Goal: Transaction & Acquisition: Purchase product/service

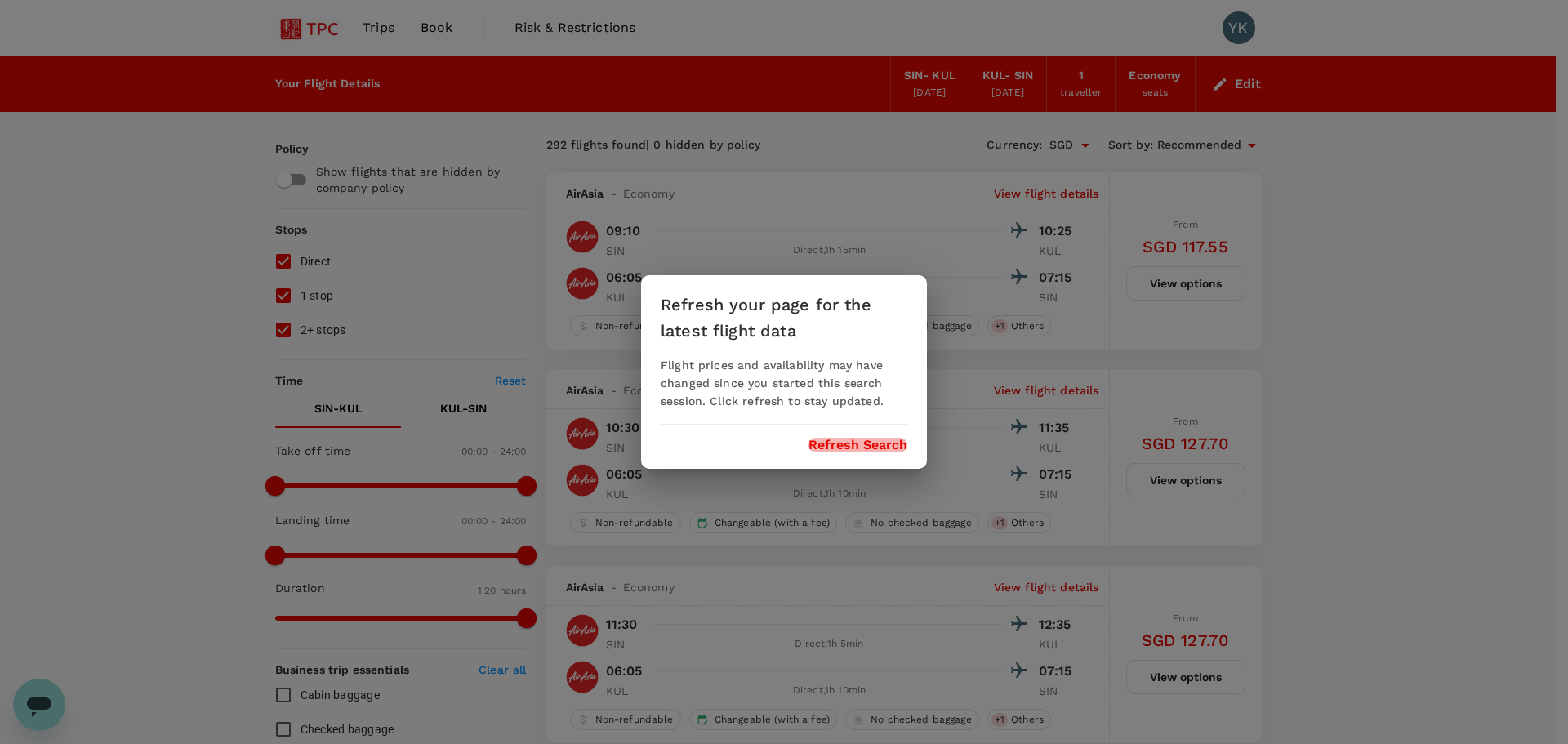
click at [682, 303] on button "Refresh Search" at bounding box center [858, 445] width 99 height 15
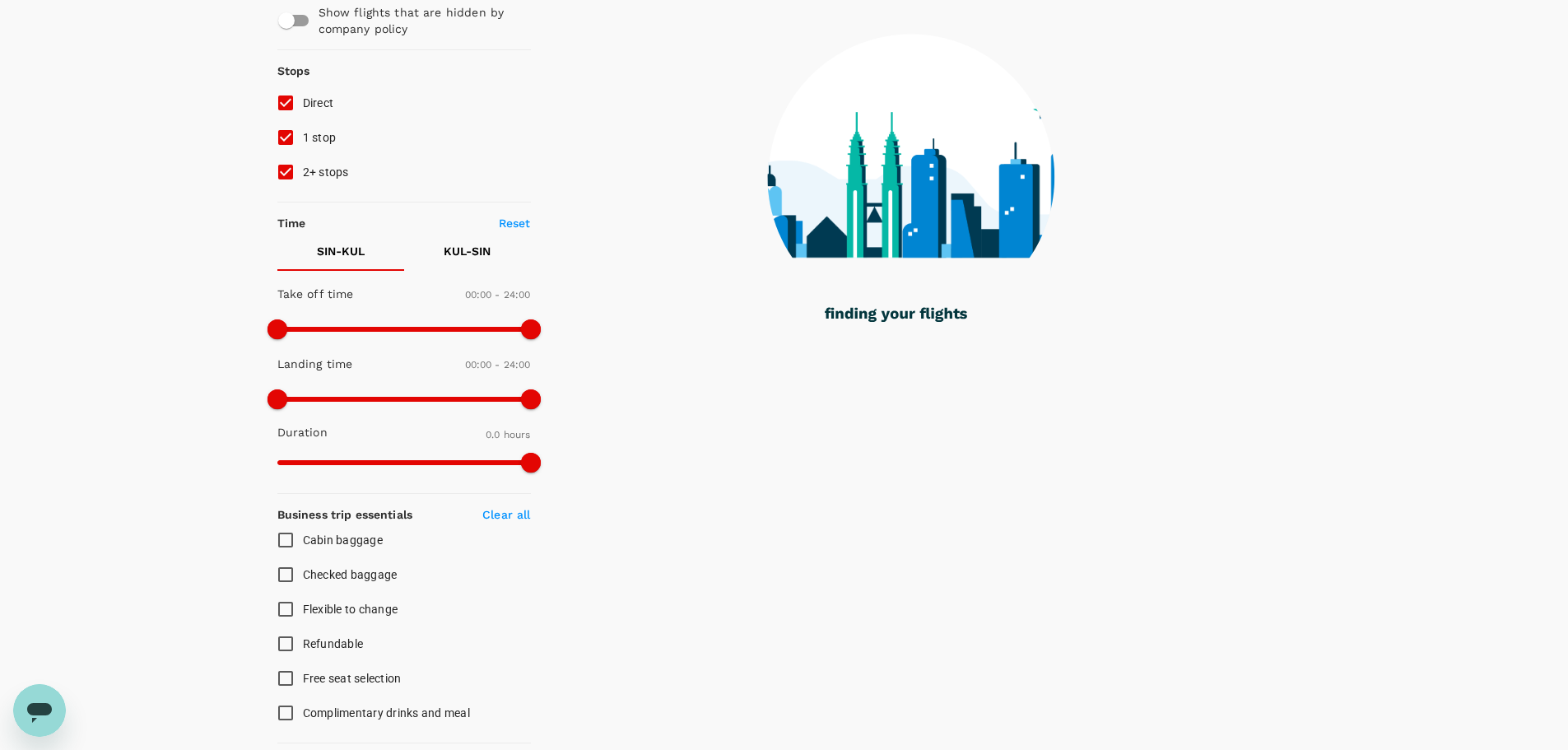
scroll to position [164, 0]
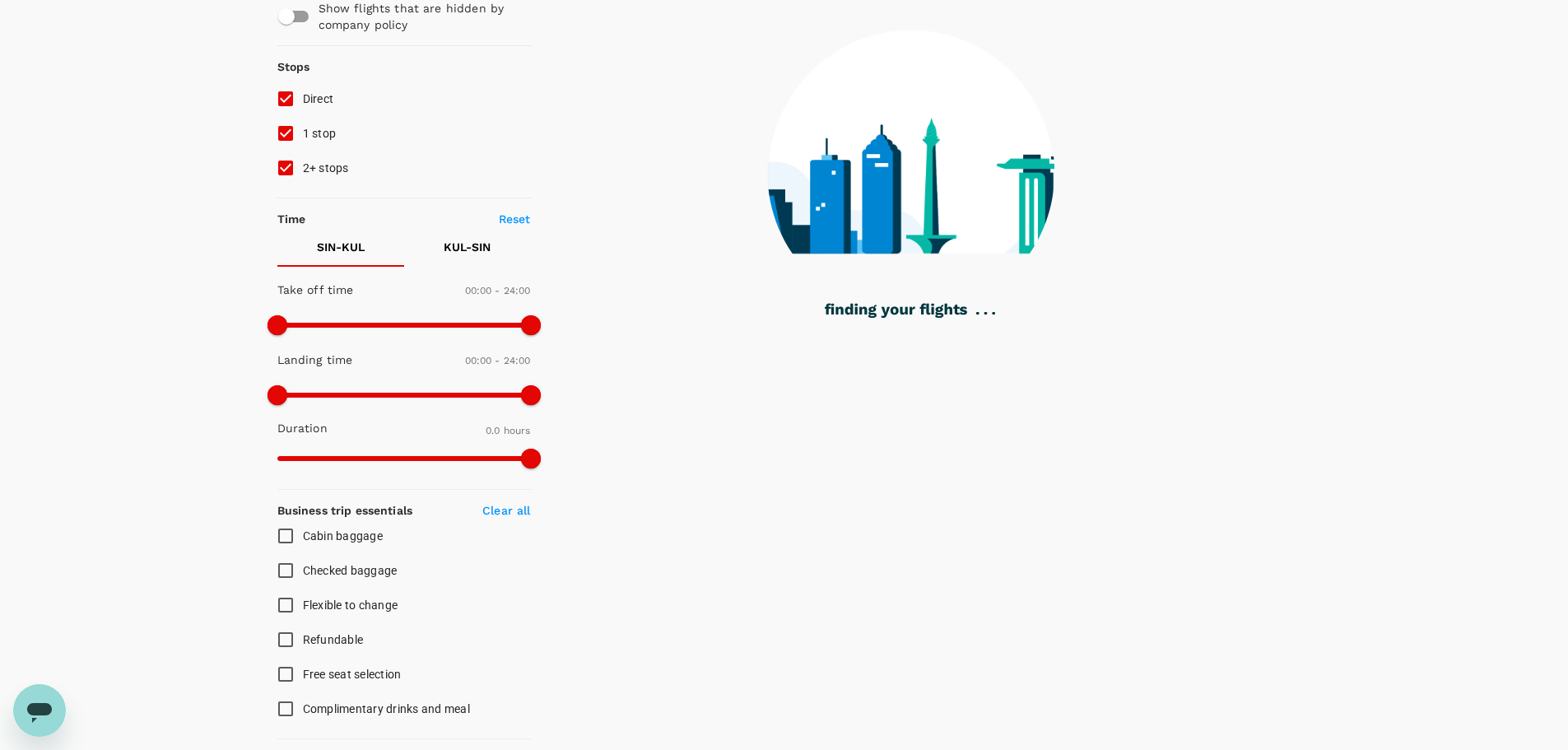
click at [394, 305] on span "Checked baggage" at bounding box center [350, 570] width 95 height 13
click at [303, 305] on input "Checked baggage" at bounding box center [285, 570] width 34 height 34
checkbox input "true"
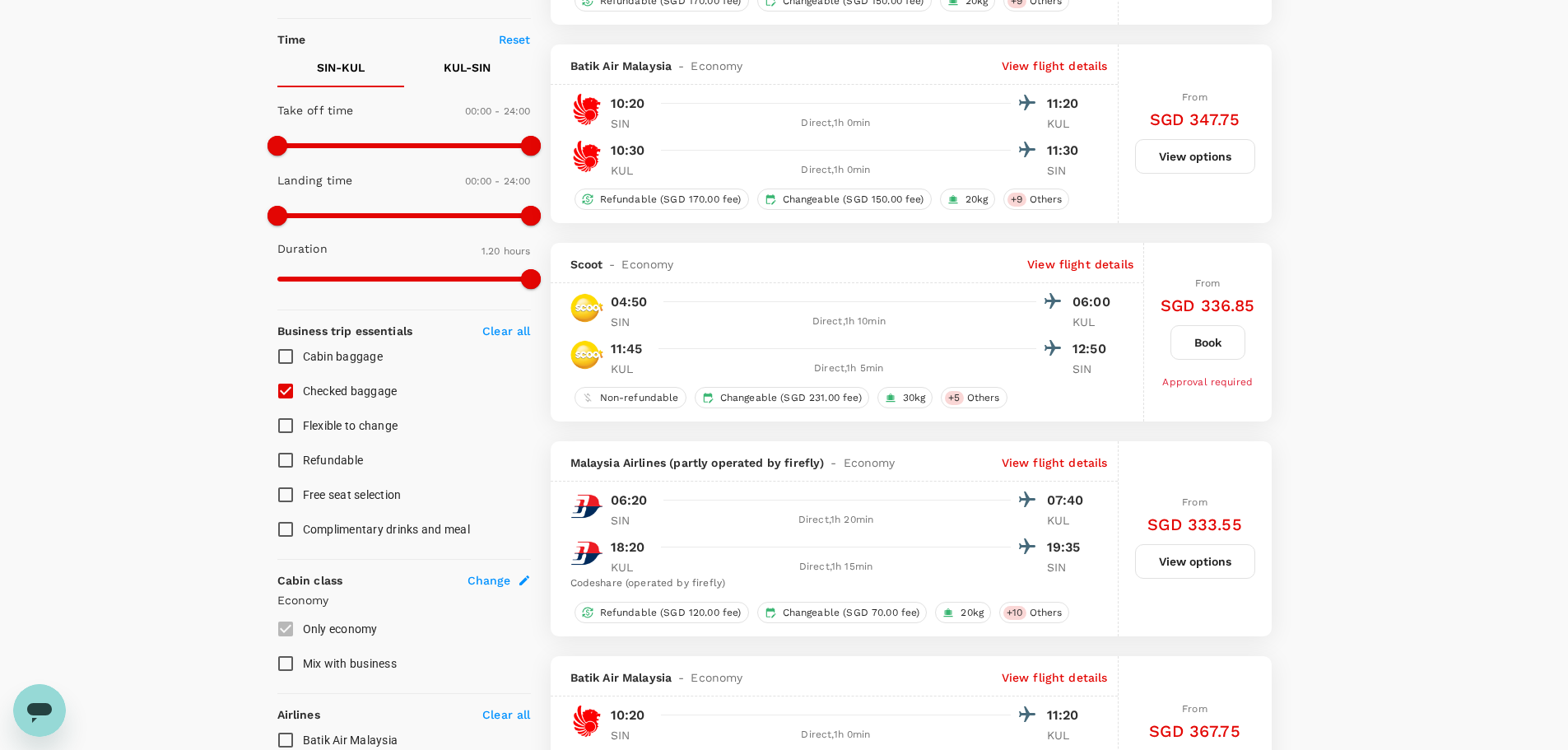
scroll to position [494, 0]
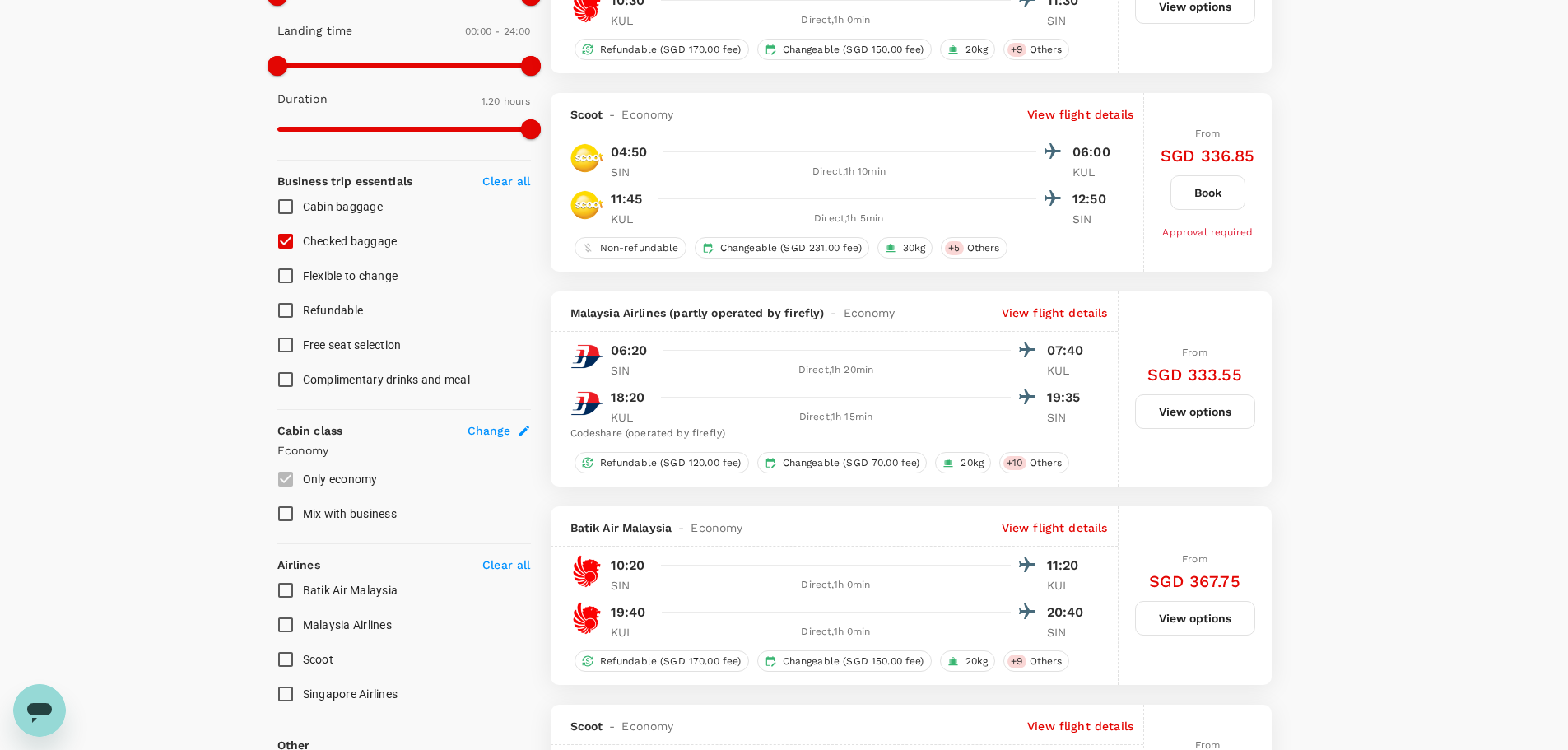
click at [359, 305] on span "Mix with business" at bounding box center [349, 513] width 94 height 13
click at [303, 305] on input "Mix with business" at bounding box center [285, 513] width 34 height 34
checkbox input "true"
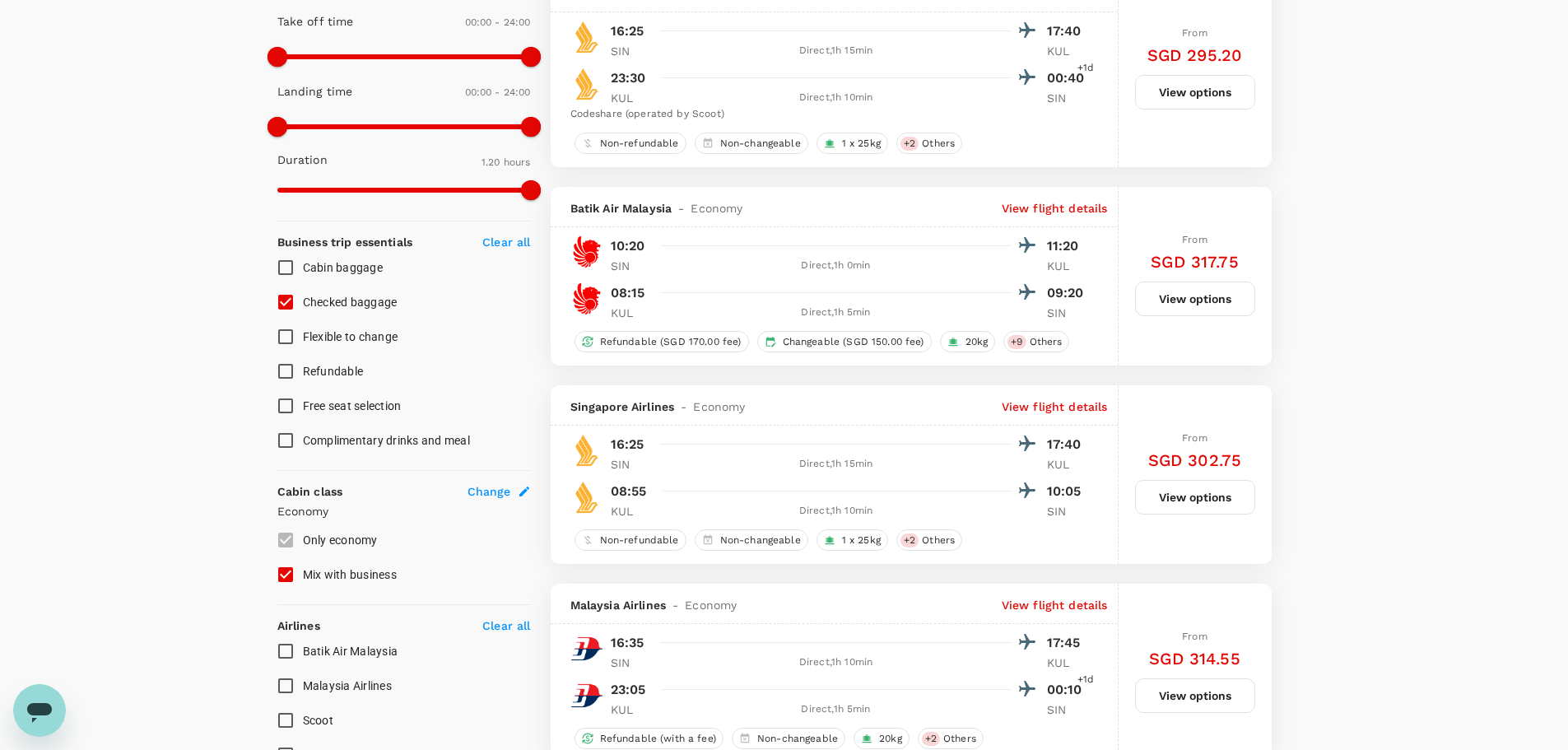
scroll to position [315, 0]
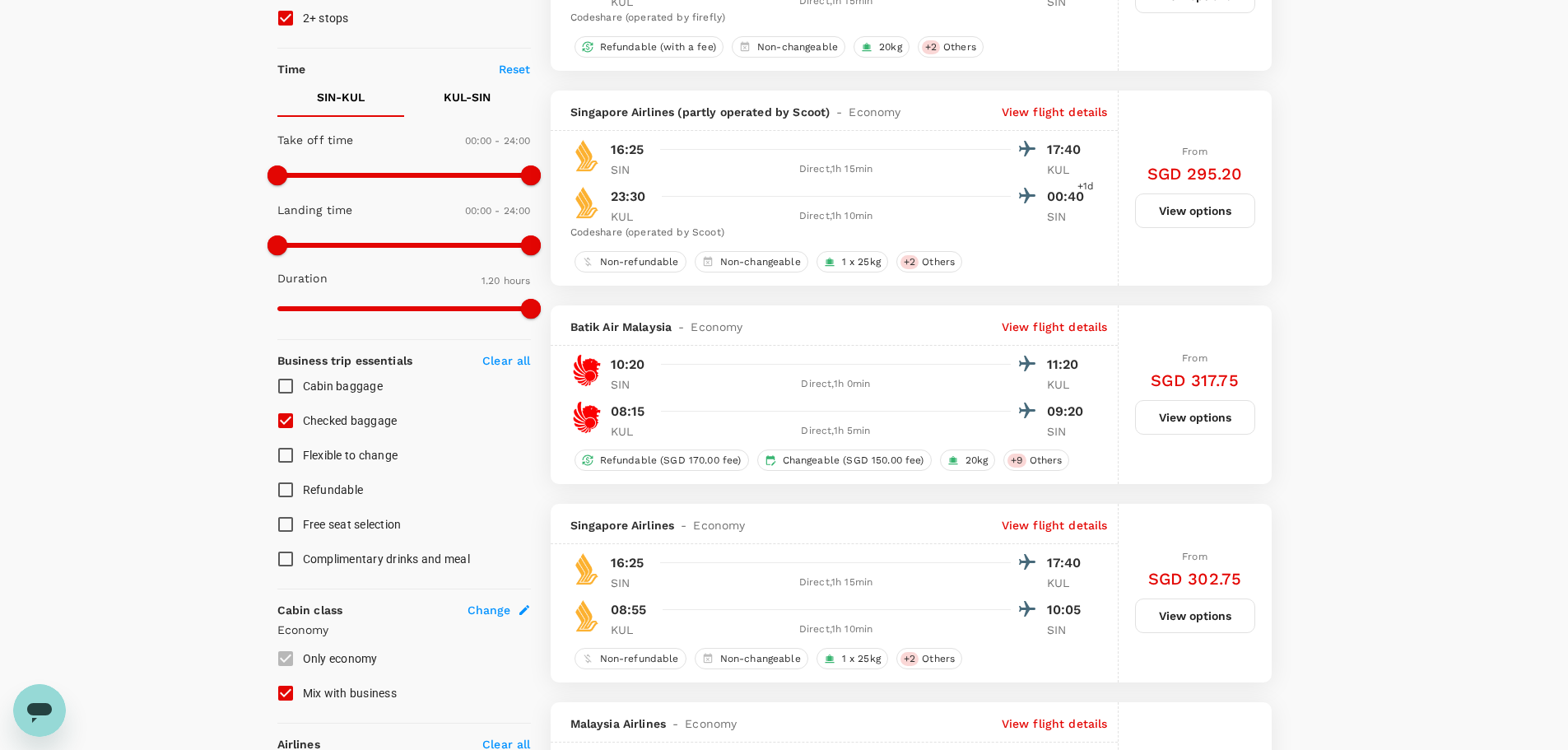
click at [380, 305] on span "Checked baggage" at bounding box center [350, 421] width 95 height 13
click at [303, 305] on input "Checked baggage" at bounding box center [285, 421] width 34 height 34
checkbox input "false"
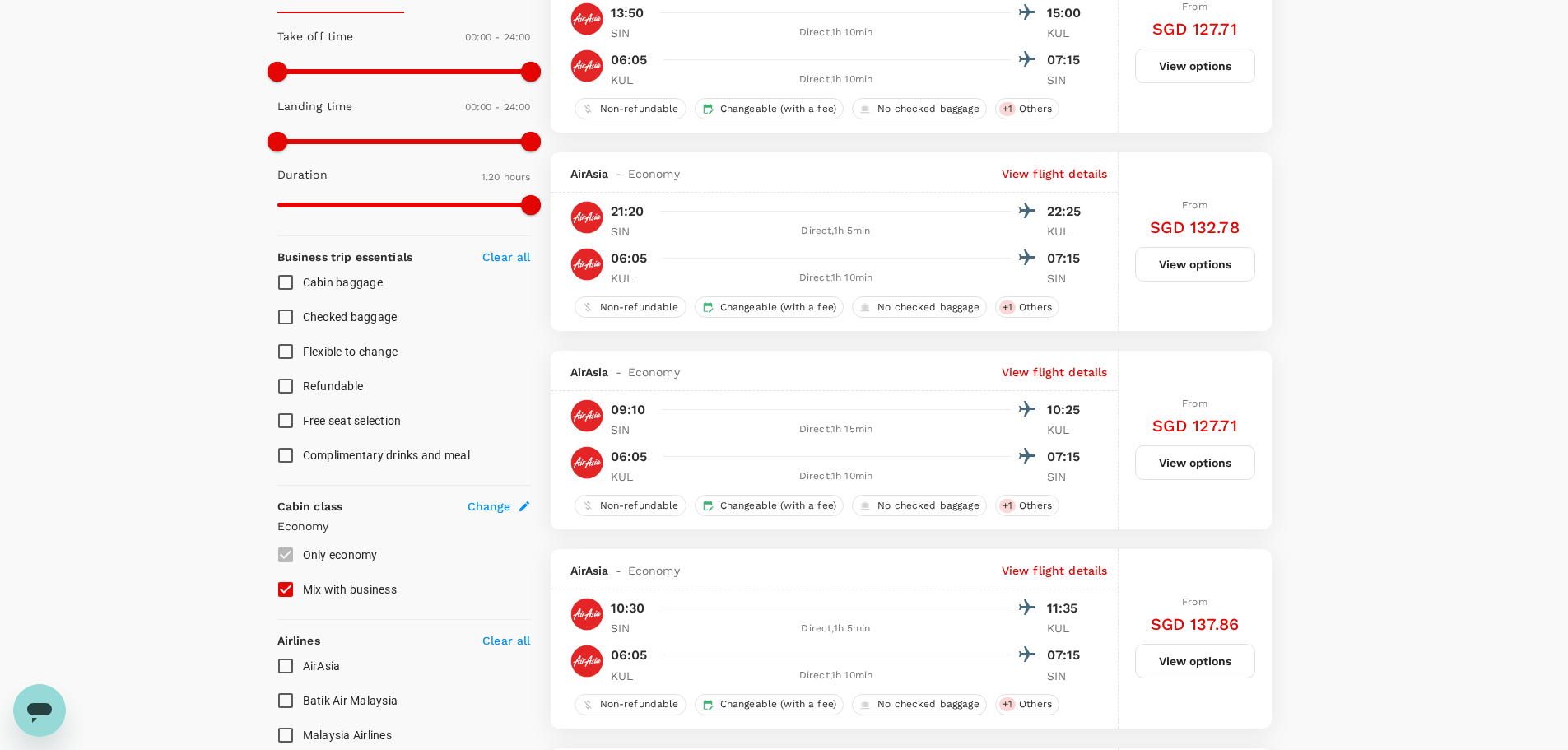
scroll to position [479, 0]
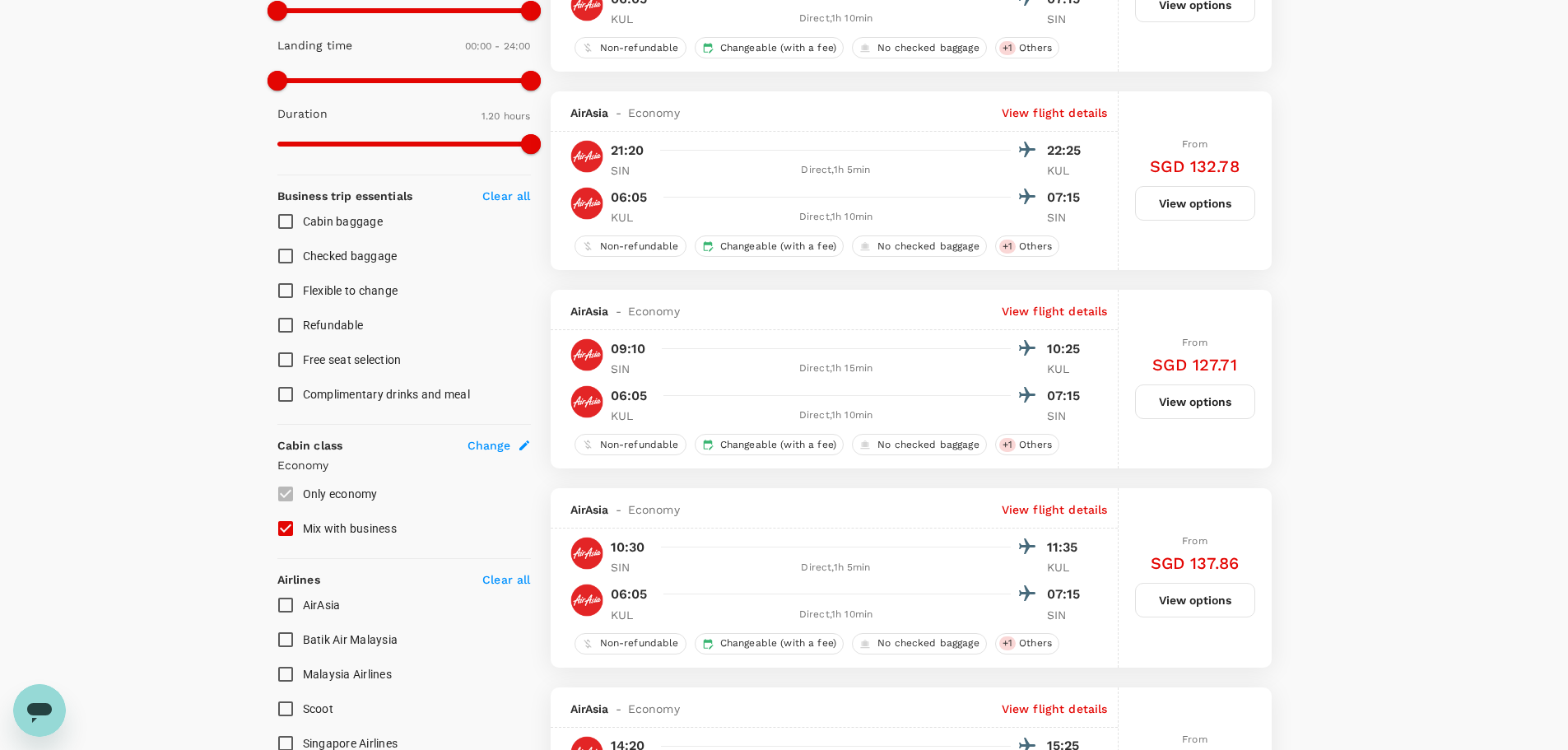
click at [337, 305] on span "AirAsia" at bounding box center [322, 605] width 38 height 13
click at [303, 305] on input "AirAsia" at bounding box center [285, 606] width 34 height 34
checkbox input "true"
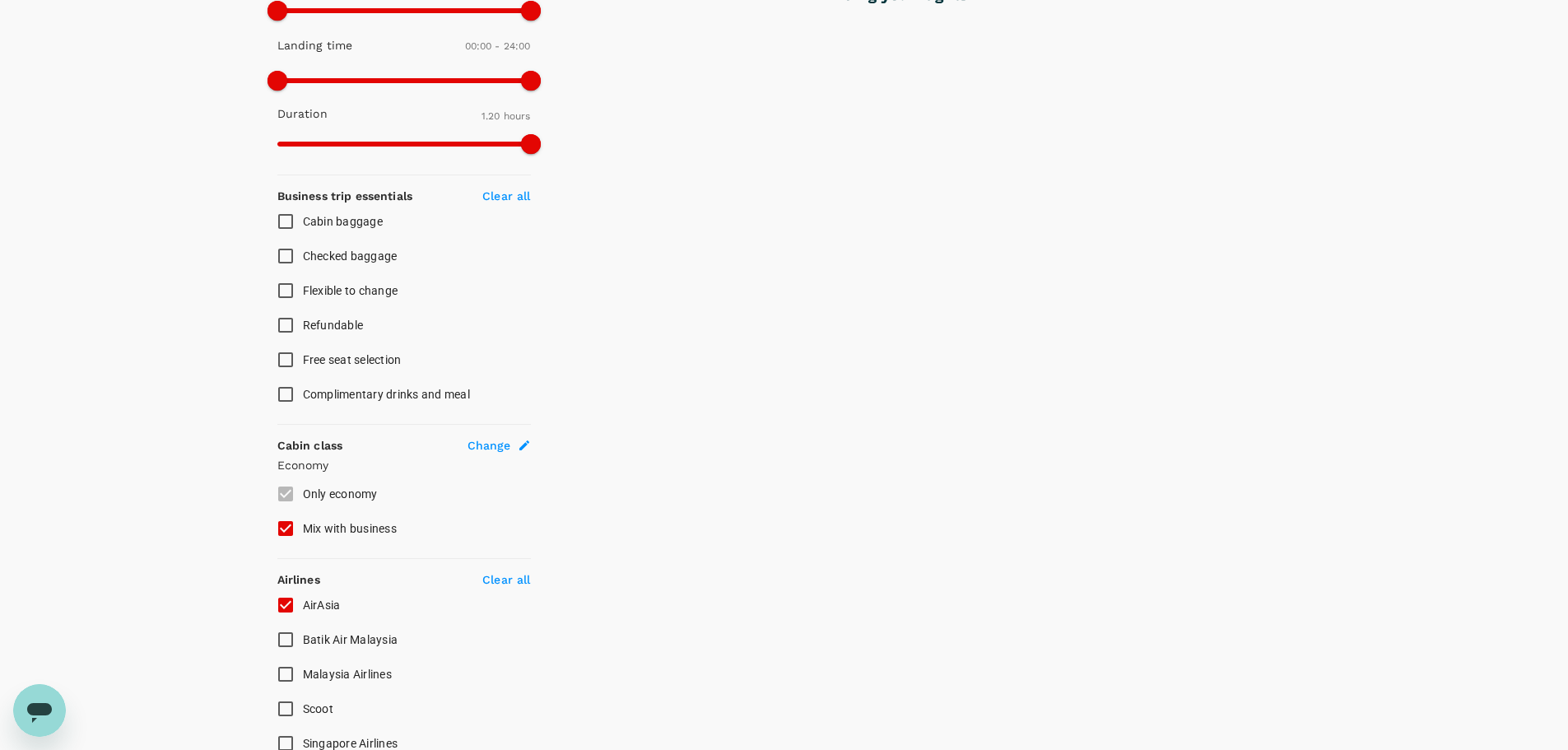
click at [374, 253] on span "Checked baggage" at bounding box center [350, 255] width 95 height 13
click at [303, 253] on input "Checked baggage" at bounding box center [285, 256] width 34 height 34
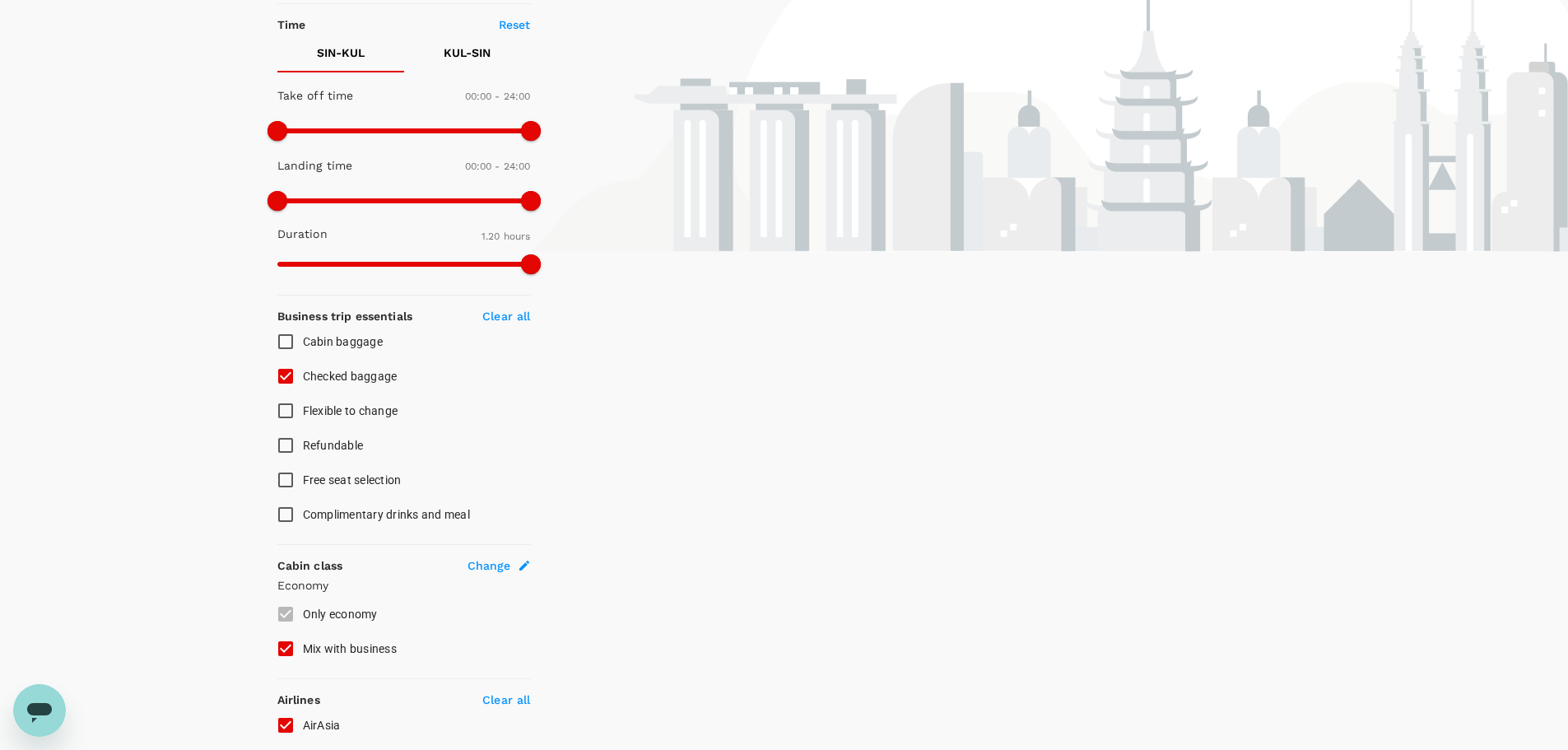
scroll to position [397, 0]
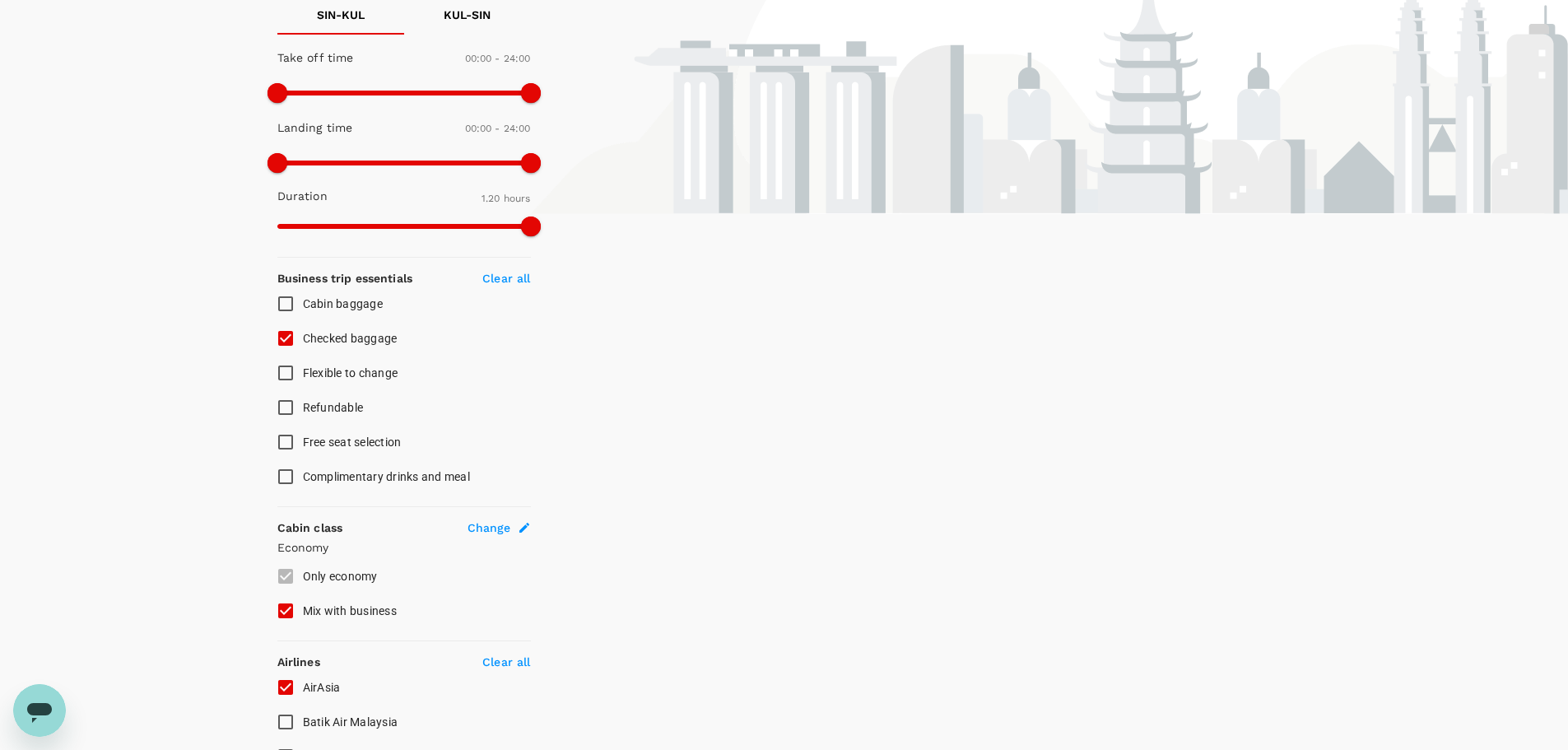
click at [381, 305] on span "Checked baggage" at bounding box center [350, 338] width 95 height 13
click at [303, 305] on input "Checked baggage" at bounding box center [285, 338] width 34 height 34
checkbox input "false"
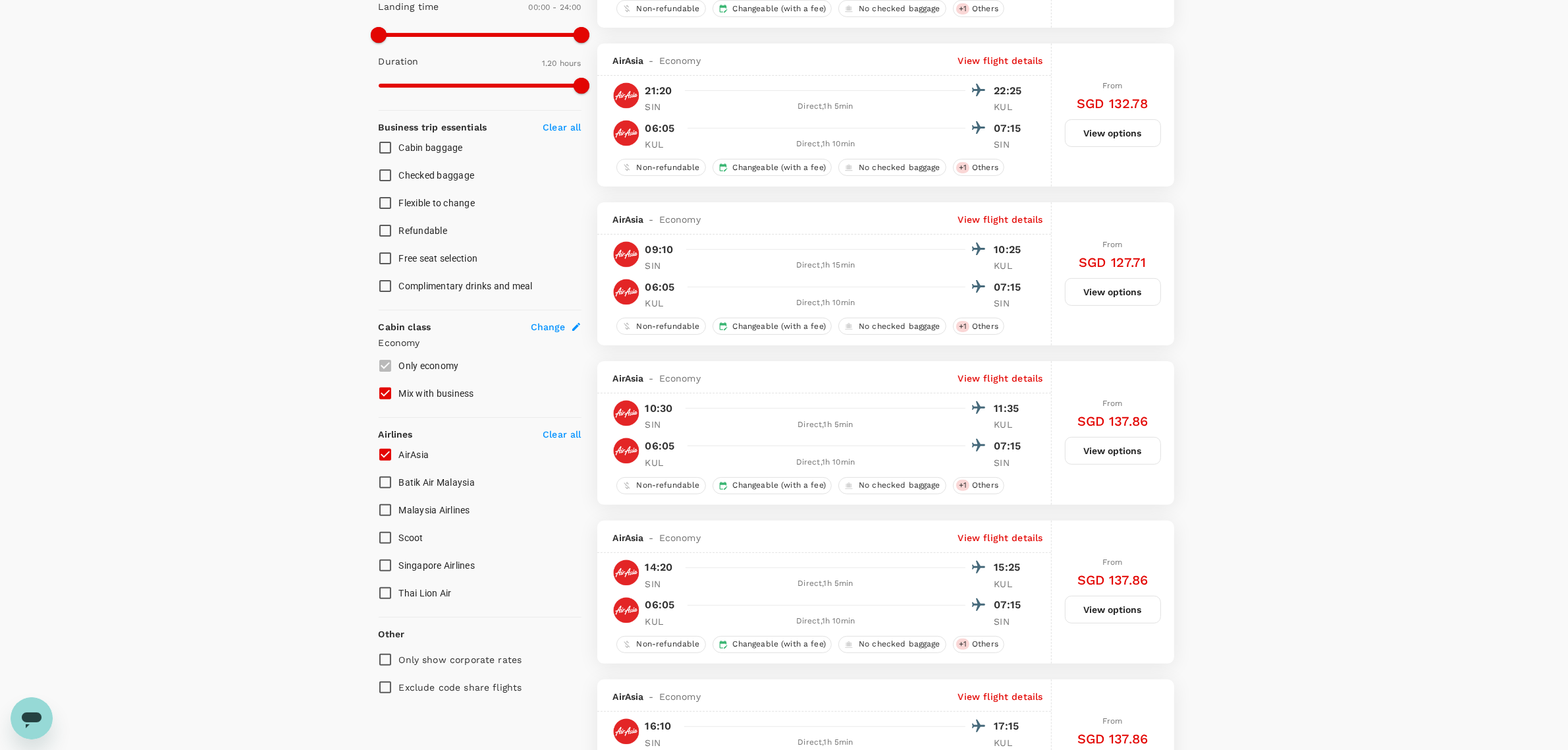
scroll to position [415, 0]
drag, startPoint x: 578, startPoint y: 77, endPoint x: 484, endPoint y: 83, distance: 94.2
click at [487, 79] on span at bounding box center [490, 83] width 16 height 16
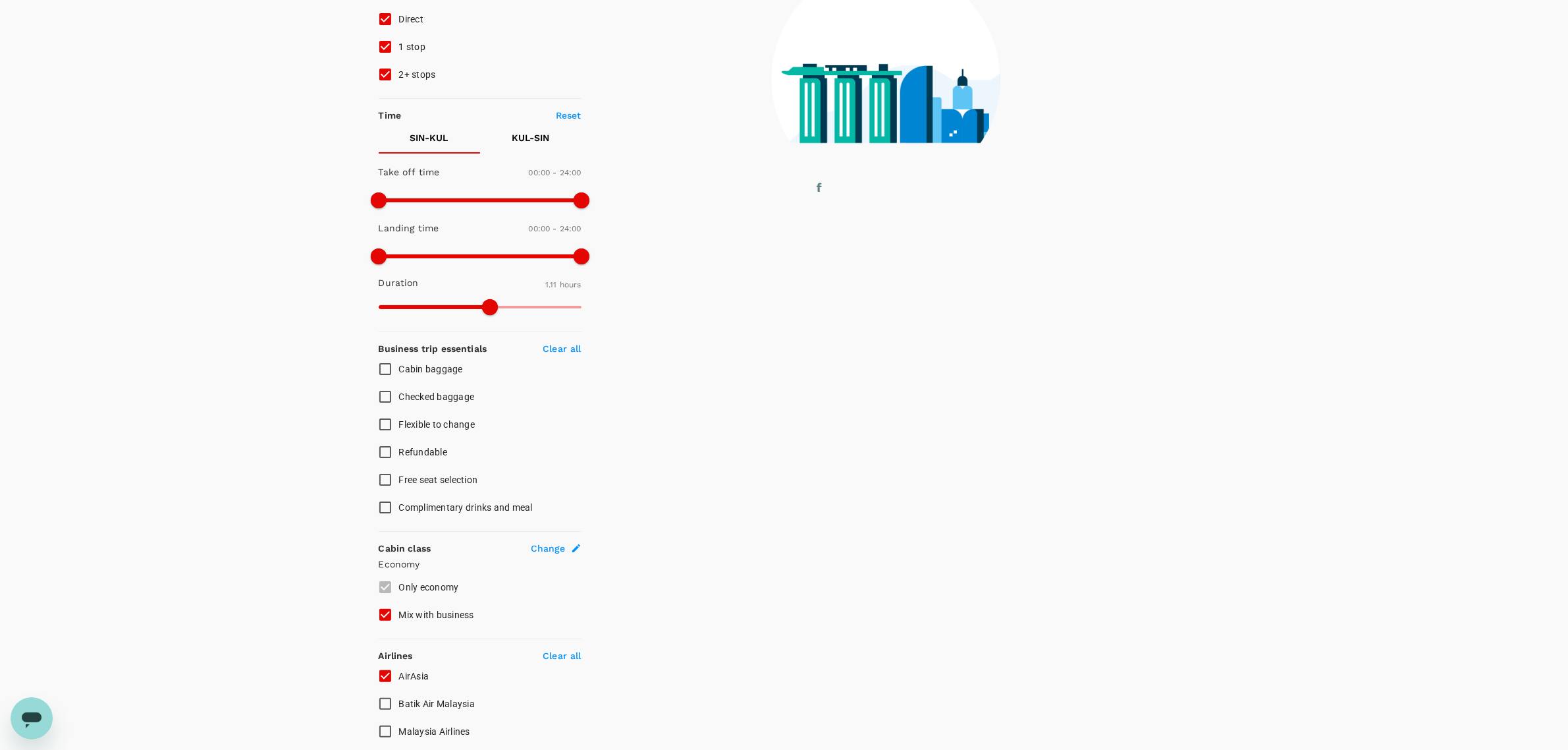
scroll to position [168, 0]
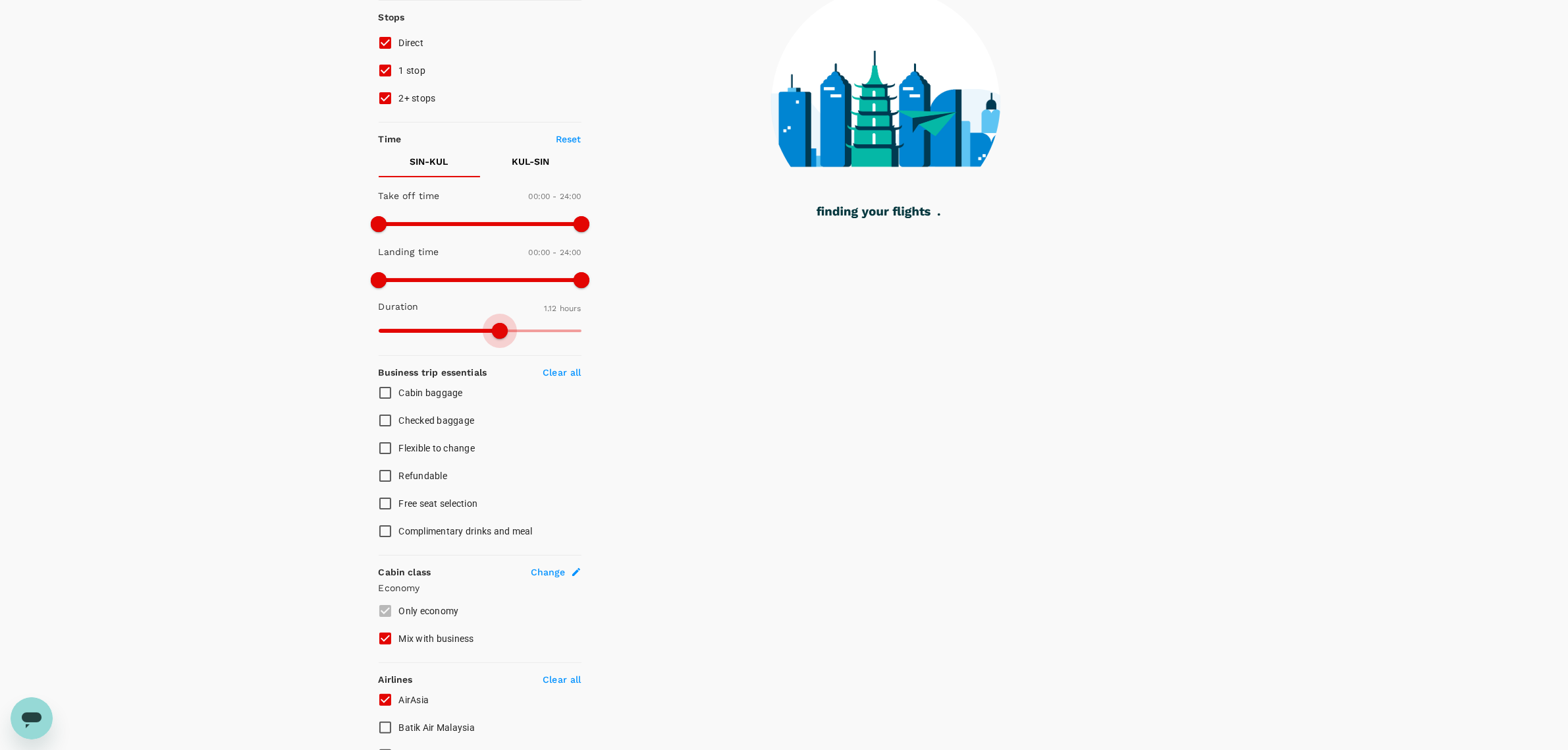
type input "73"
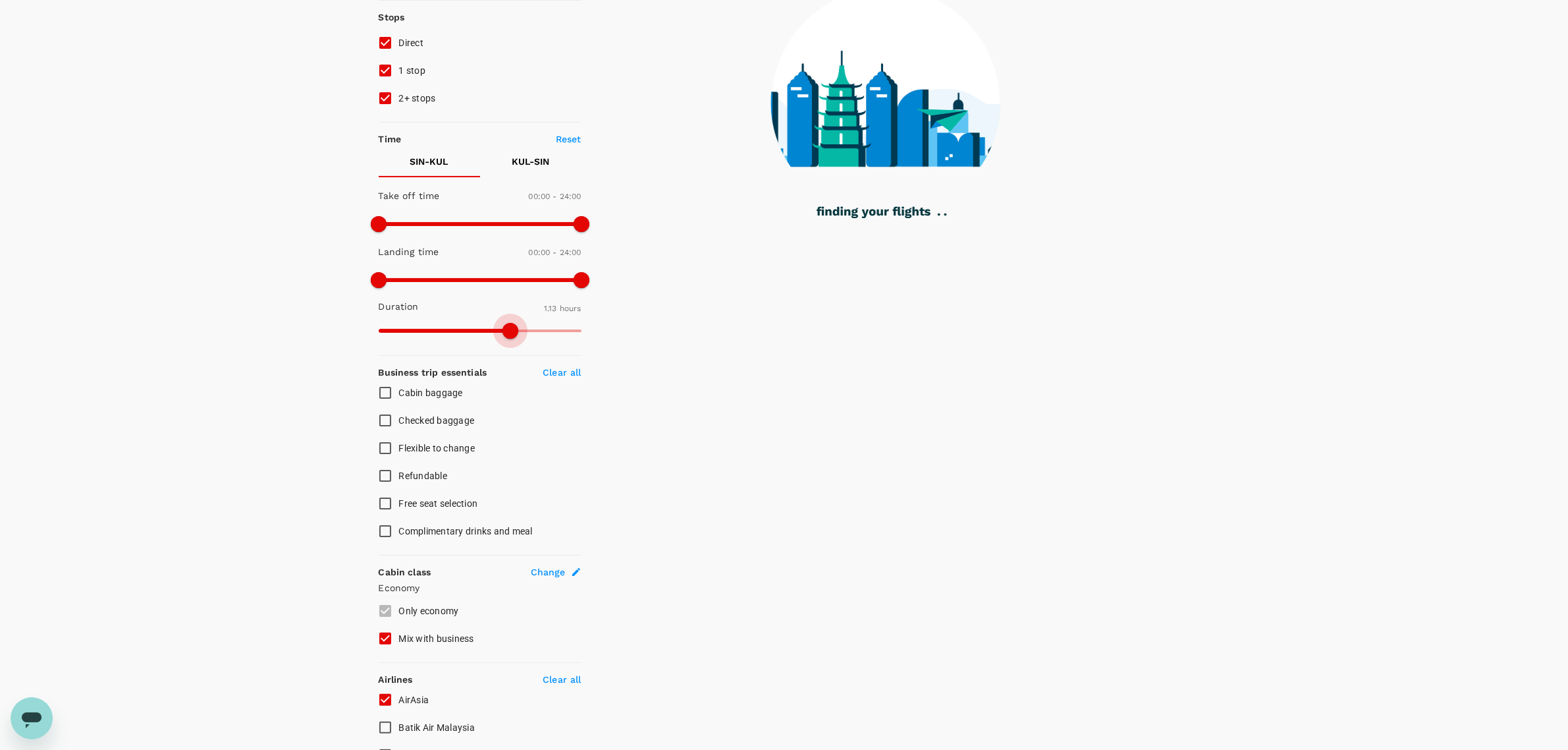
drag, startPoint x: 498, startPoint y: 330, endPoint x: 515, endPoint y: 334, distance: 17.5
click at [515, 244] on span at bounding box center [510, 330] width 16 height 16
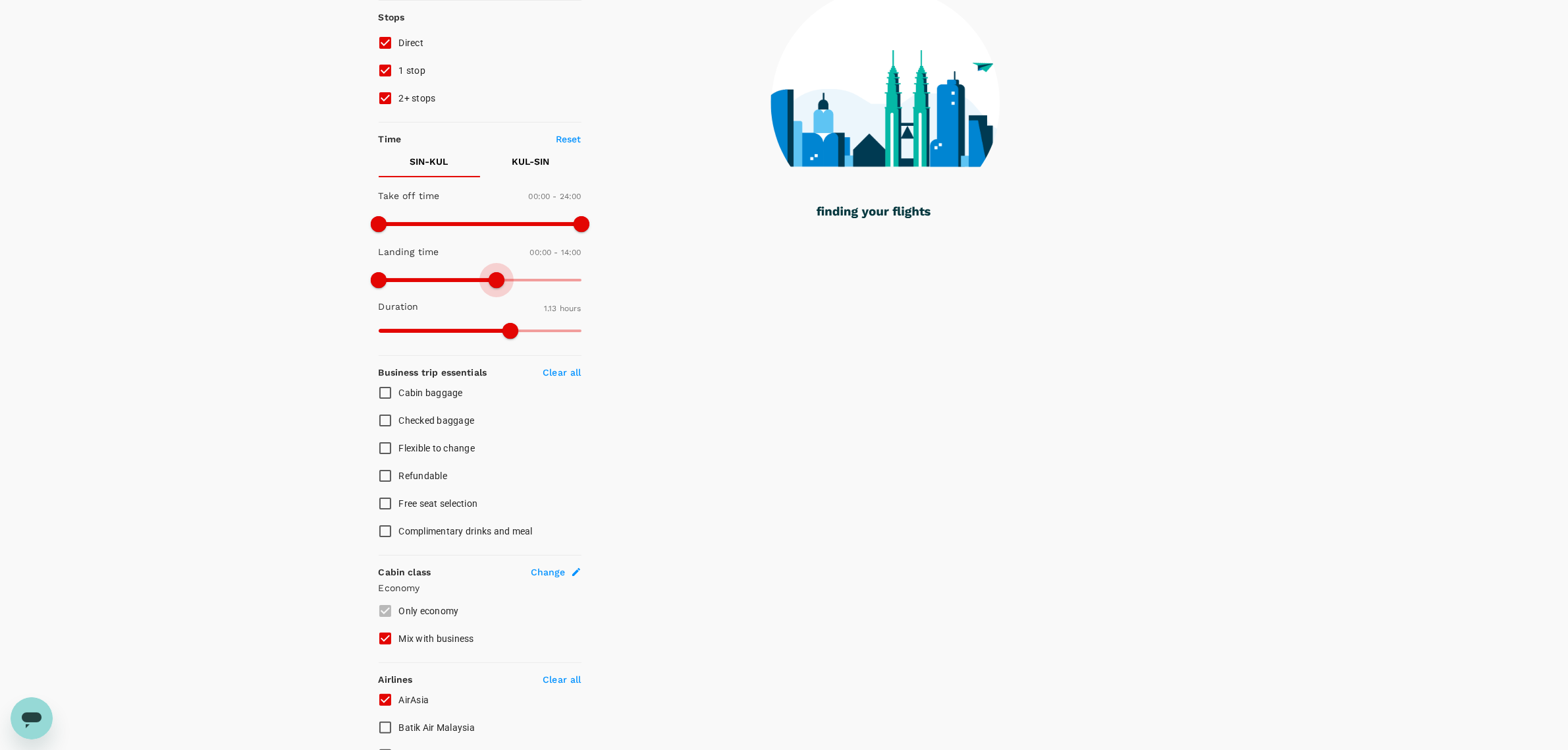
type input "750"
drag, startPoint x: 580, startPoint y: 275, endPoint x: 486, endPoint y: 266, distance: 94.4
click at [488, 244] on span at bounding box center [496, 279] width 16 height 16
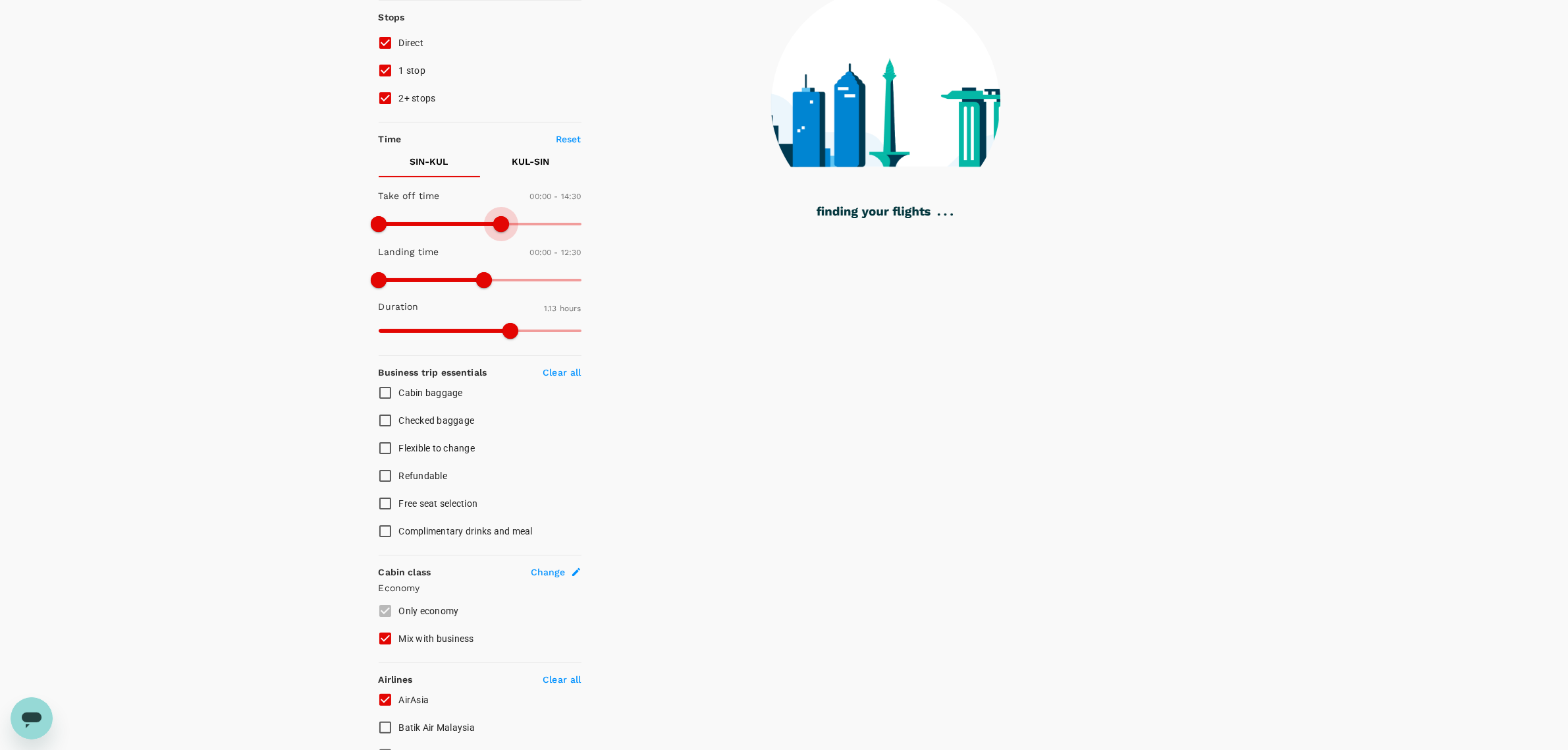
type input "780"
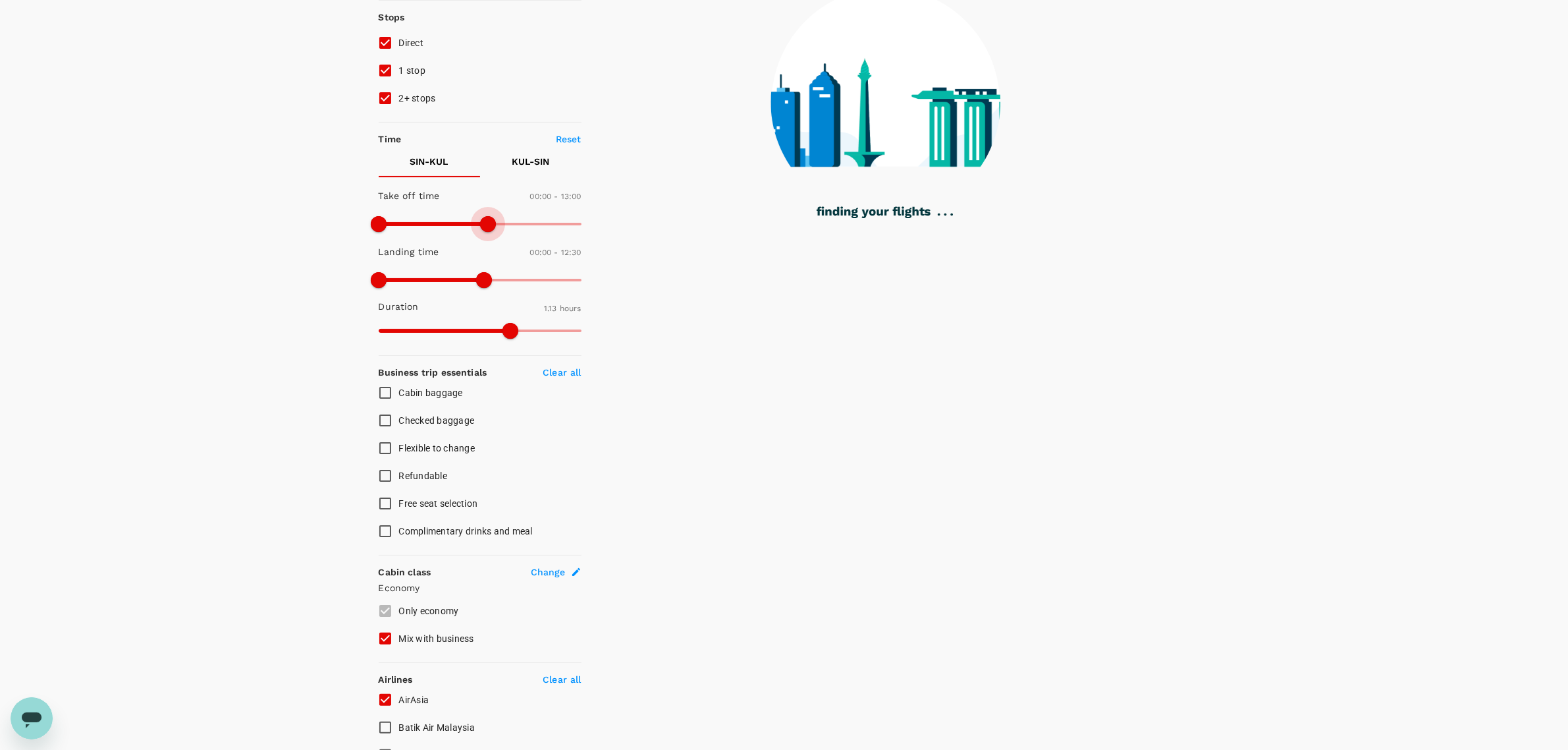
drag, startPoint x: 580, startPoint y: 224, endPoint x: 489, endPoint y: 222, distance: 91.0
click at [489, 222] on span at bounding box center [488, 224] width 16 height 16
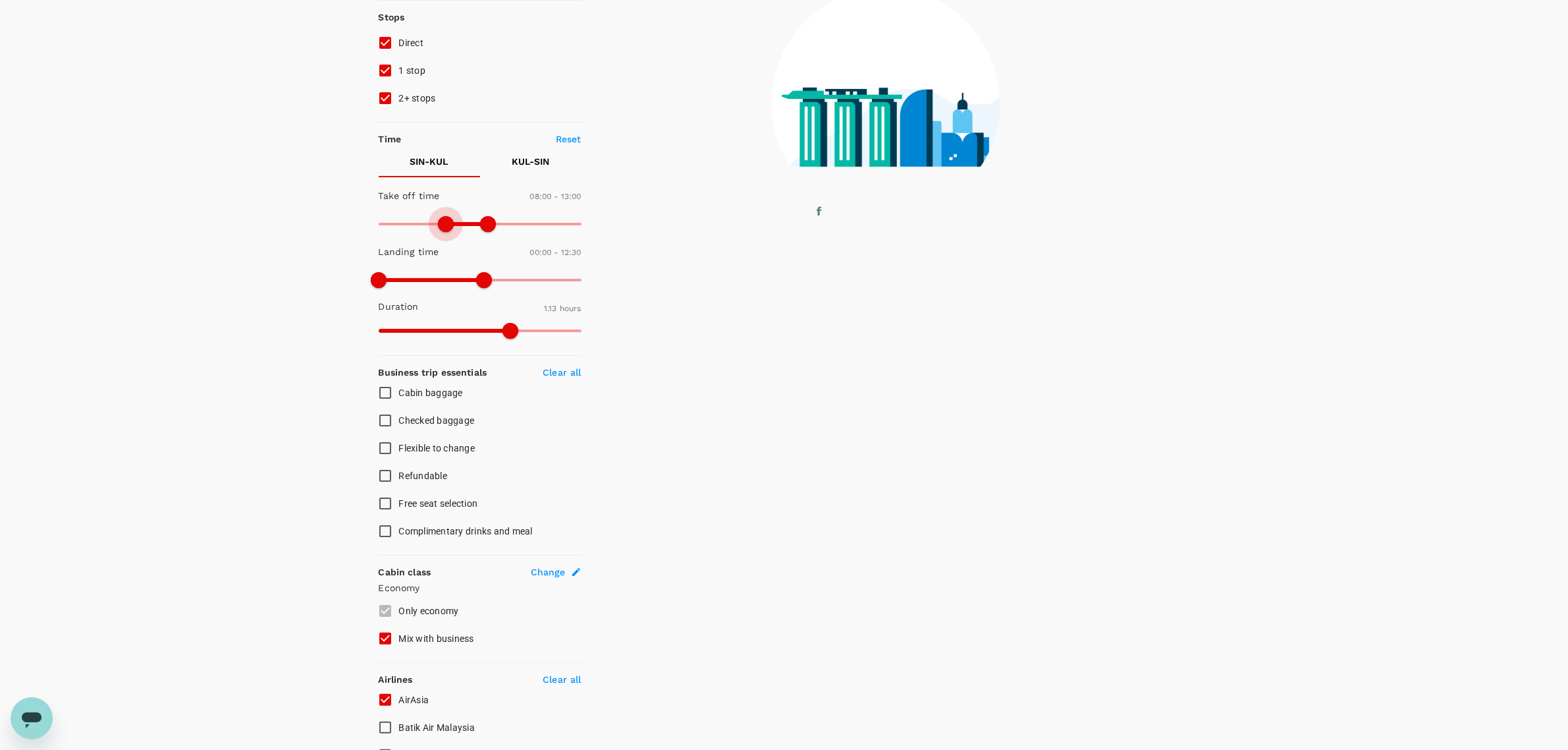
drag, startPoint x: 389, startPoint y: 221, endPoint x: 446, endPoint y: 231, distance: 57.9
click at [446, 231] on span at bounding box center [446, 224] width 16 height 16
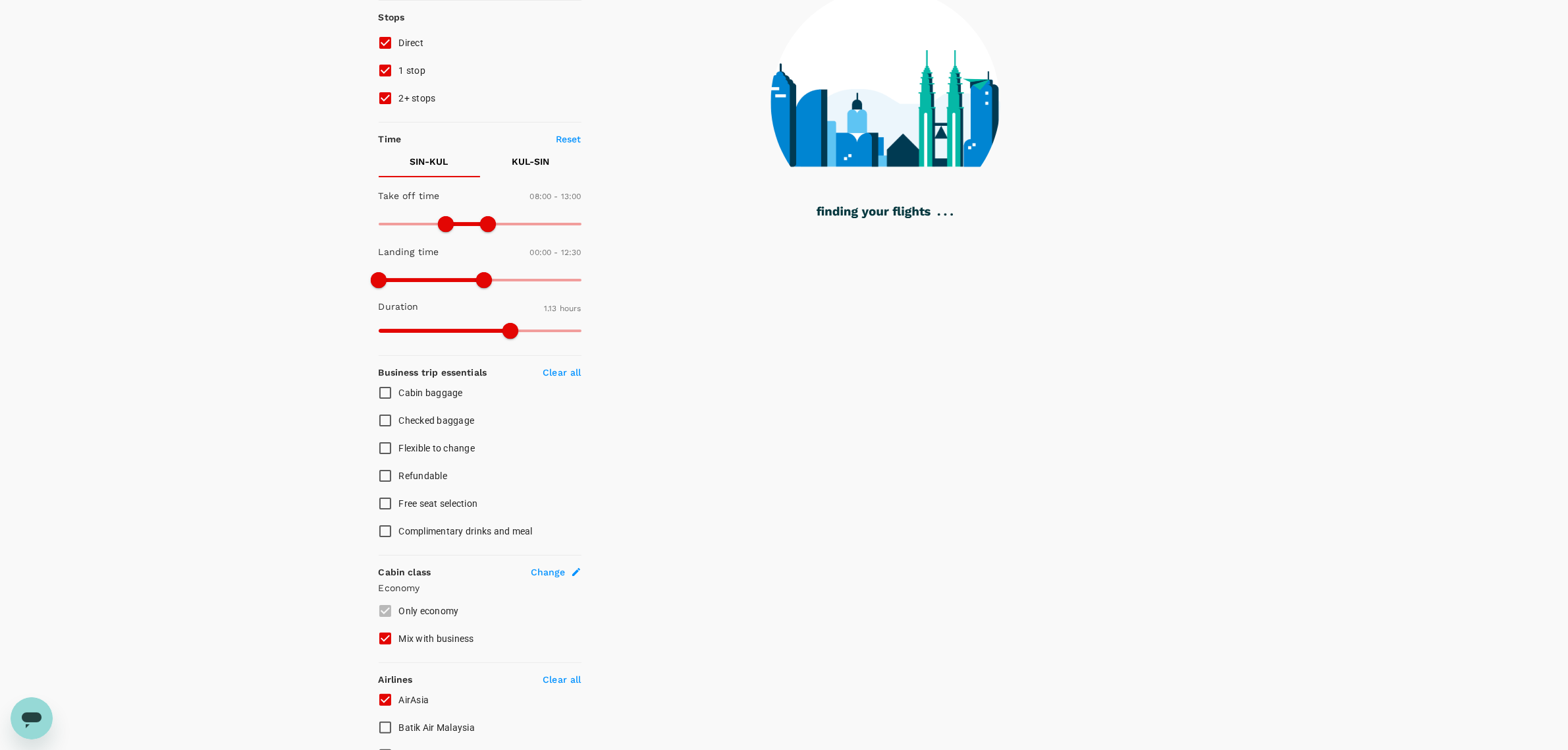
type input "0"
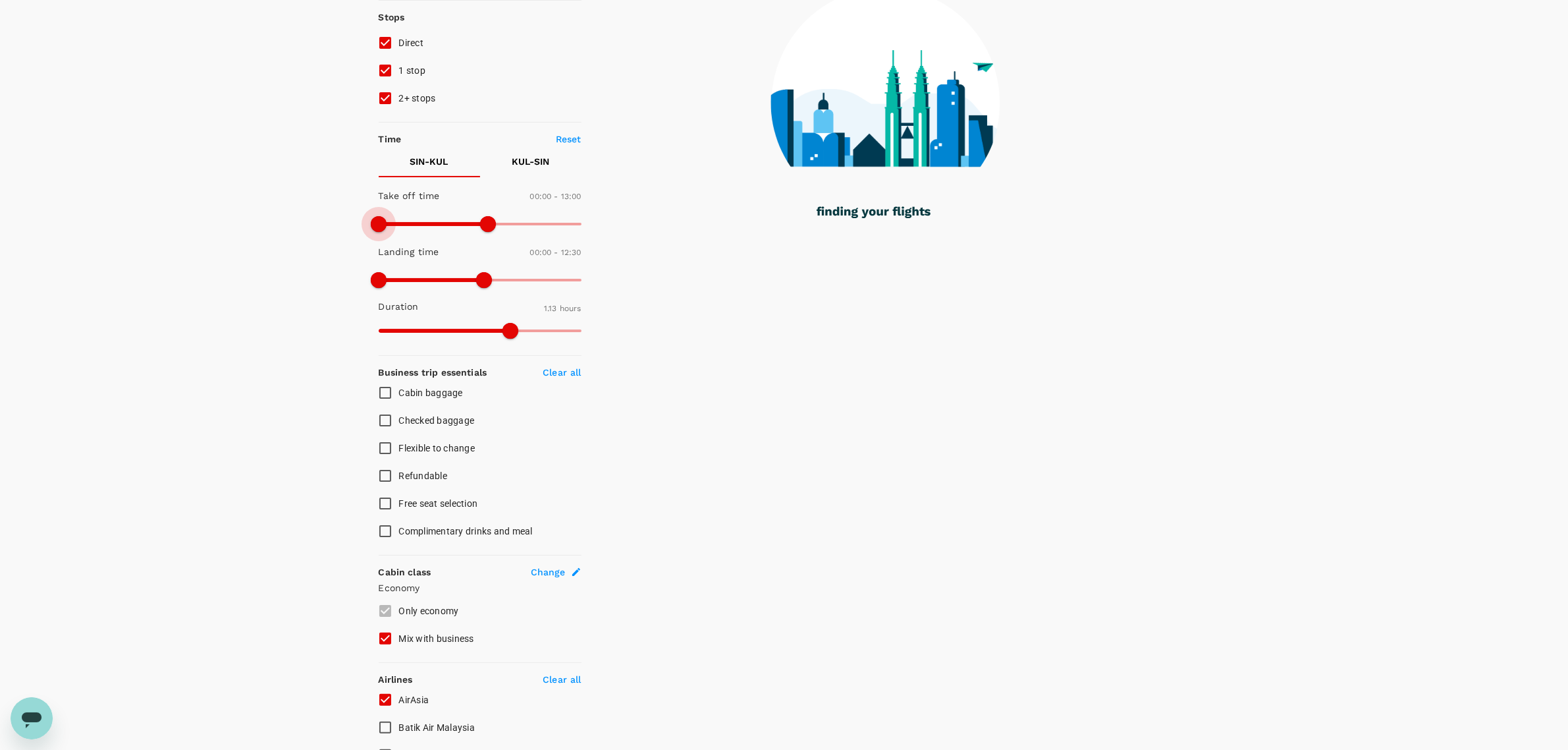
drag, startPoint x: 379, startPoint y: 211, endPoint x: 328, endPoint y: 208, distance: 51.1
click at [303, 204] on div "Your Flight Details SIN - KUL [DATE] KUL - SIN [DATE] 1 traveller Economy seats…" at bounding box center [784, 422] width 1568 height 1090
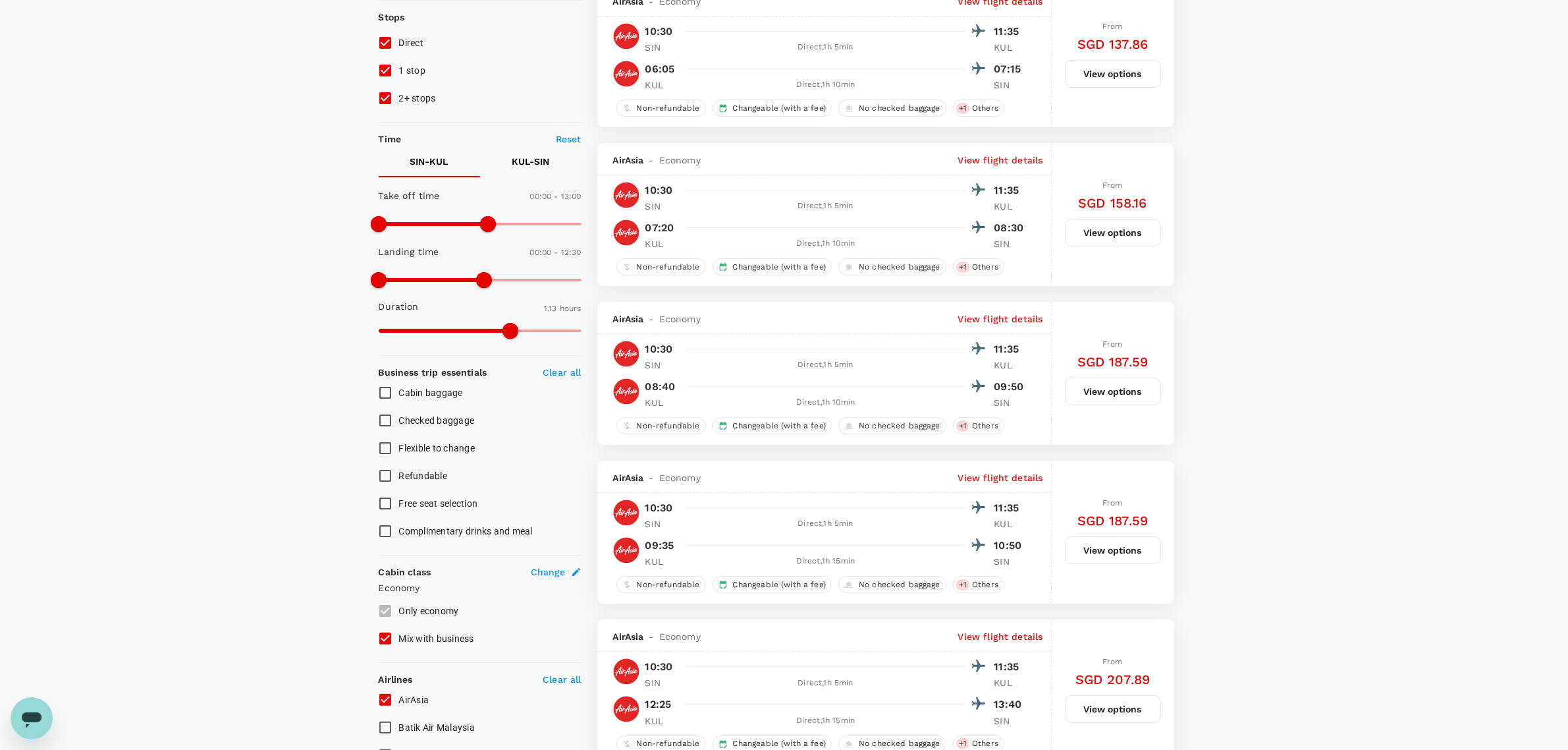
type input "1440"
drag, startPoint x: 487, startPoint y: 219, endPoint x: 549, endPoint y: 281, distance: 87.7
type input "1440"
drag, startPoint x: 494, startPoint y: 273, endPoint x: 629, endPoint y: 297, distance: 137.1
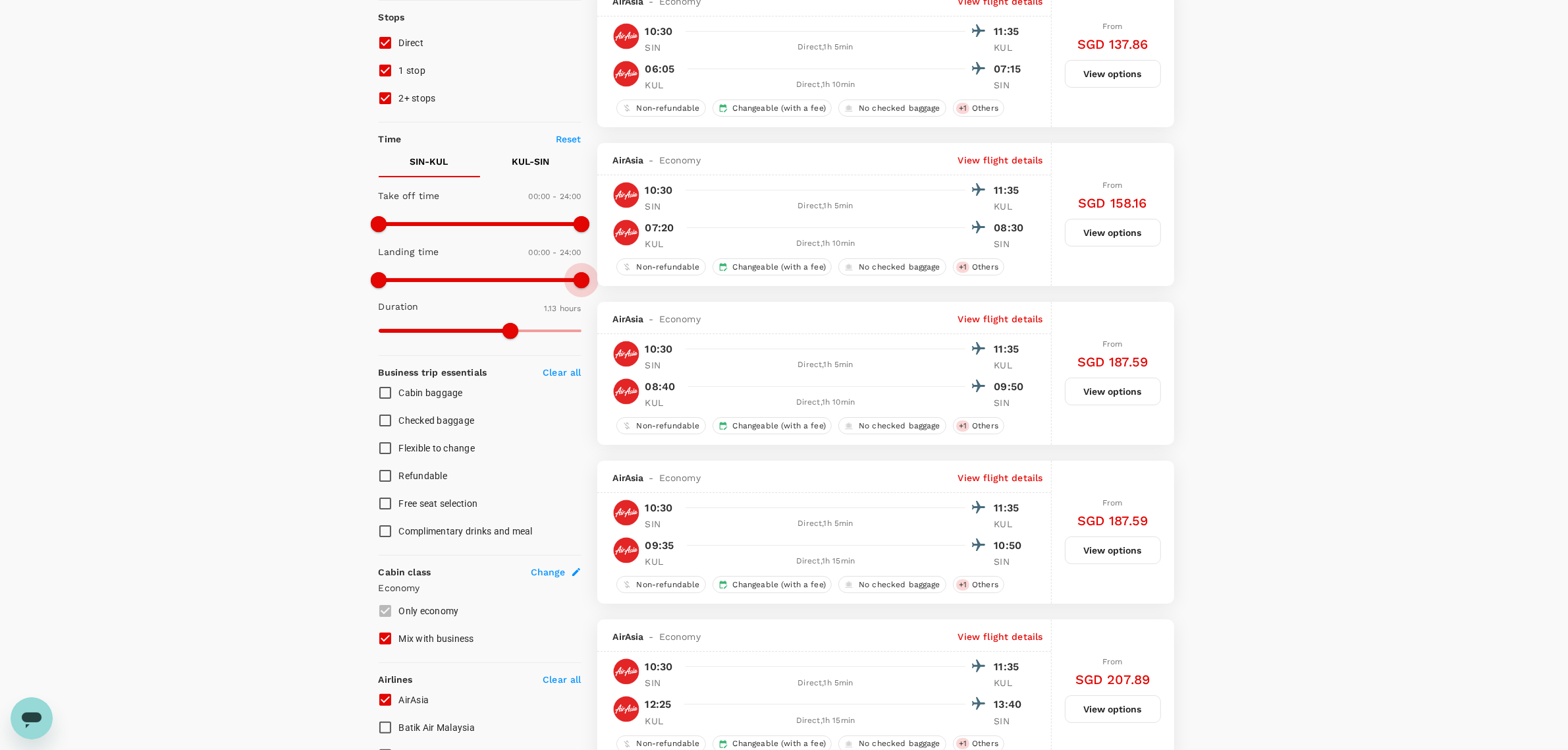
type input "80"
drag, startPoint x: 511, startPoint y: 327, endPoint x: 798, endPoint y: 367, distance: 289.8
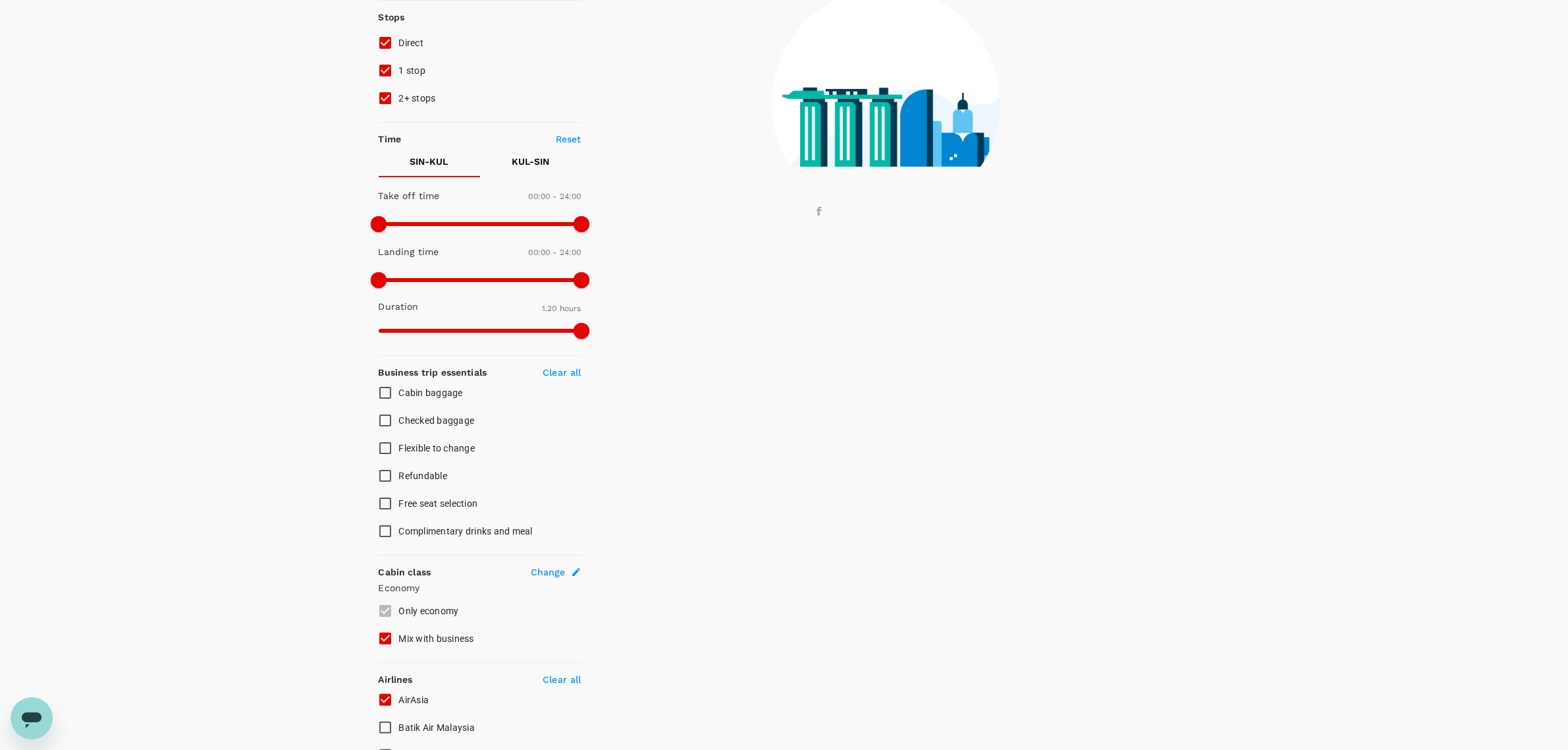
click at [461, 244] on span "Checked baggage" at bounding box center [437, 420] width 76 height 10
click at [399, 244] on input "Checked baggage" at bounding box center [385, 420] width 28 height 28
checkbox input "true"
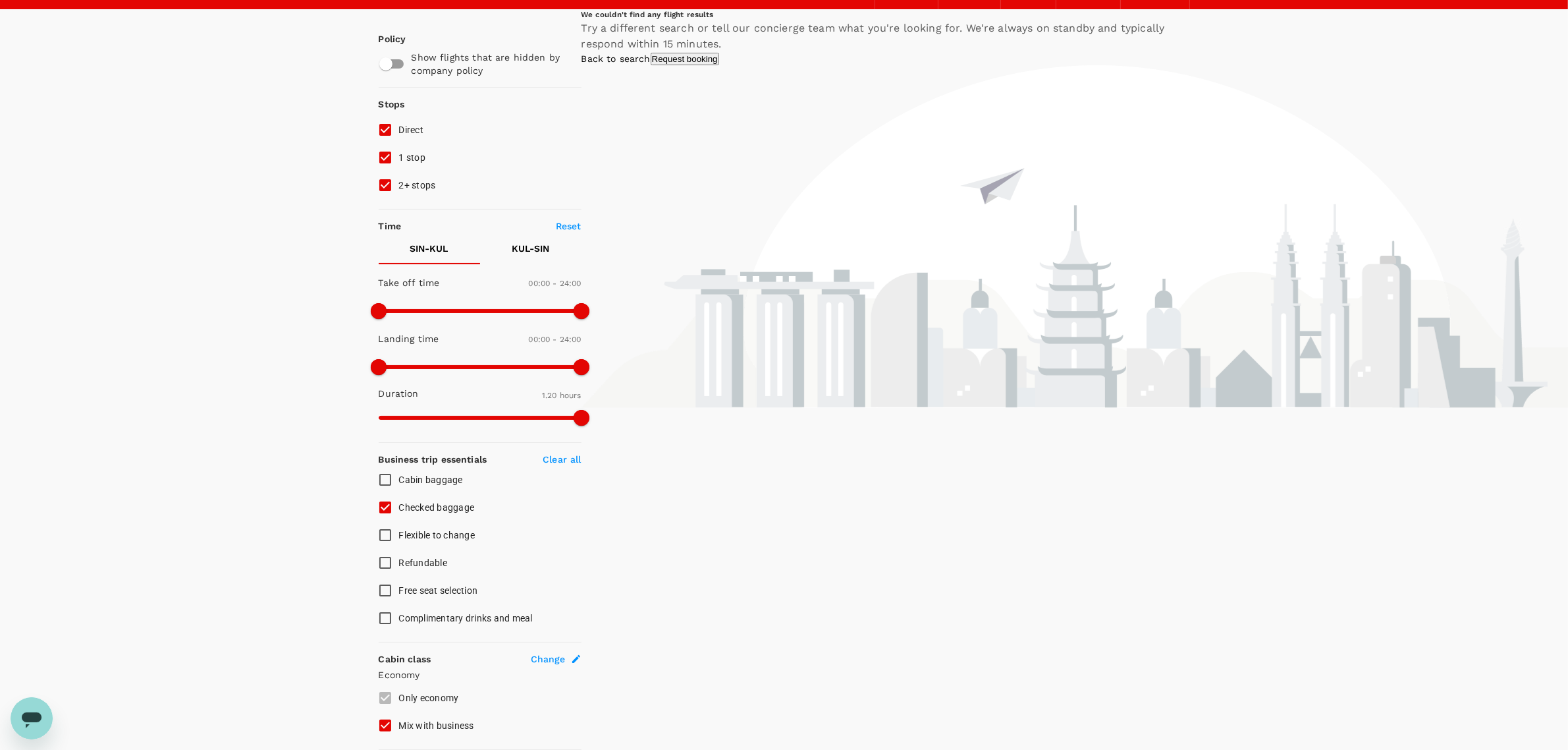
scroll to position [0, 0]
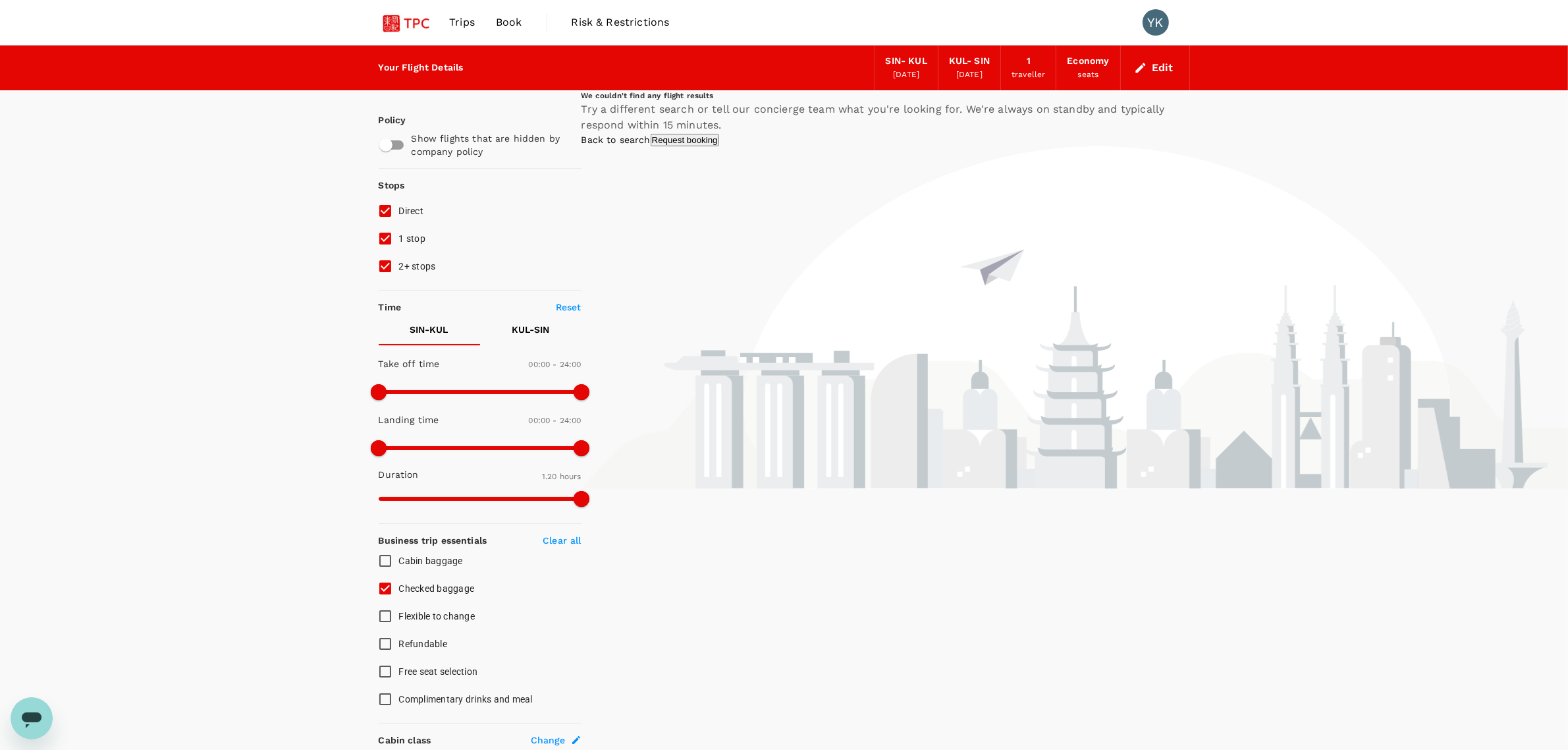
click at [550, 147] on button "Request booking" at bounding box center [685, 140] width 69 height 12
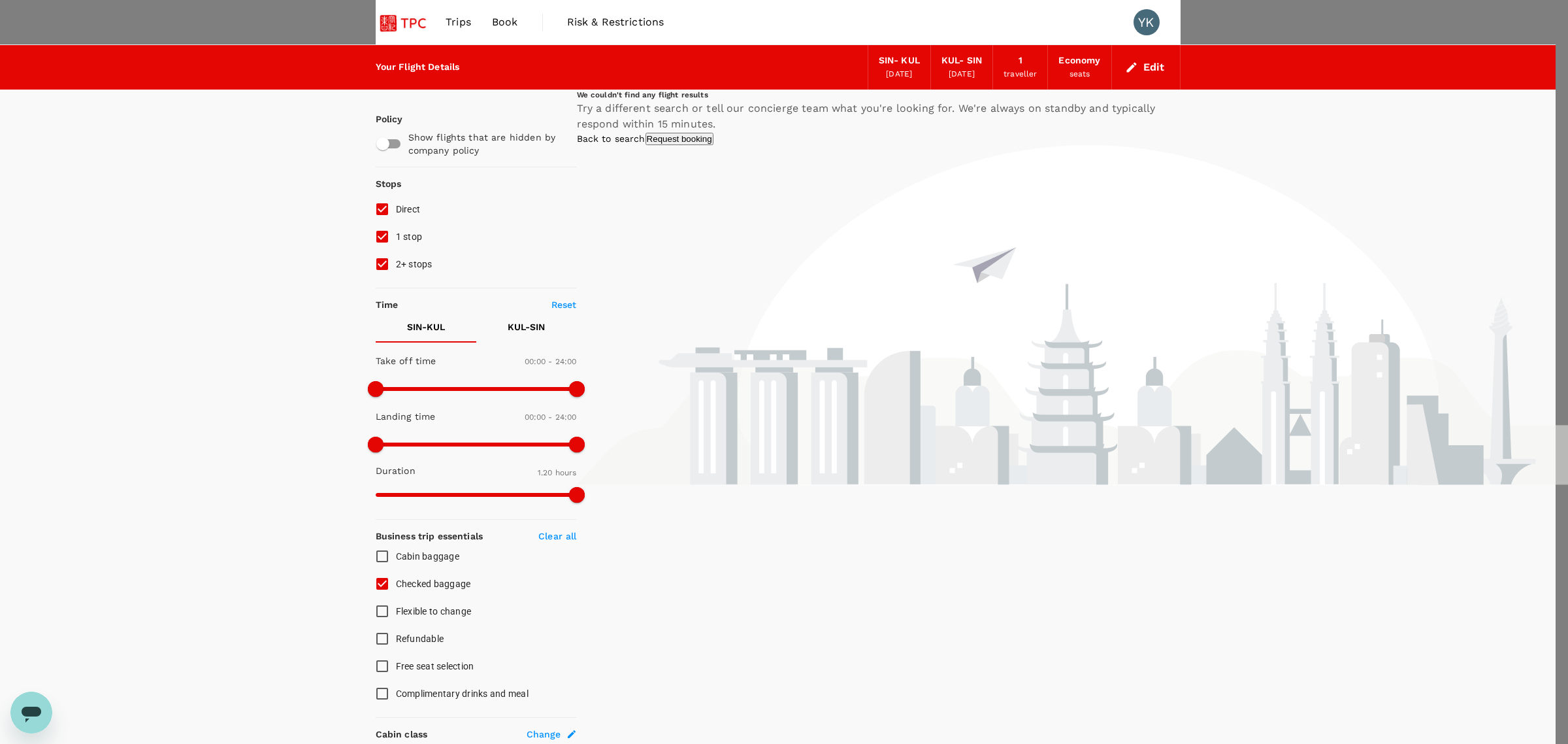
type input "Singapore Changi (SIN)"
type input "Kuala Lumpur Intl ([GEOGRAPHIC_DATA])"
type input "[EMAIL_ADDRESS][DOMAIN_NAME]"
type input "65"
type input "86531683"
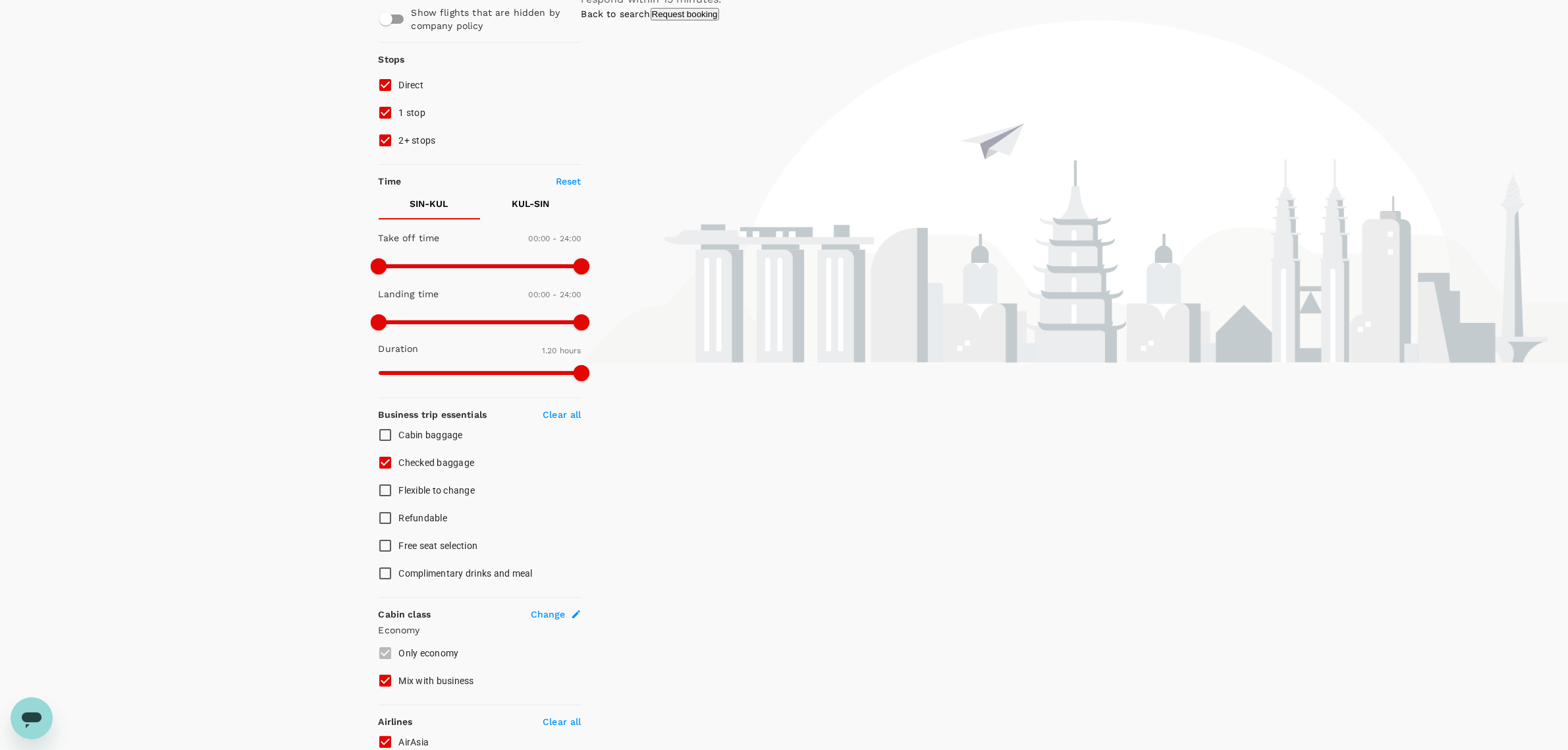
scroll to position [164, 0]
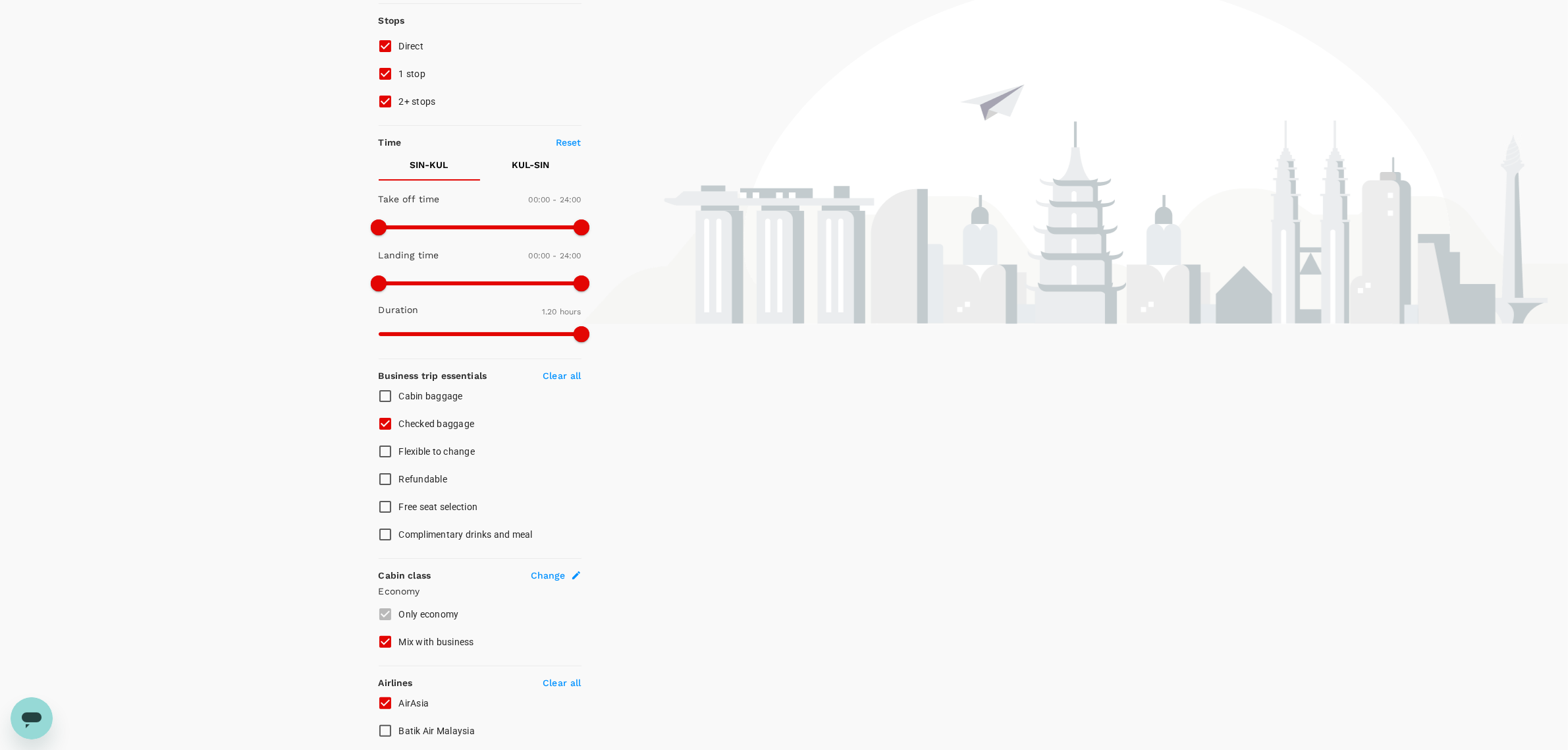
click at [417, 244] on span "Checked baggage" at bounding box center [437, 423] width 76 height 10
click at [399, 244] on input "Checked baggage" at bounding box center [385, 424] width 28 height 28
checkbox input "false"
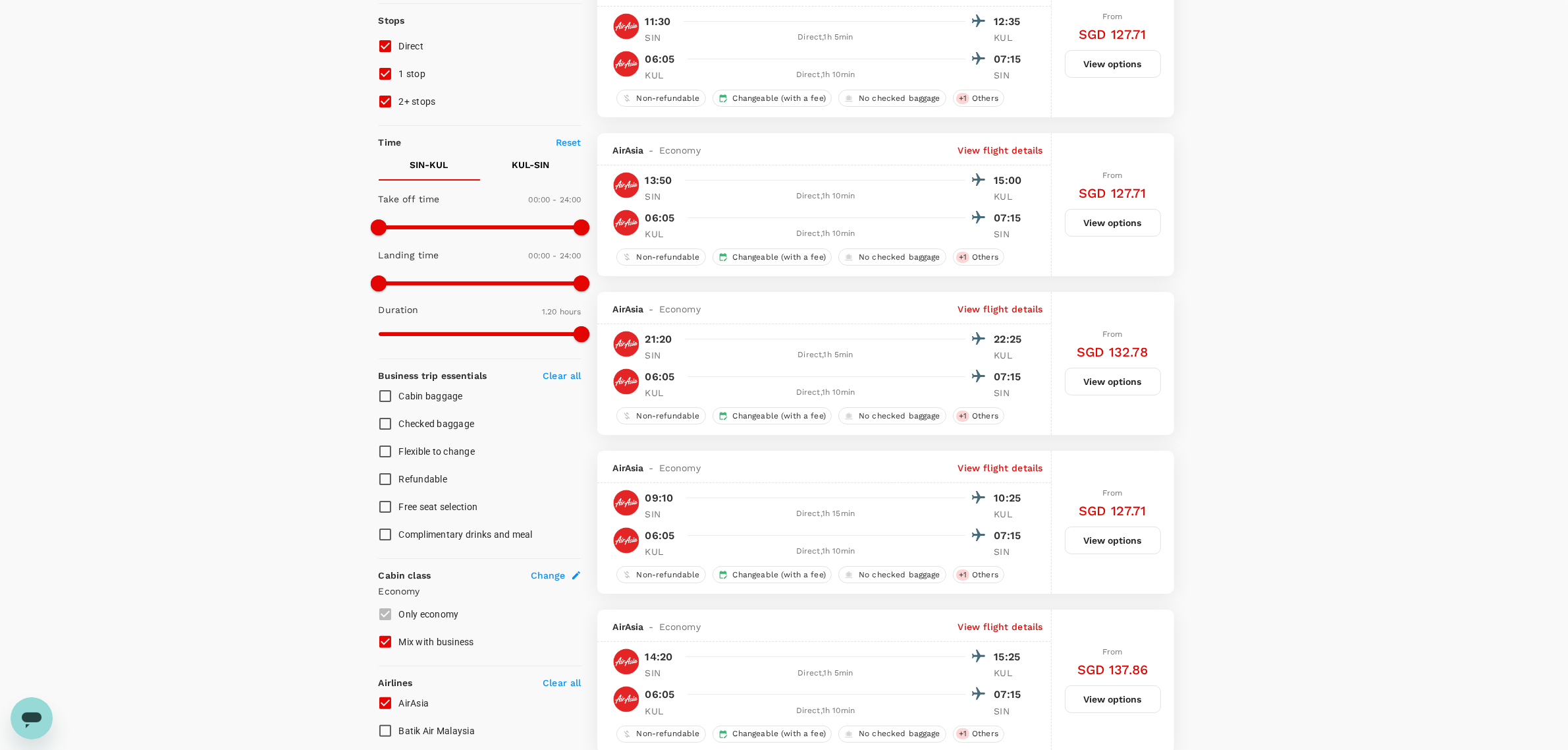
type input "SGD"
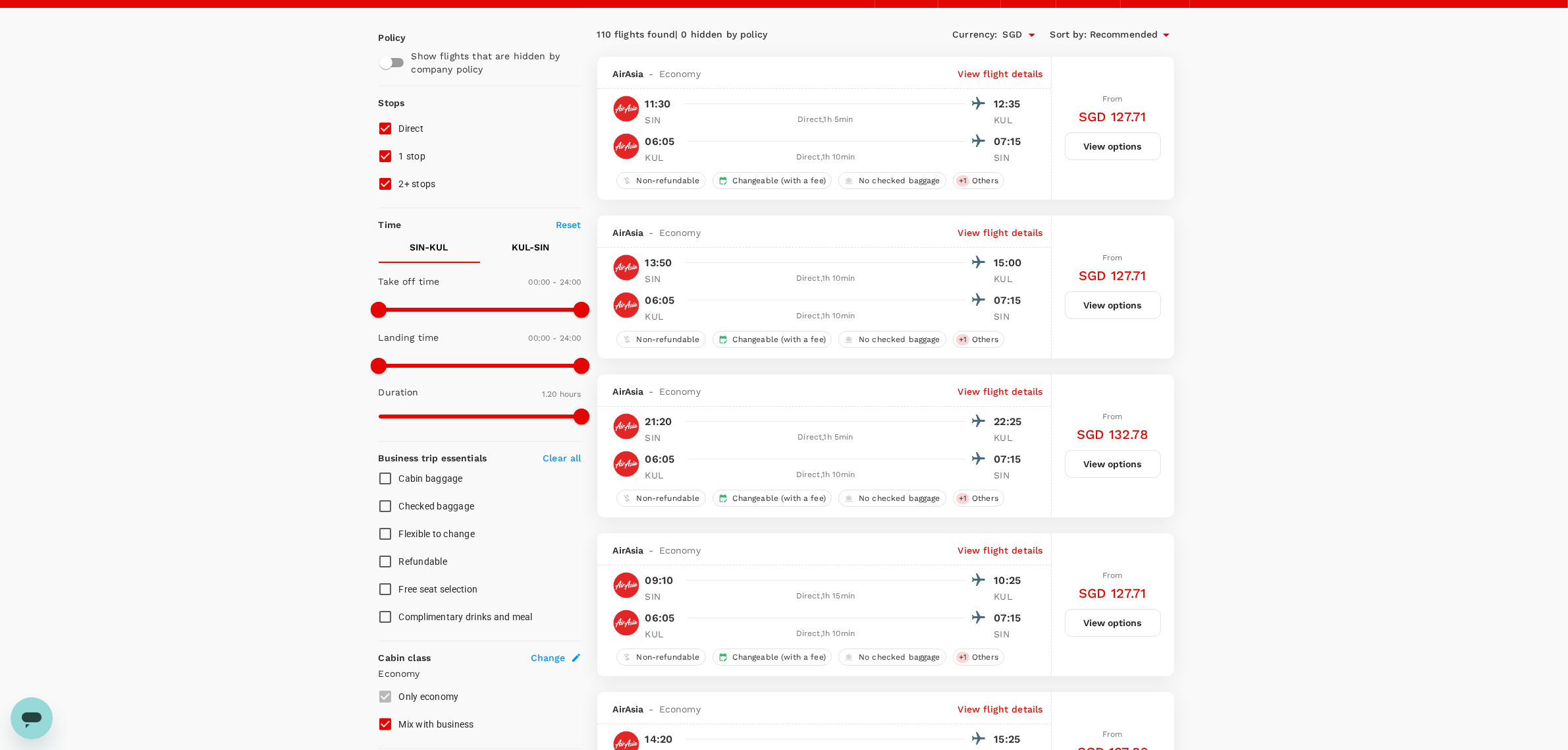
scroll to position [0, 0]
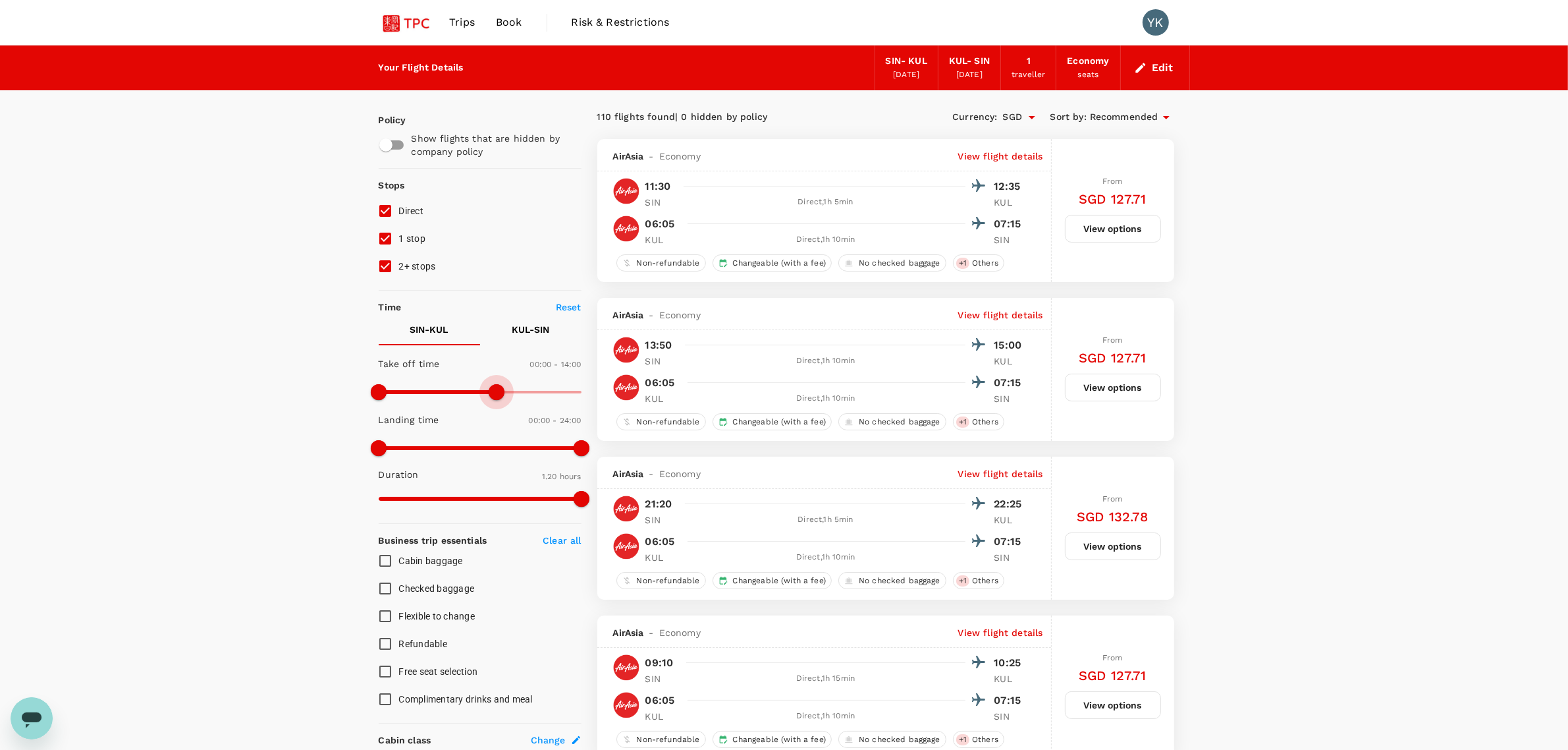
type input "780"
drag, startPoint x: 587, startPoint y: 387, endPoint x: 489, endPoint y: 392, distance: 98.1
click at [489, 244] on span at bounding box center [488, 392] width 16 height 16
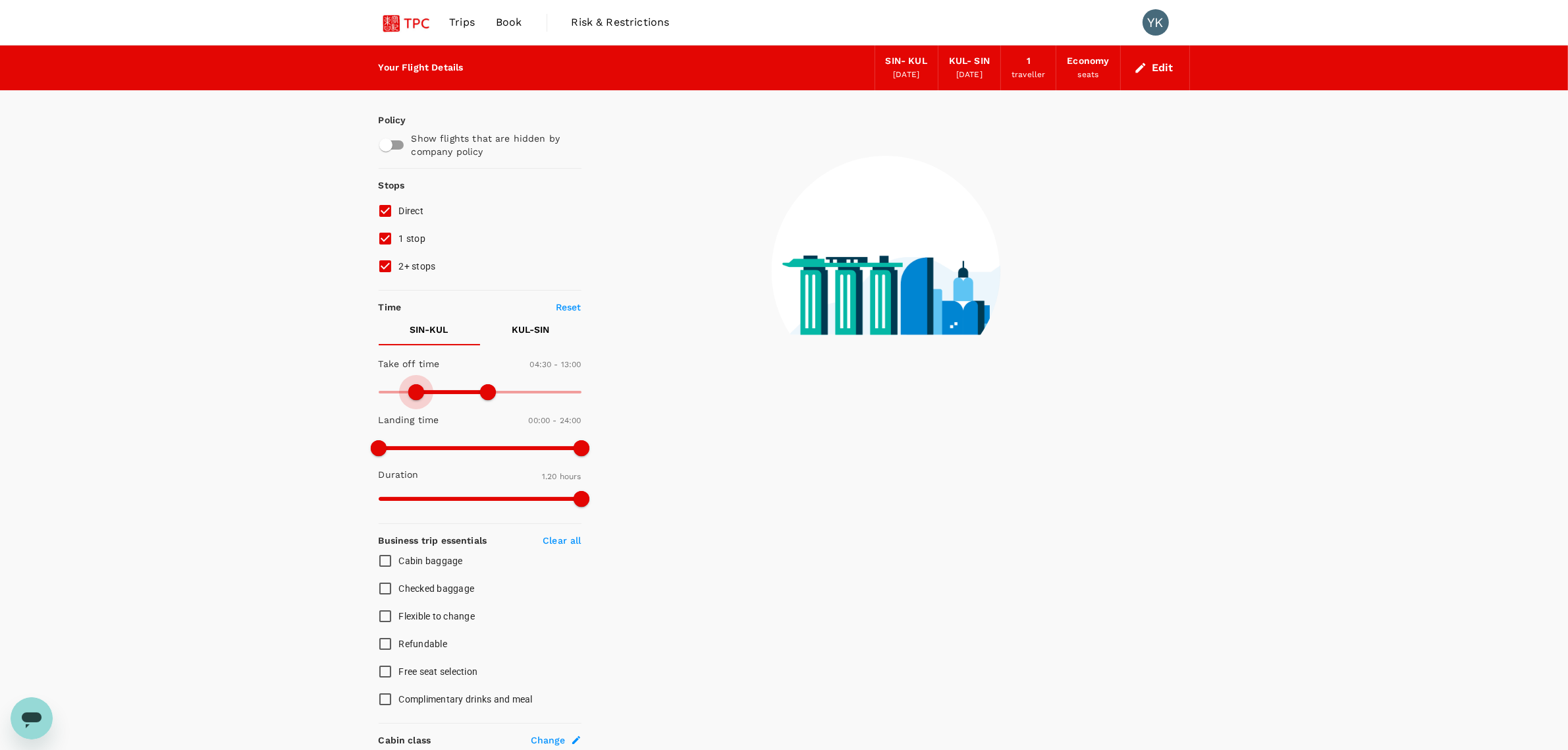
drag, startPoint x: 380, startPoint y: 385, endPoint x: 419, endPoint y: 402, distance: 42.5
click at [415, 244] on span at bounding box center [416, 392] width 16 height 16
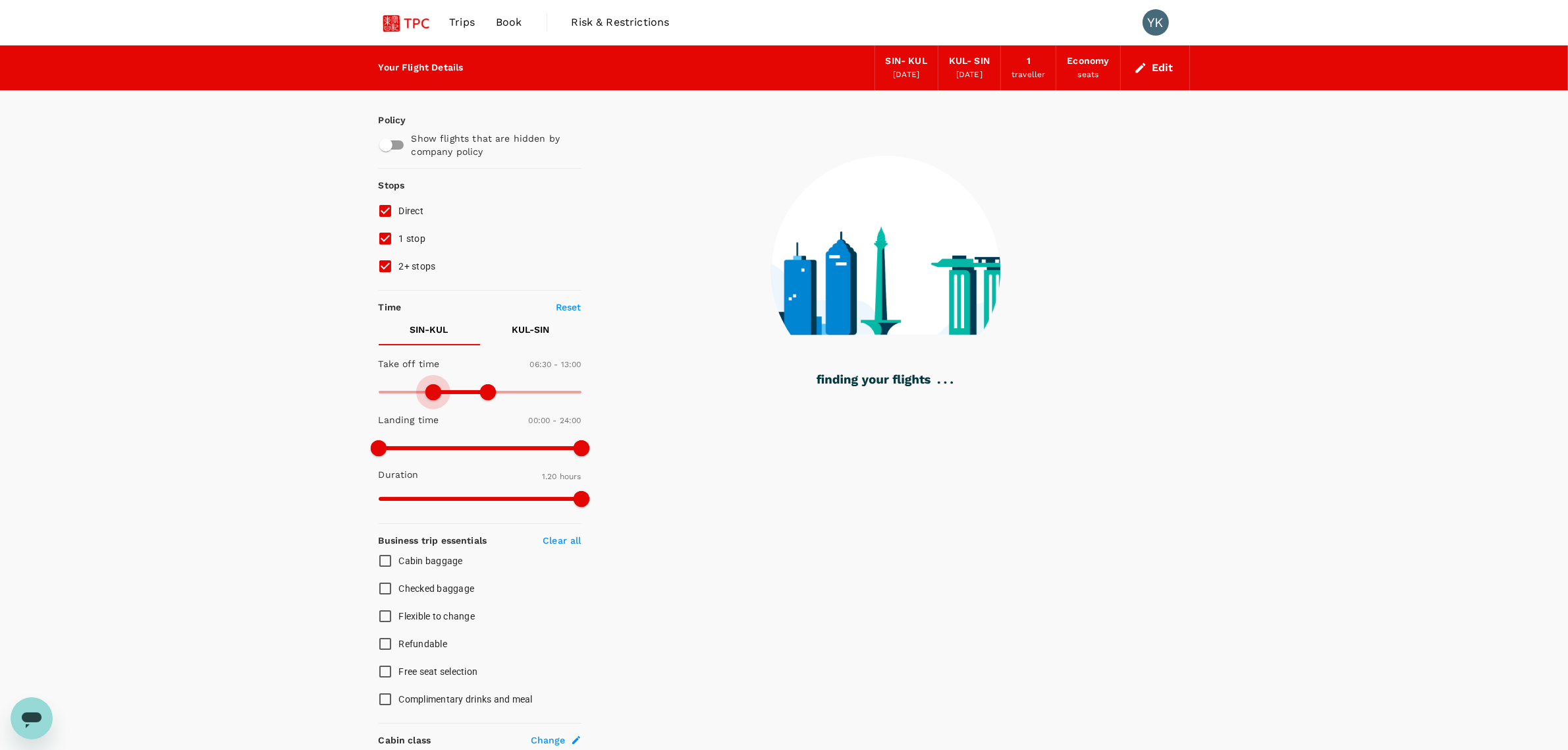
click at [435, 244] on span at bounding box center [433, 392] width 16 height 16
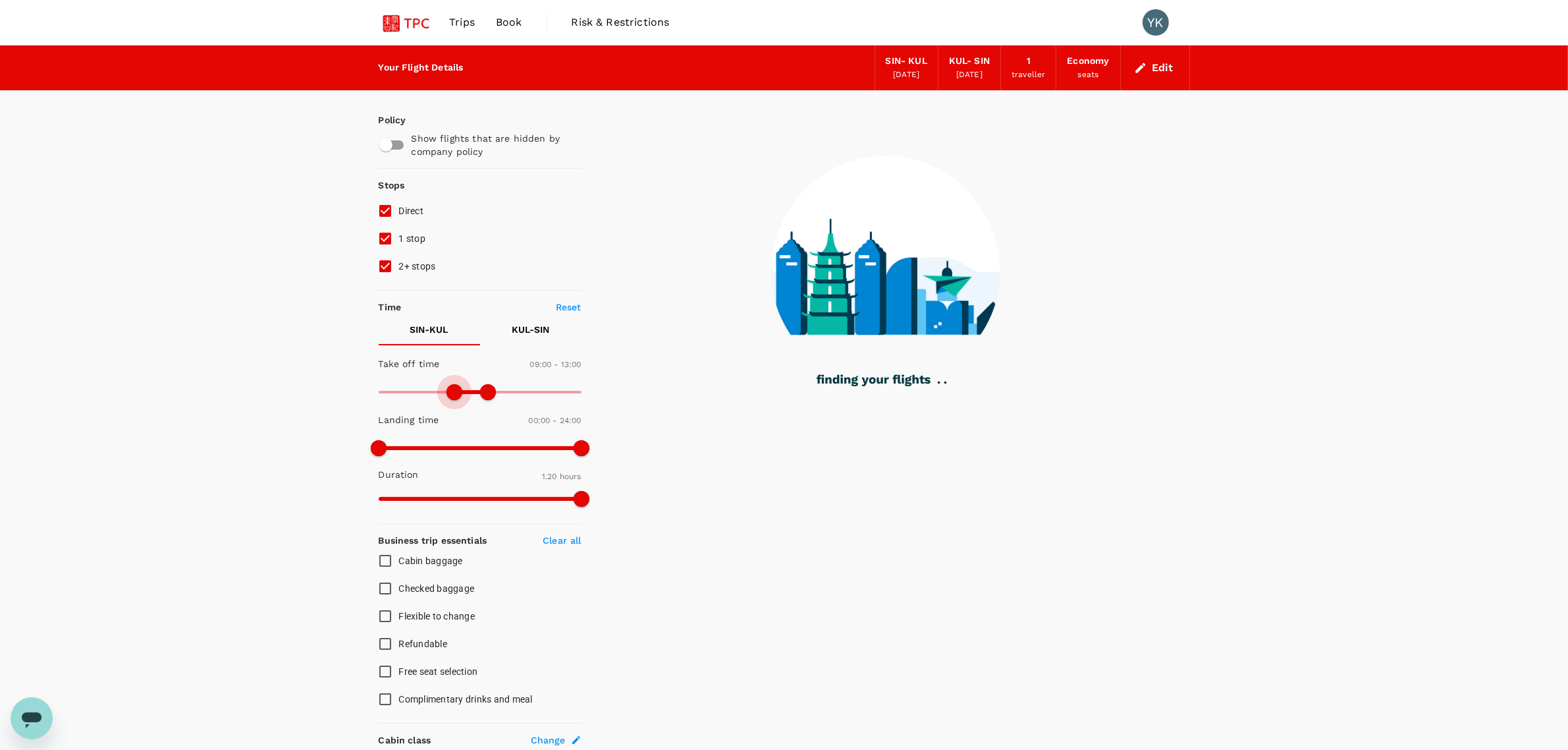
type input "570"
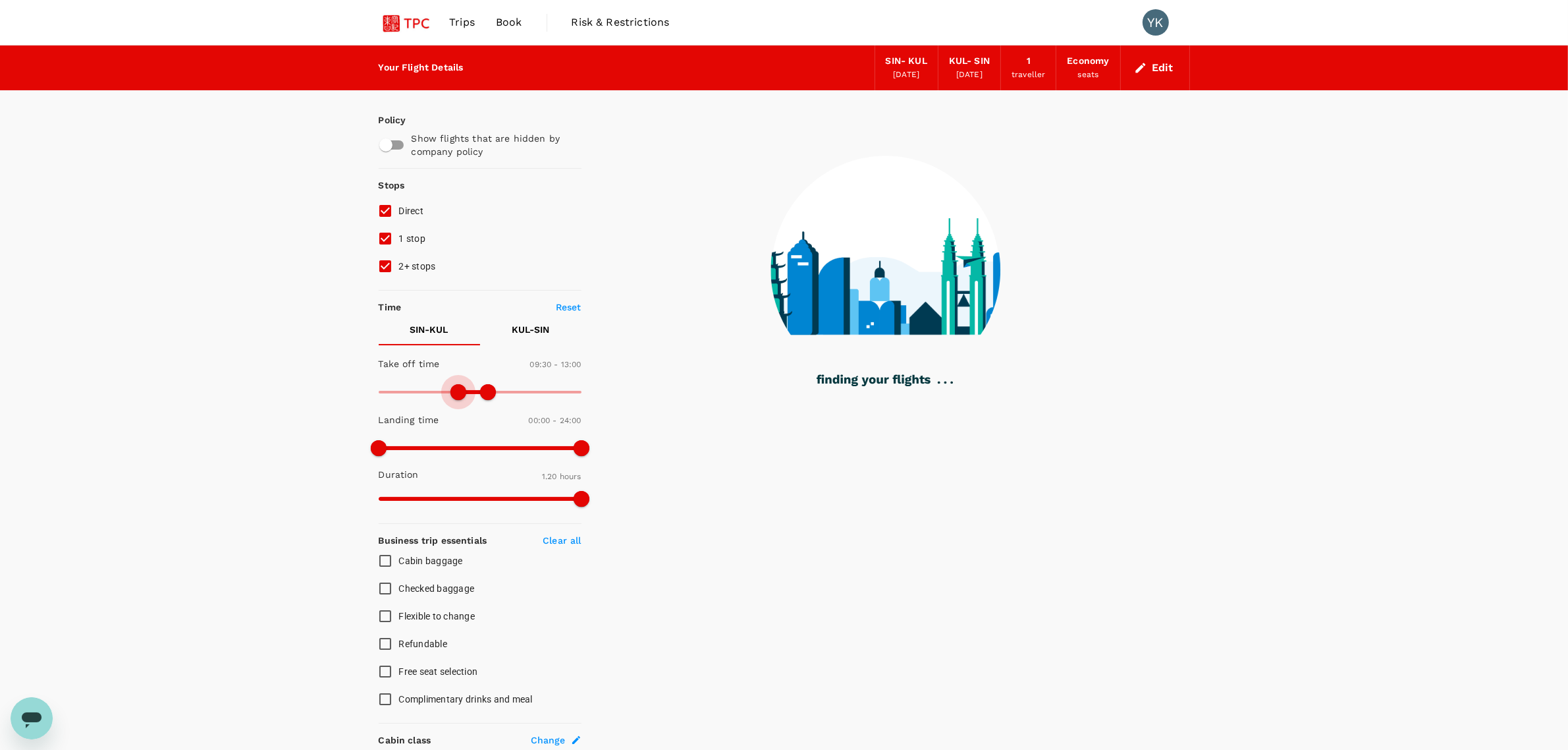
drag, startPoint x: 424, startPoint y: 394, endPoint x: 458, endPoint y: 403, distance: 35.2
click at [458, 244] on span at bounding box center [458, 392] width 16 height 16
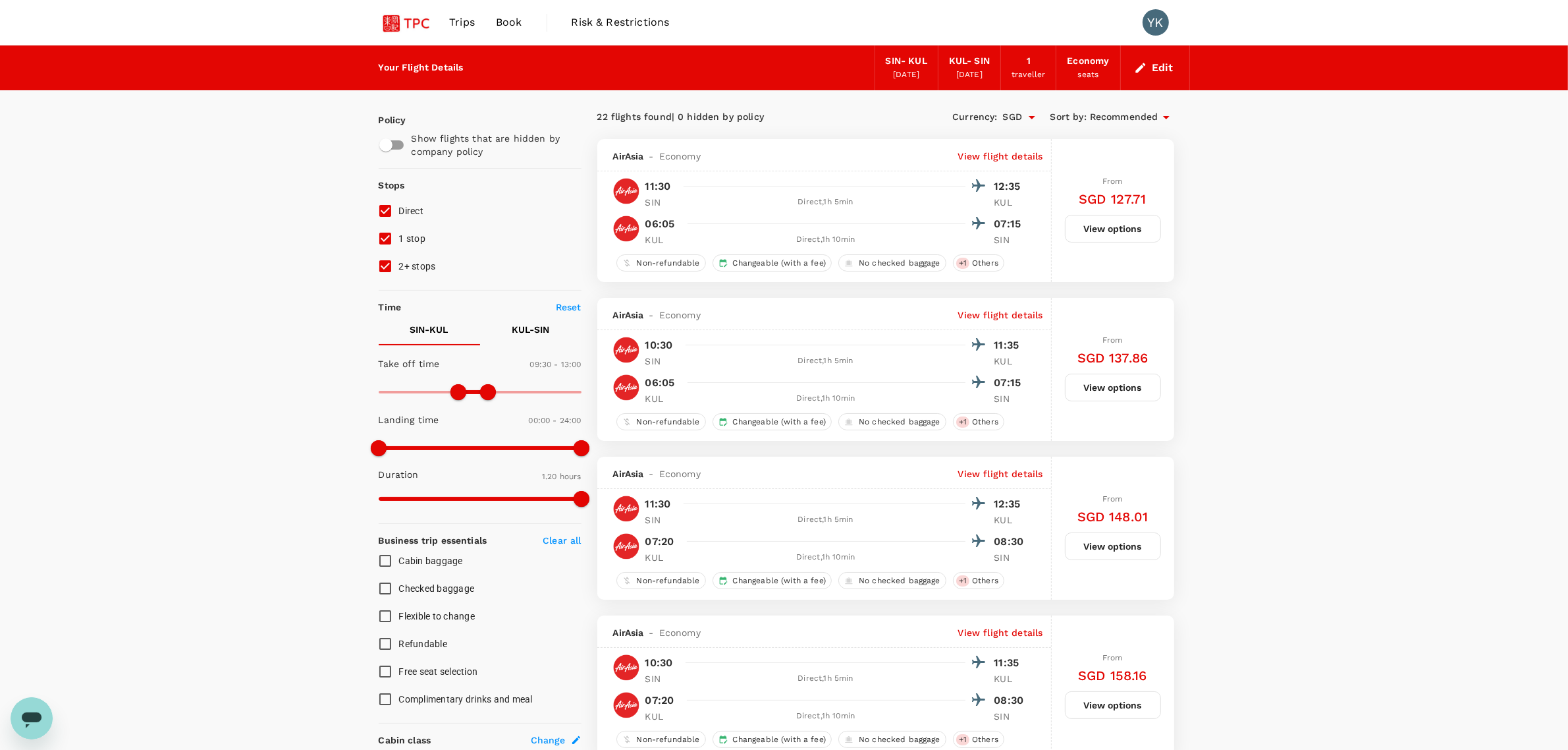
scroll to position [83, 0]
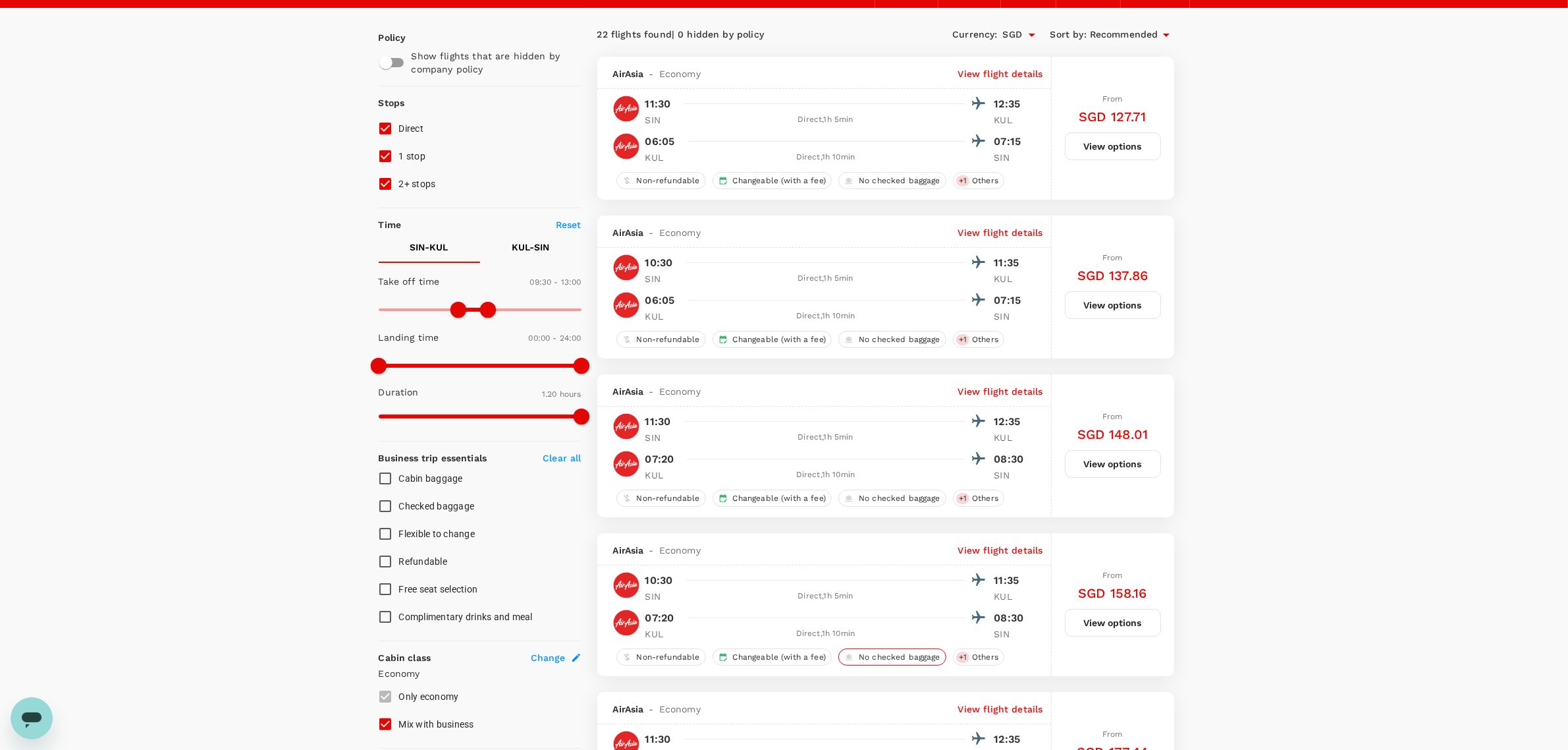
click at [550, 244] on span "No checked baggage" at bounding box center [900, 657] width 92 height 11
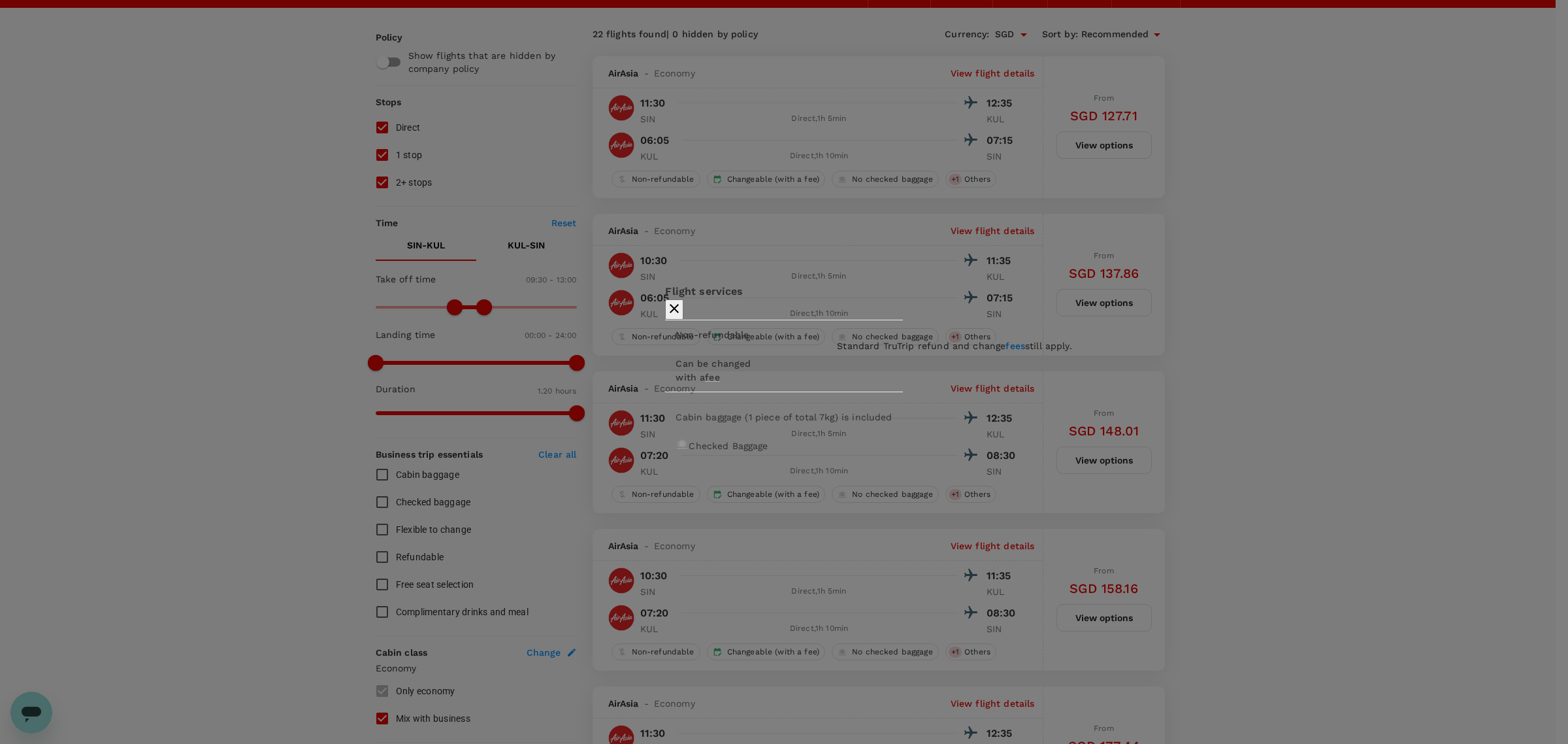
click at [546, 242] on span "fee" at bounding box center [712, 377] width 14 height 10
click at [546, 242] on span "Checked Baggage" at bounding box center [728, 445] width 79 height 10
click at [546, 242] on button "button" at bounding box center [674, 309] width 18 height 20
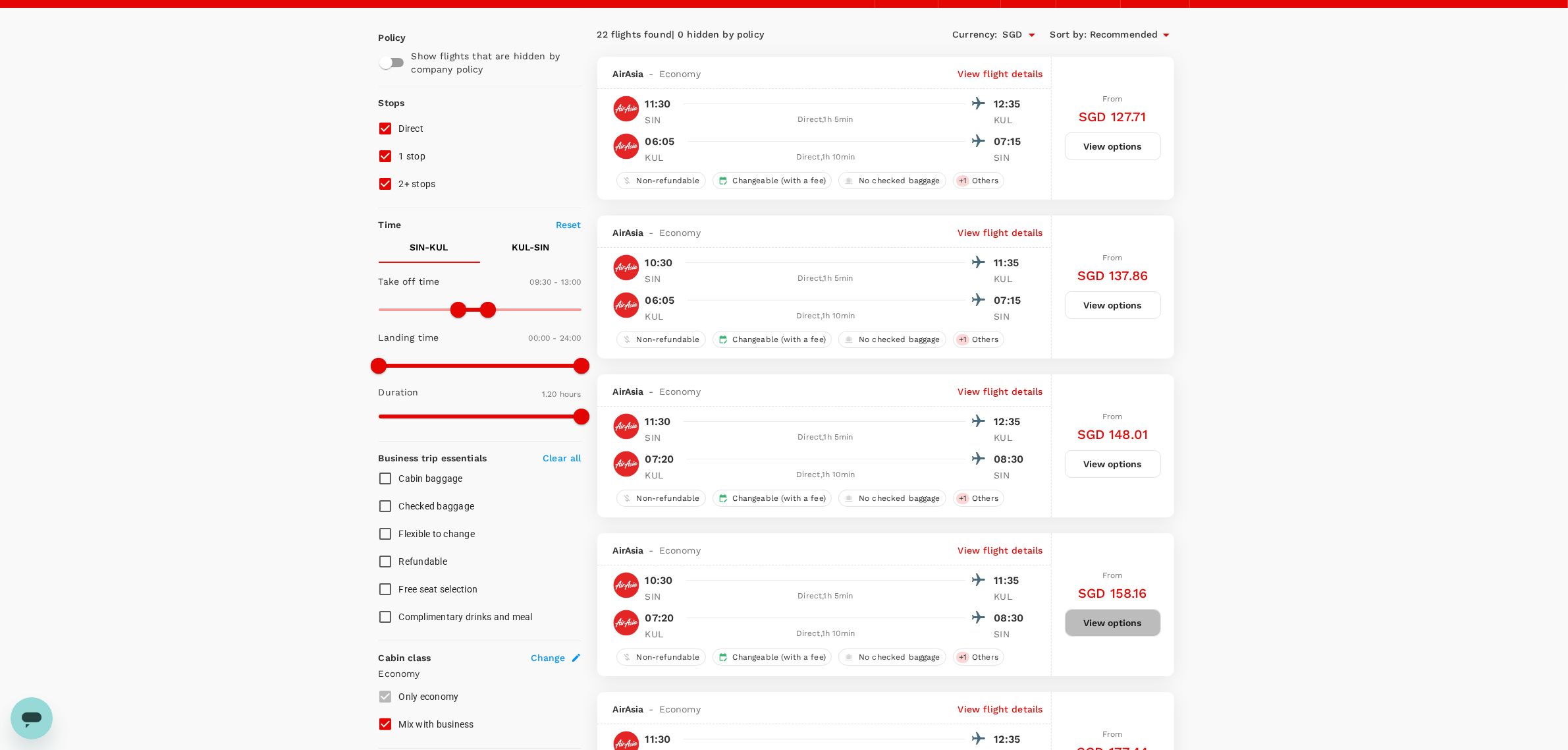
click at [550, 244] on button "View options" at bounding box center [1113, 623] width 96 height 28
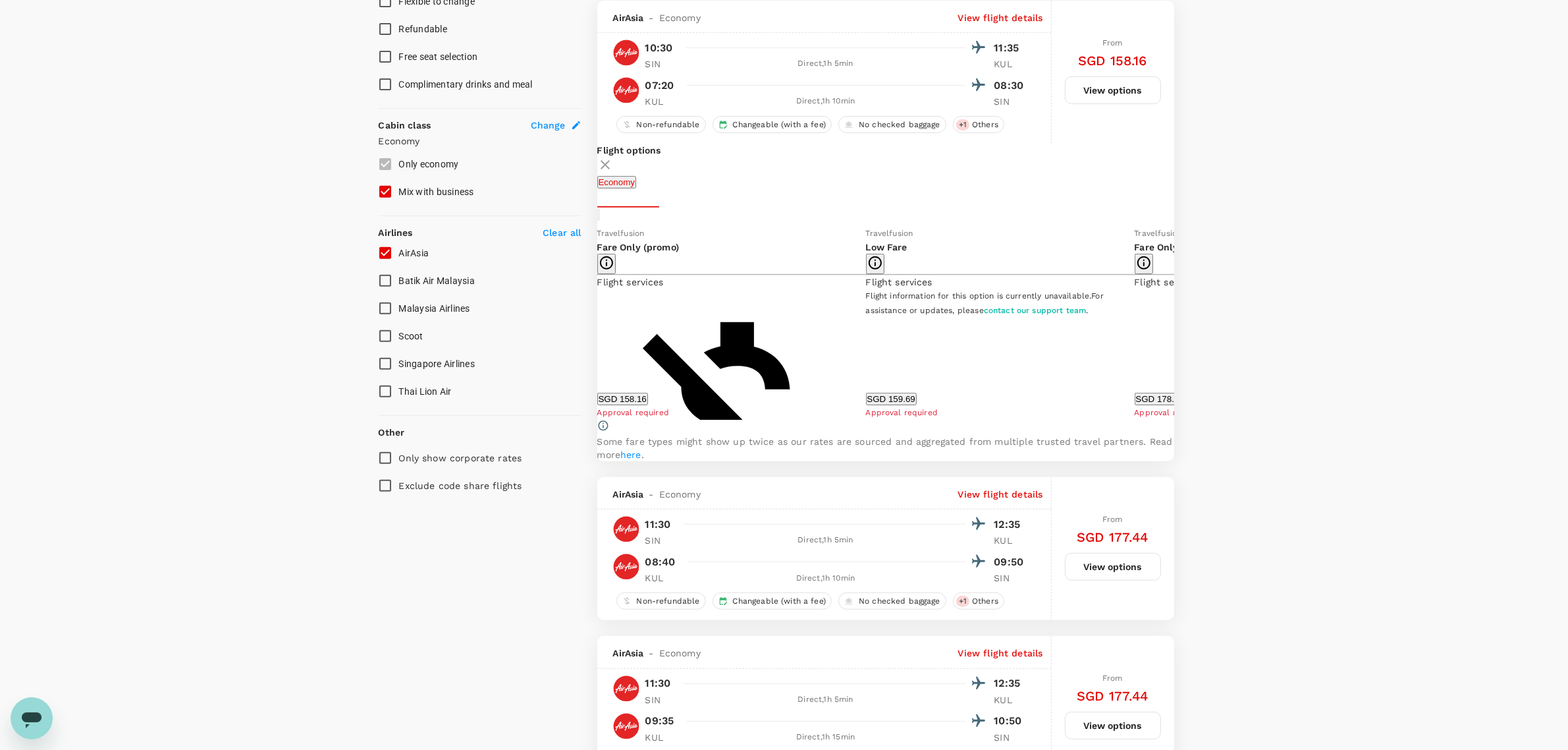
scroll to position [621, 0]
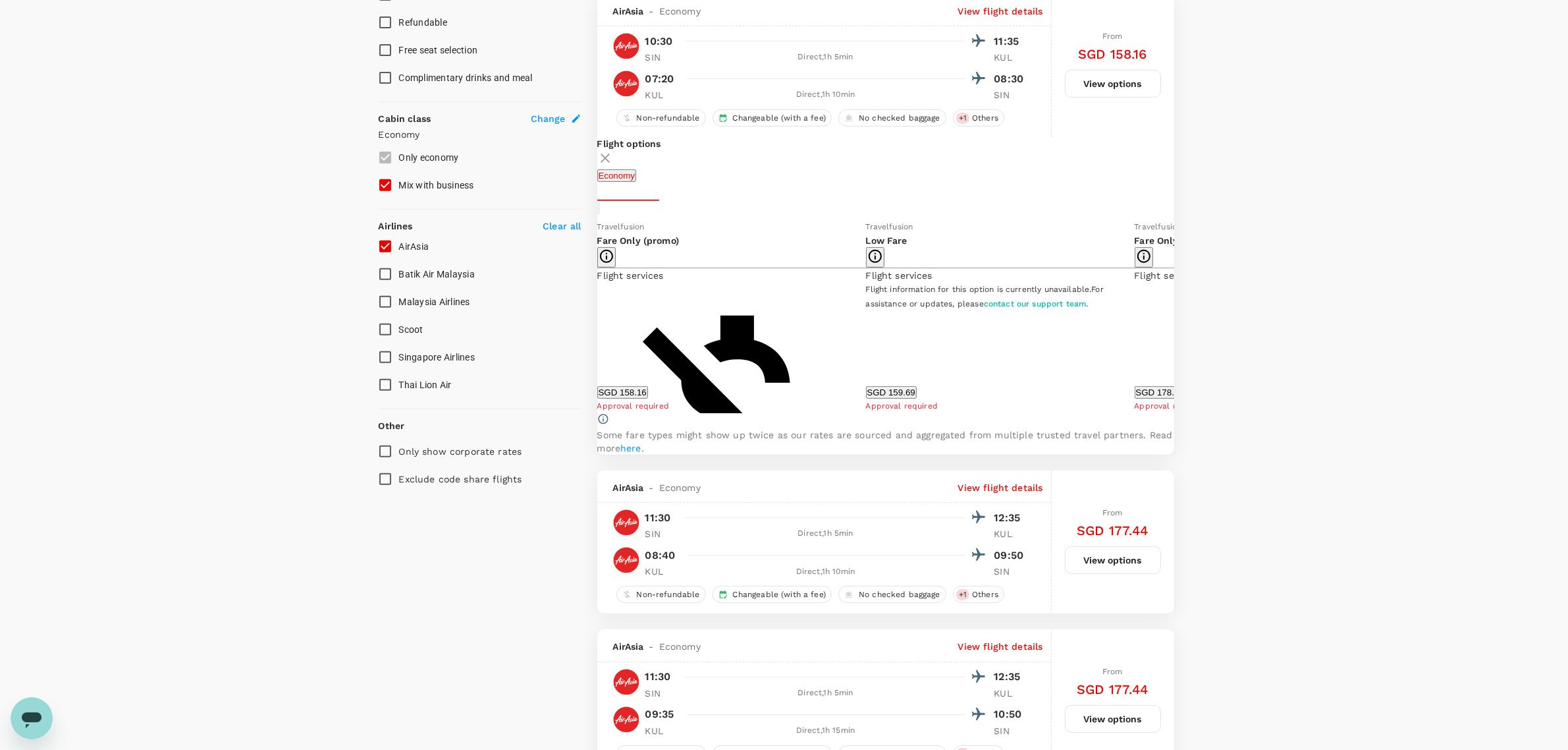
click at [550, 244] on icon at bounding box center [1184, 316] width 13 height 13
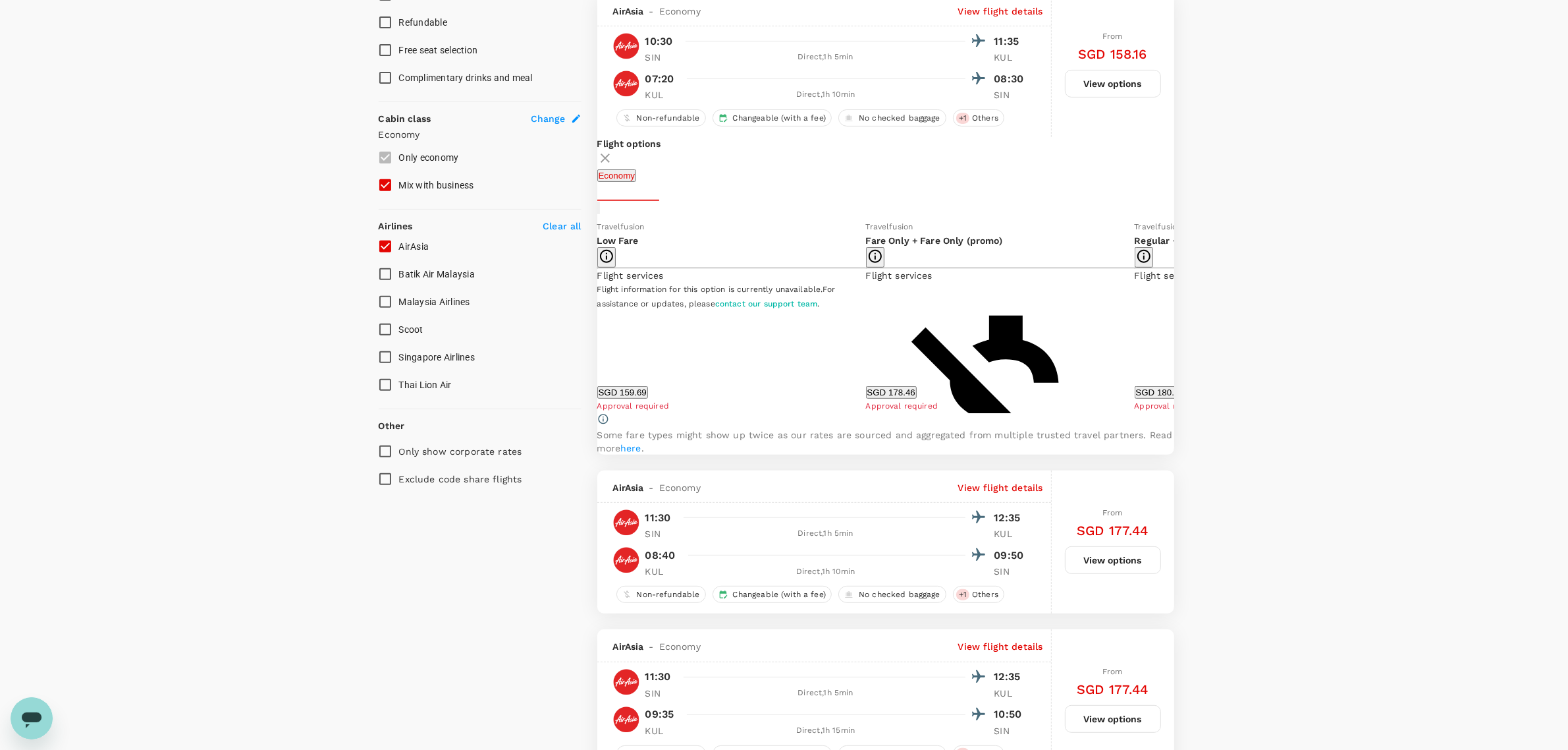
click at [550, 244] on icon at bounding box center [1184, 316] width 13 height 13
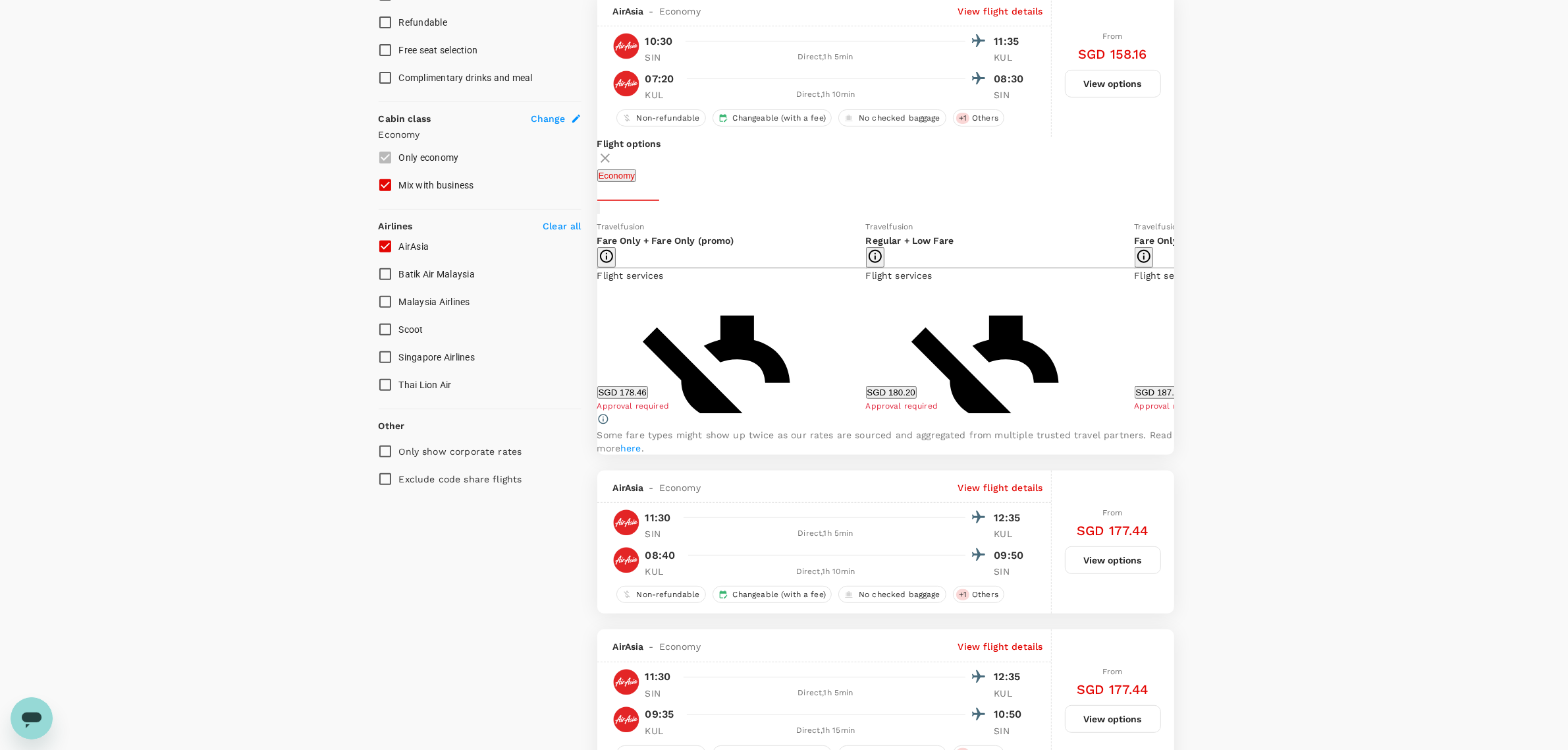
click at [550, 244] on icon at bounding box center [1184, 316] width 13 height 13
drag, startPoint x: 1157, startPoint y: 332, endPoint x: 1217, endPoint y: 275, distance: 82.8
click at [550, 244] on icon at bounding box center [1184, 316] width 13 height 13
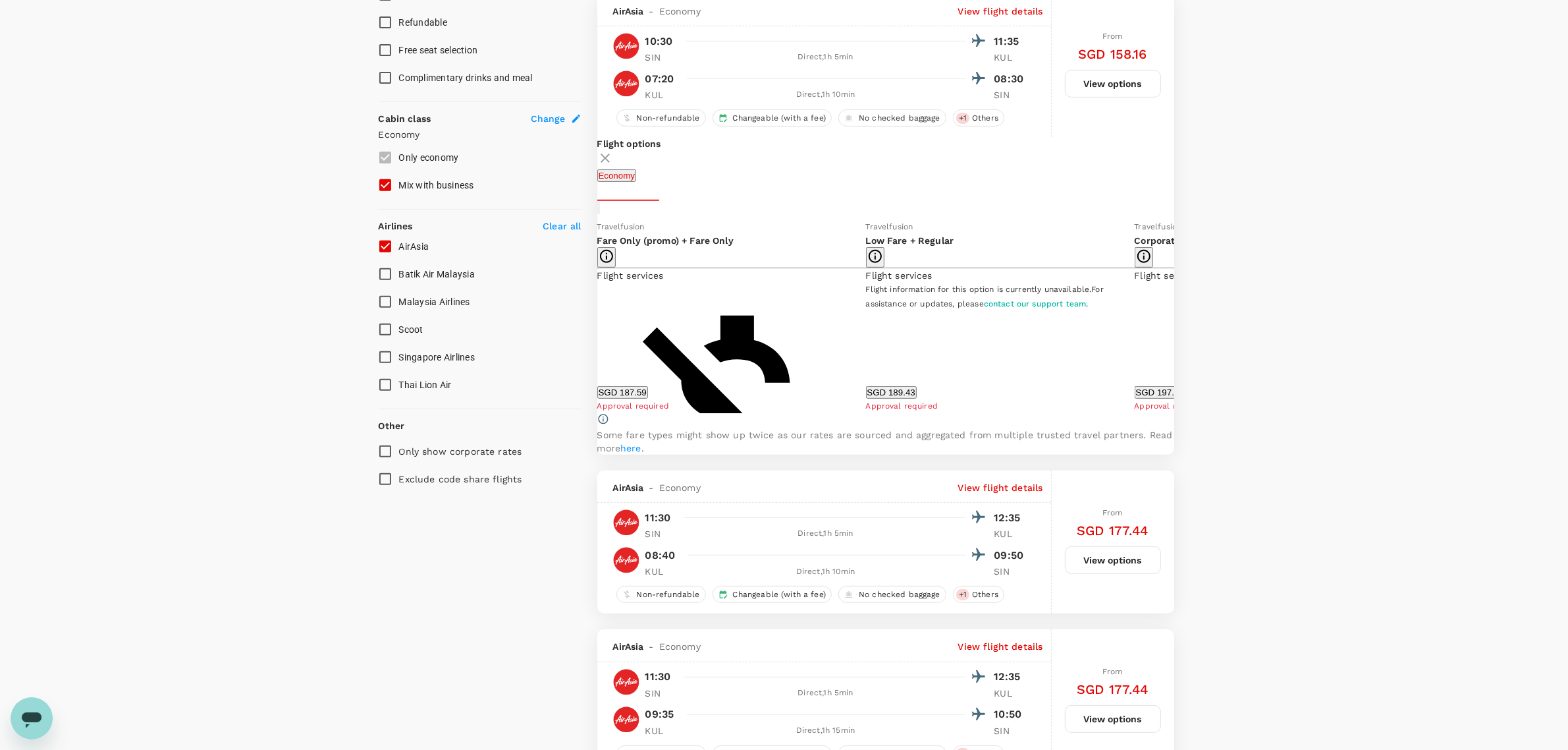
click at [550, 244] on icon at bounding box center [1184, 316] width 13 height 13
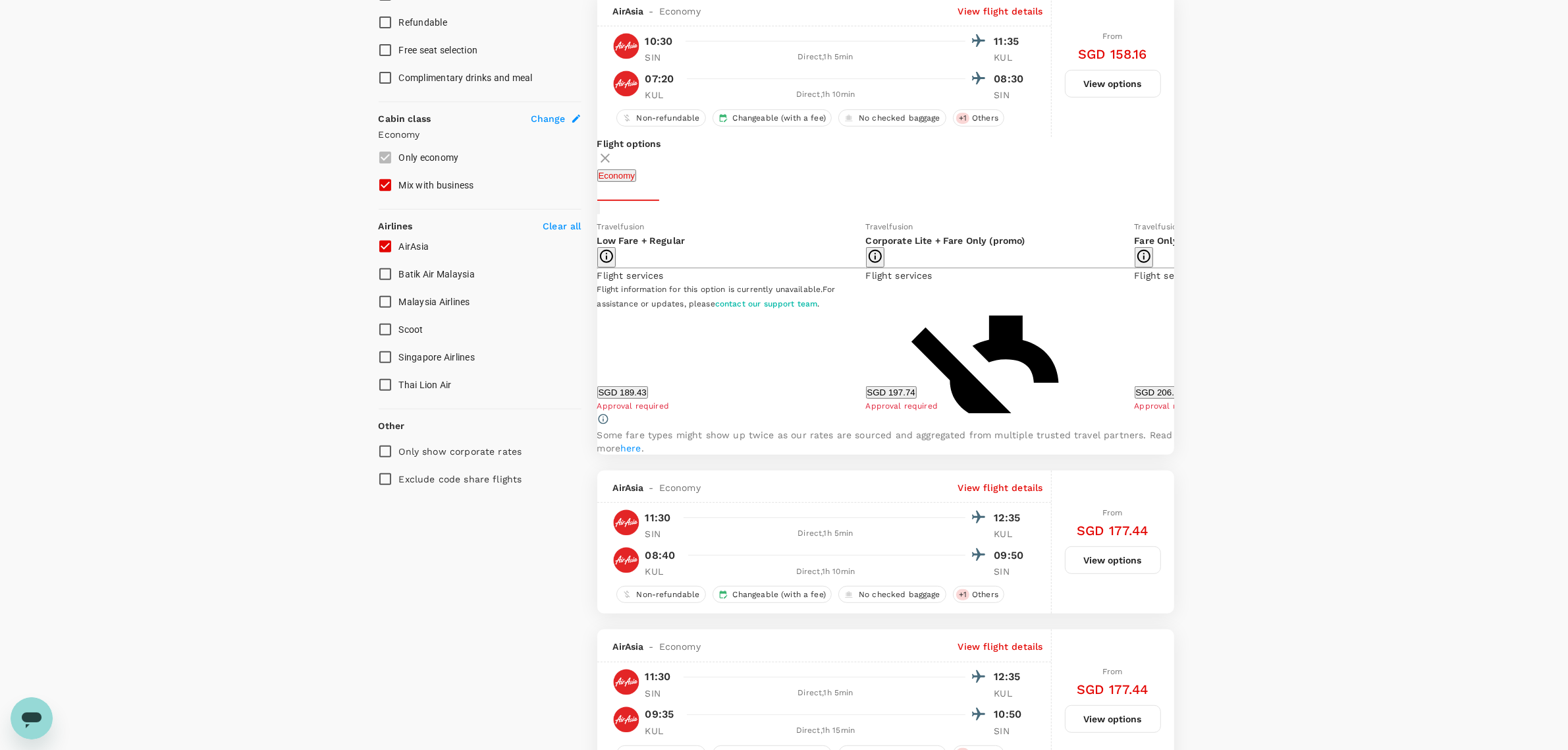
click at [550, 244] on icon at bounding box center [1184, 316] width 13 height 13
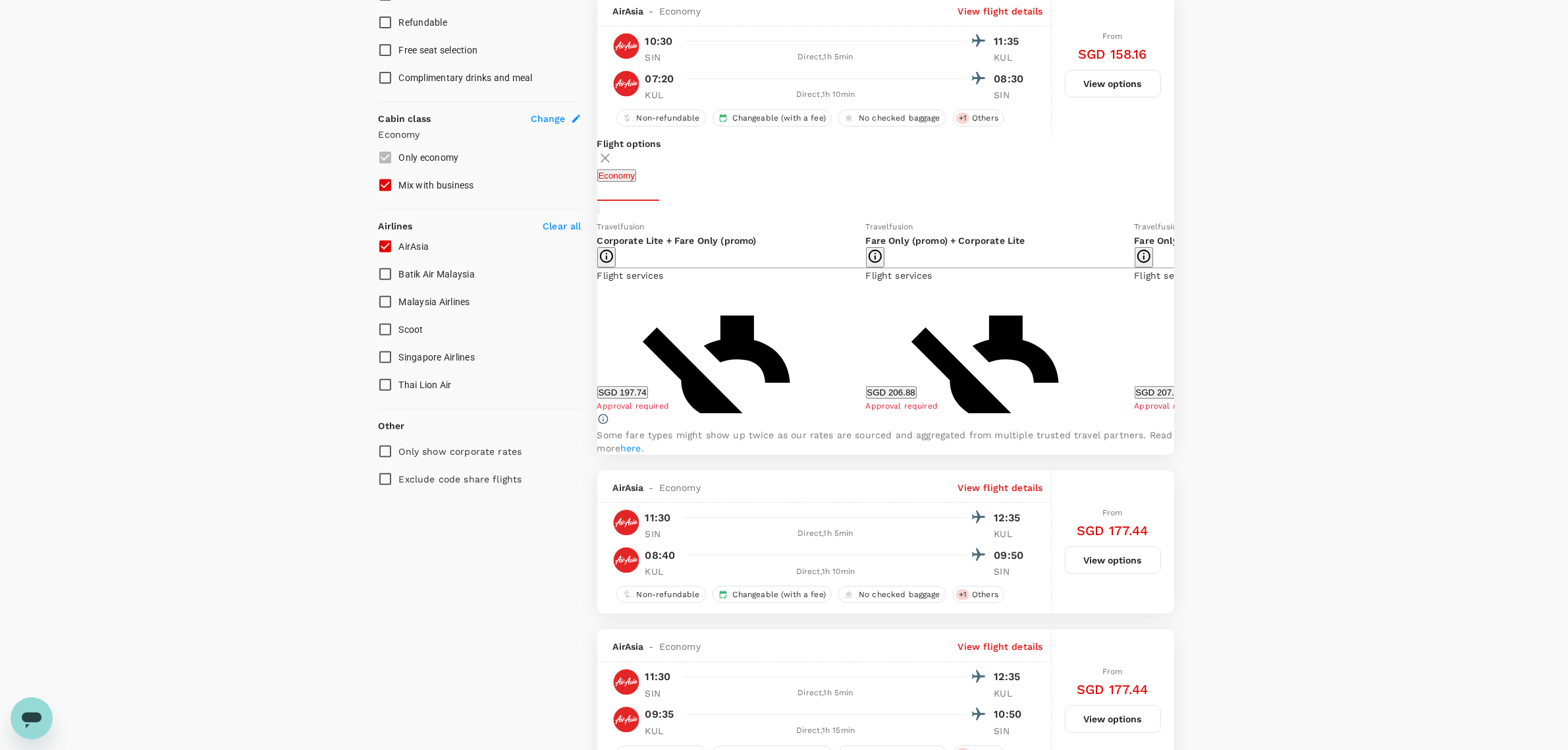
click at [550, 244] on icon at bounding box center [1184, 316] width 13 height 13
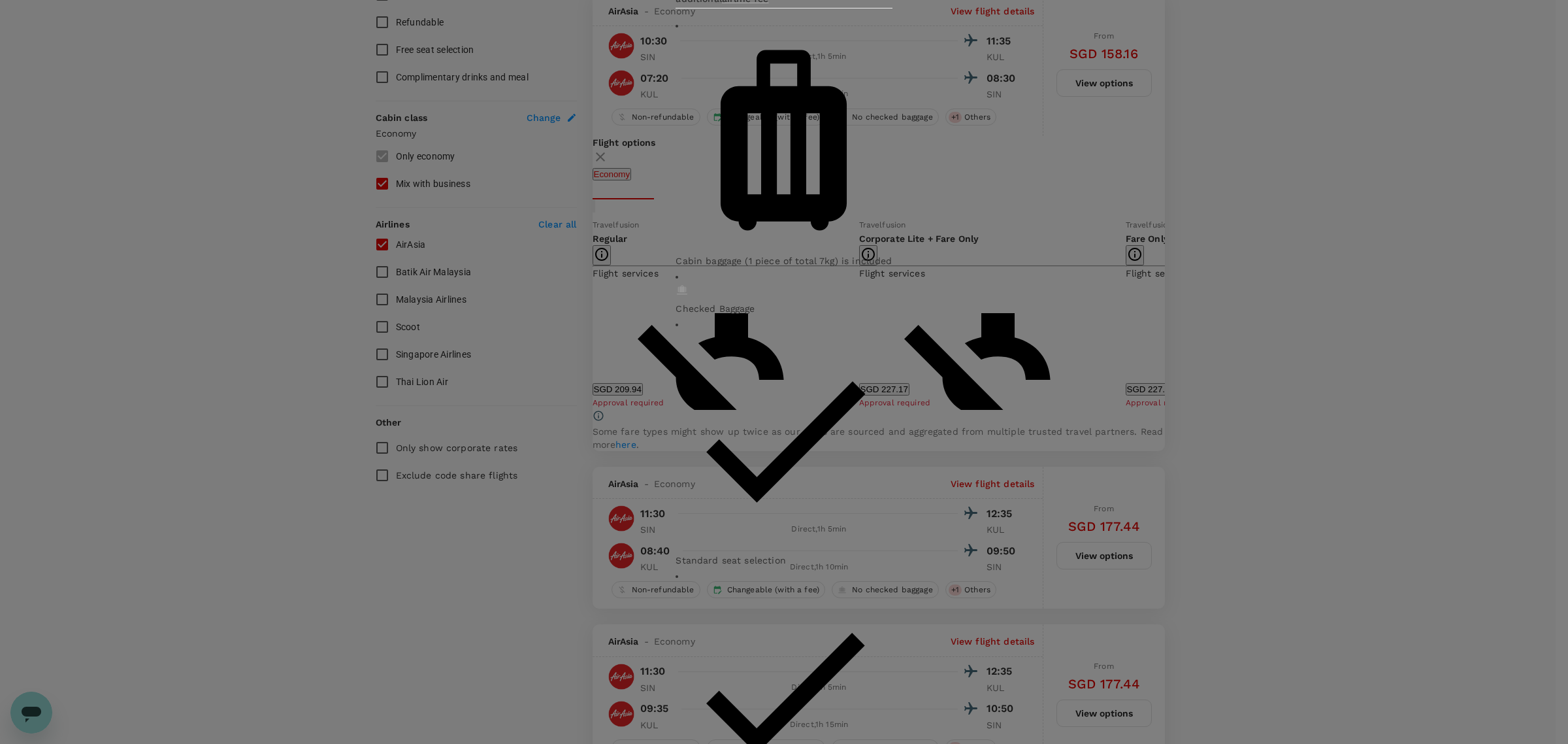
click at [546, 242] on div "Corporate Lite Non-refundable Changeable with no additional airline fee Cabin b…" at bounding box center [784, 372] width 1568 height 744
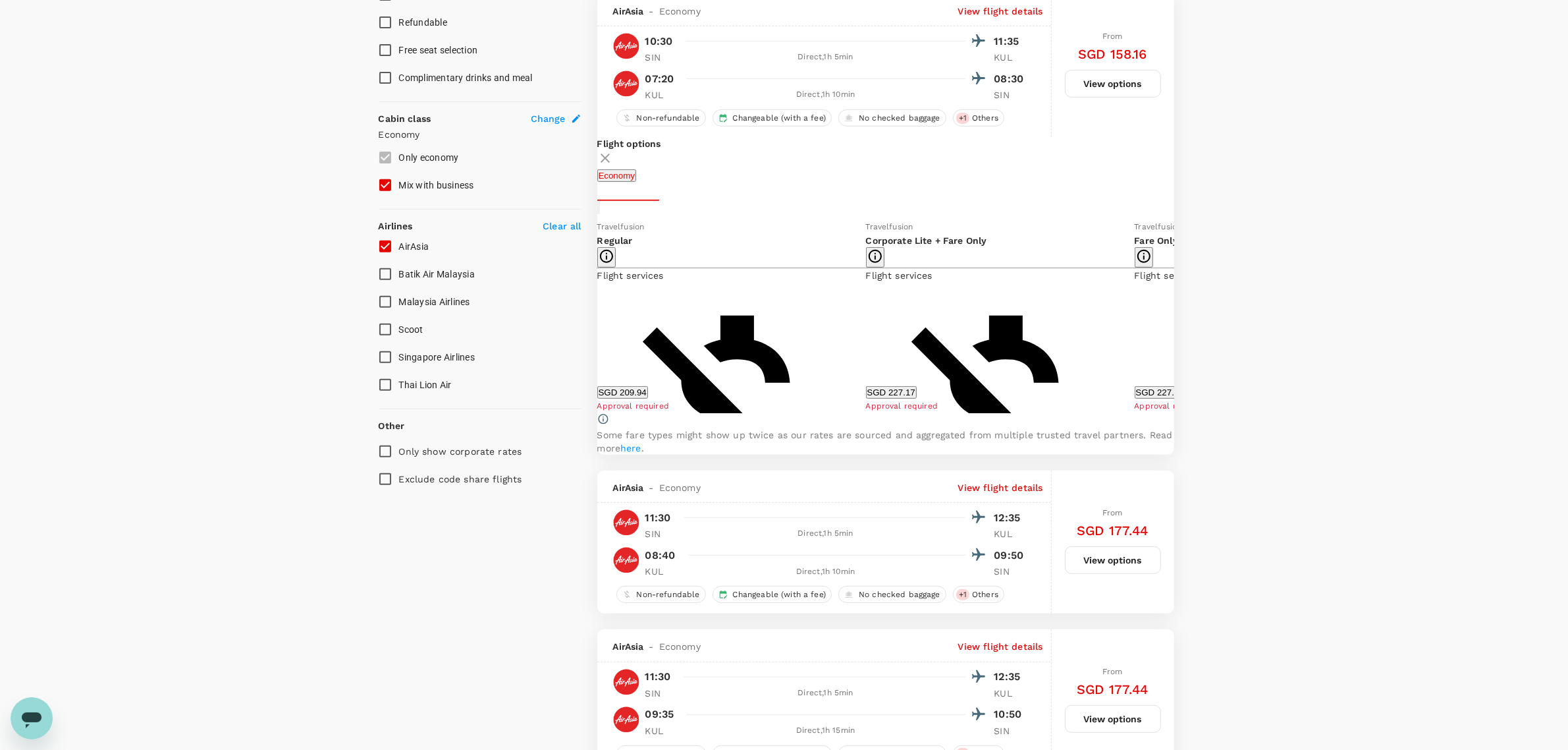
click at [550, 244] on icon at bounding box center [587, 316] width 13 height 13
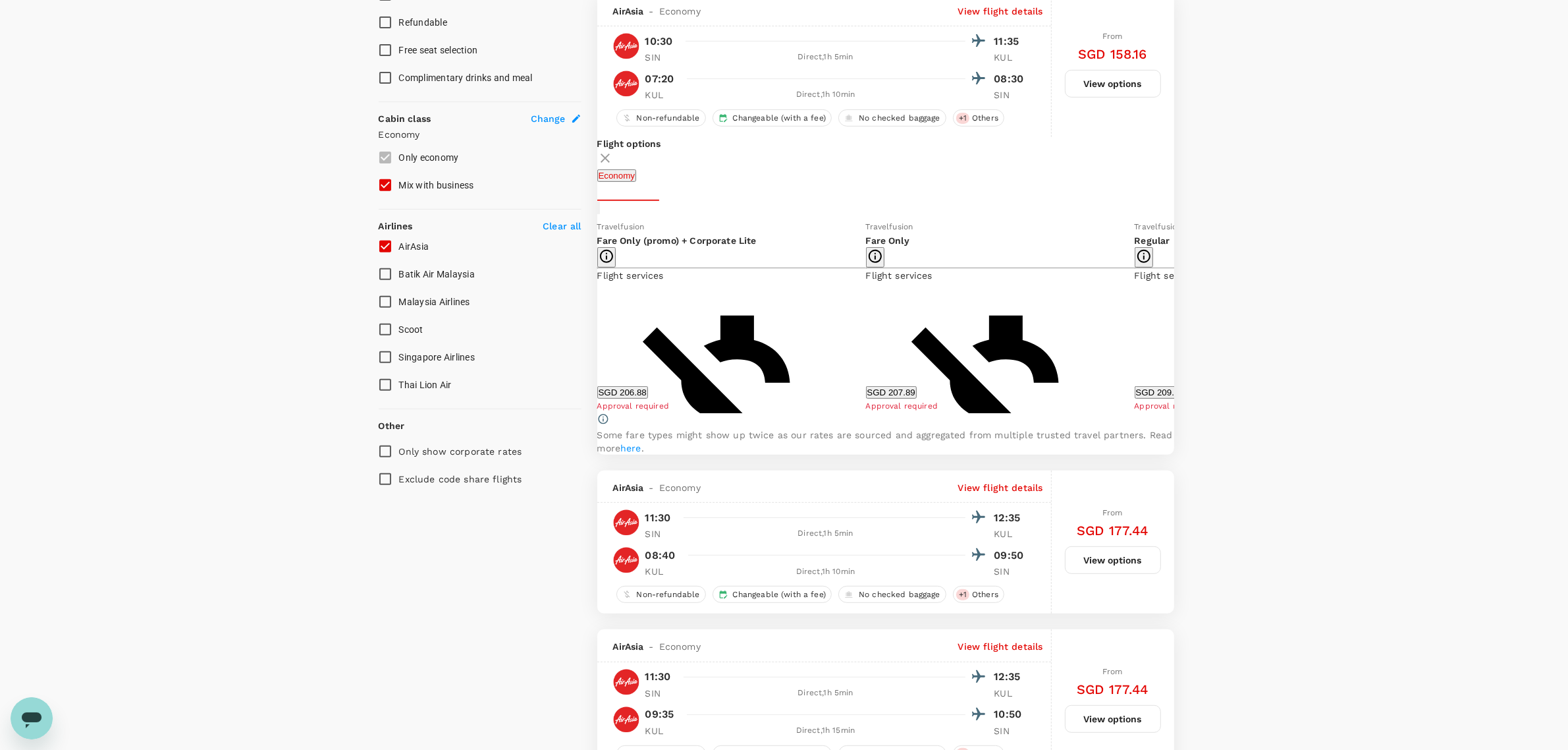
click at [550, 244] on icon at bounding box center [587, 316] width 13 height 13
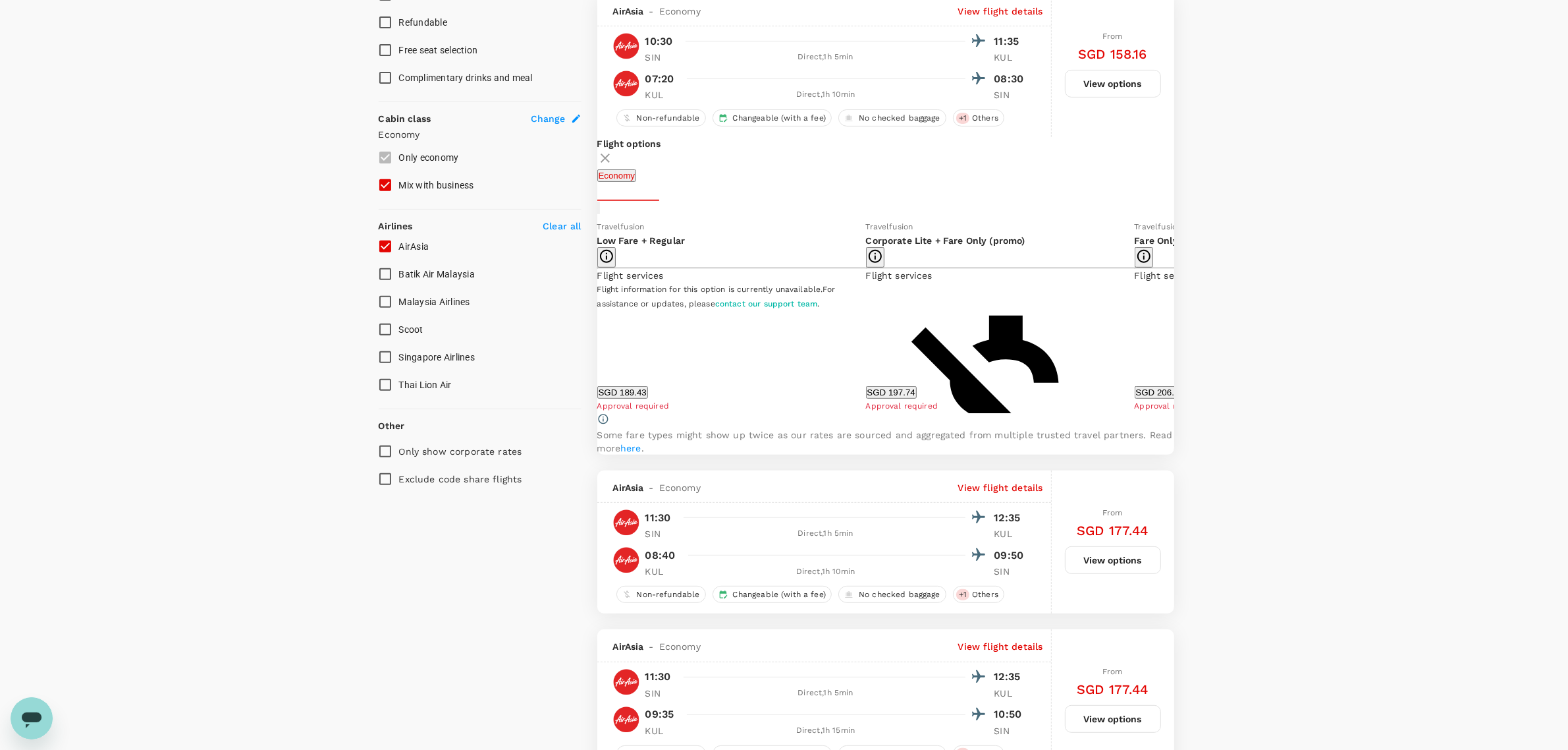
click at [550, 244] on icon at bounding box center [587, 316] width 13 height 13
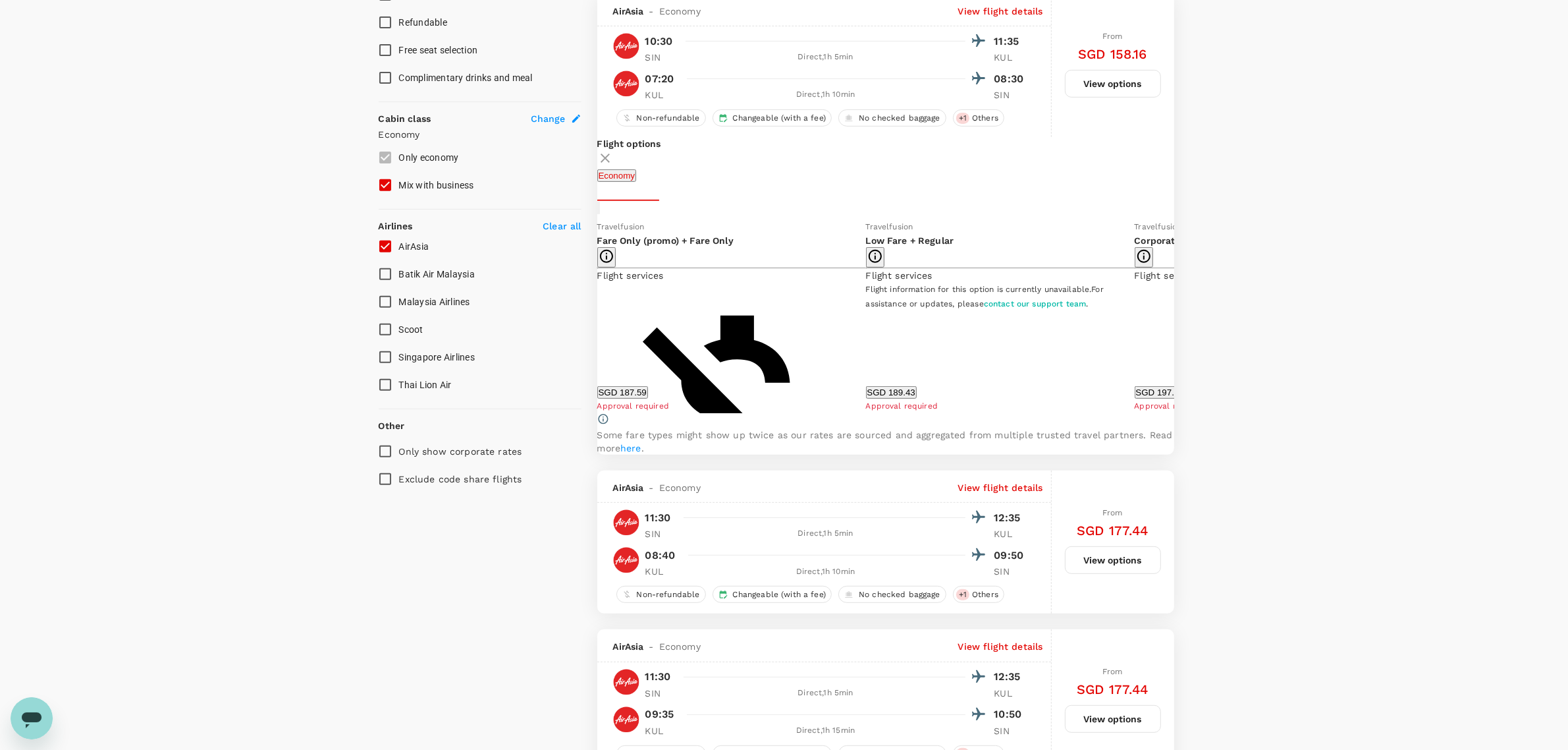
click at [550, 244] on icon at bounding box center [587, 316] width 13 height 13
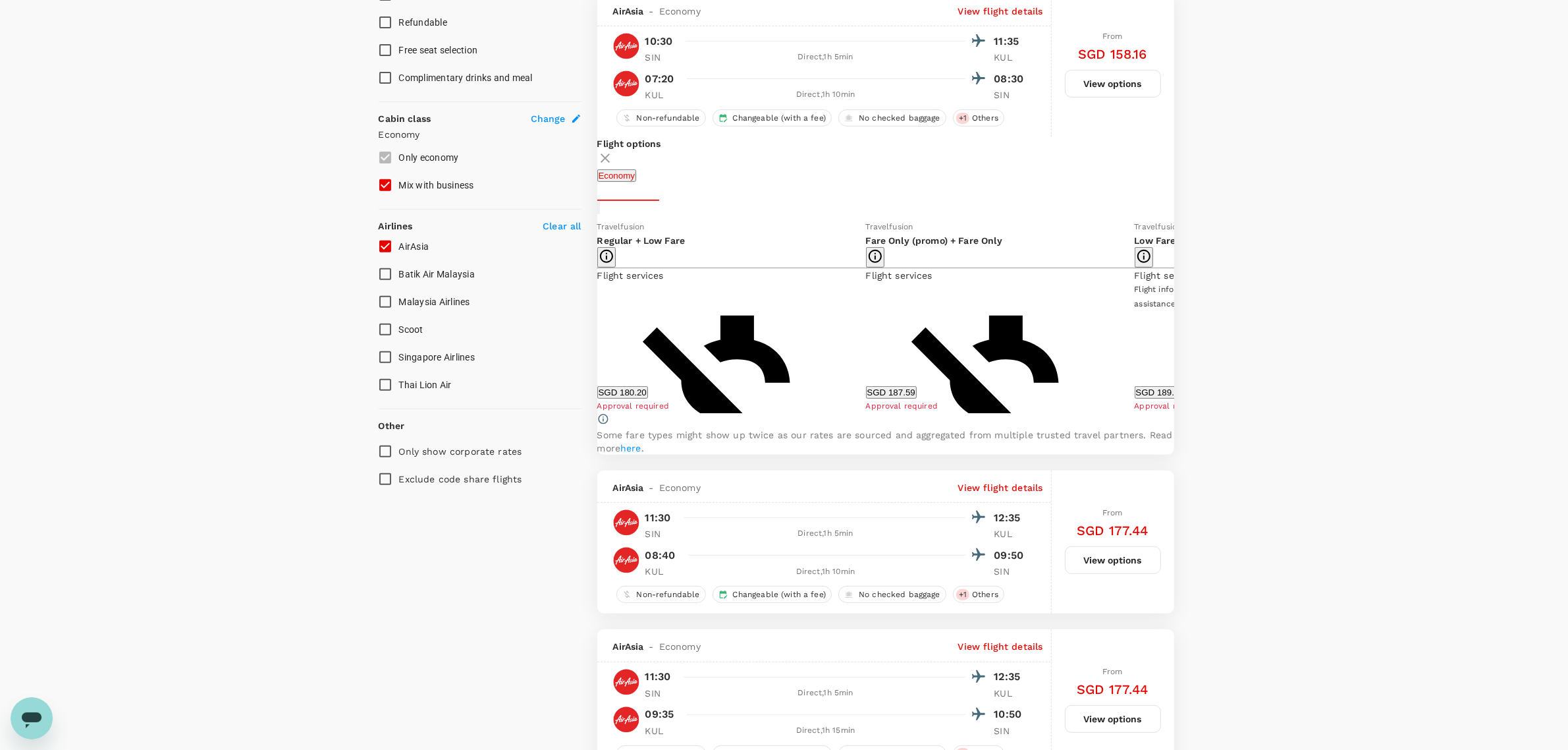
click at [550, 244] on icon at bounding box center [587, 316] width 13 height 13
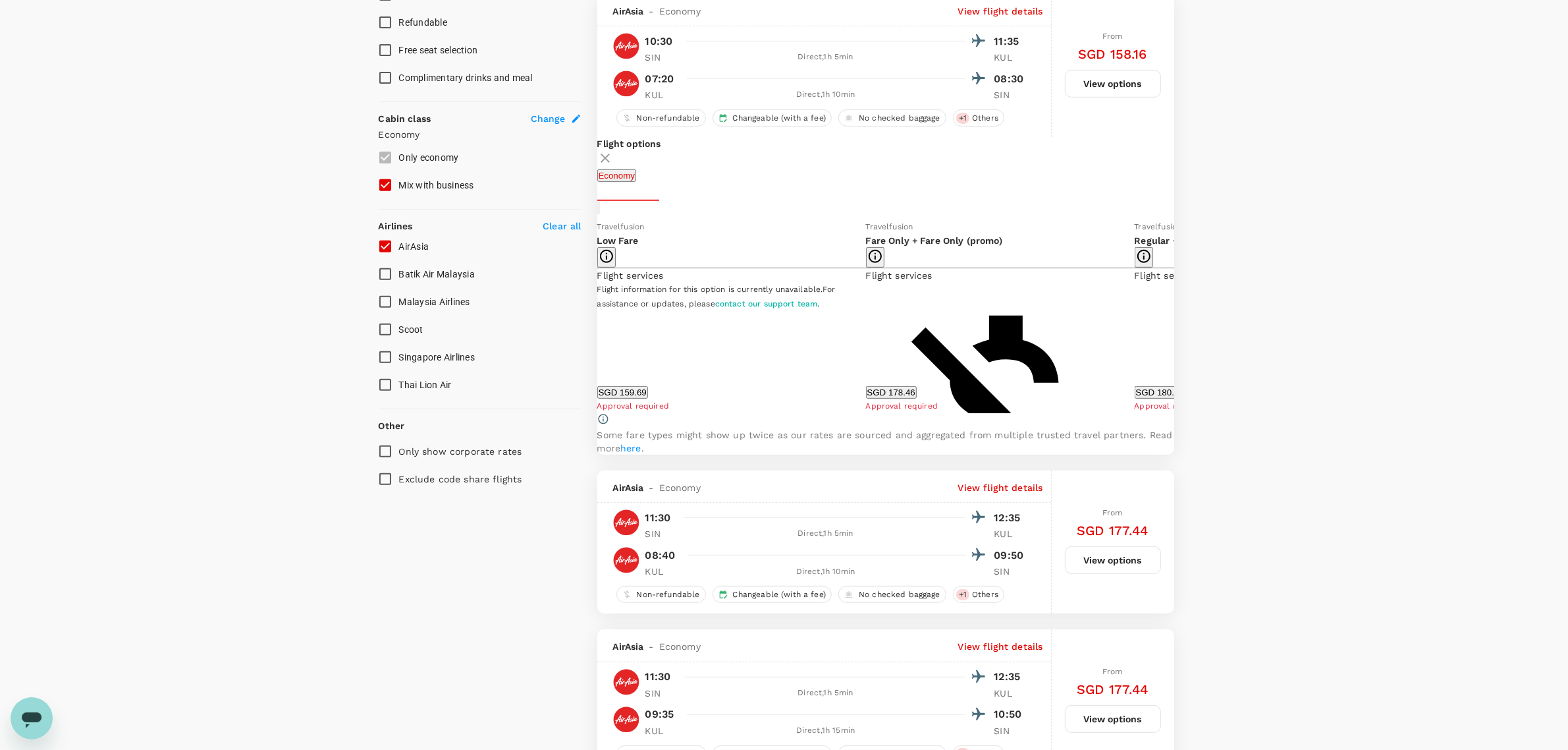
click at [550, 244] on icon at bounding box center [587, 316] width 13 height 13
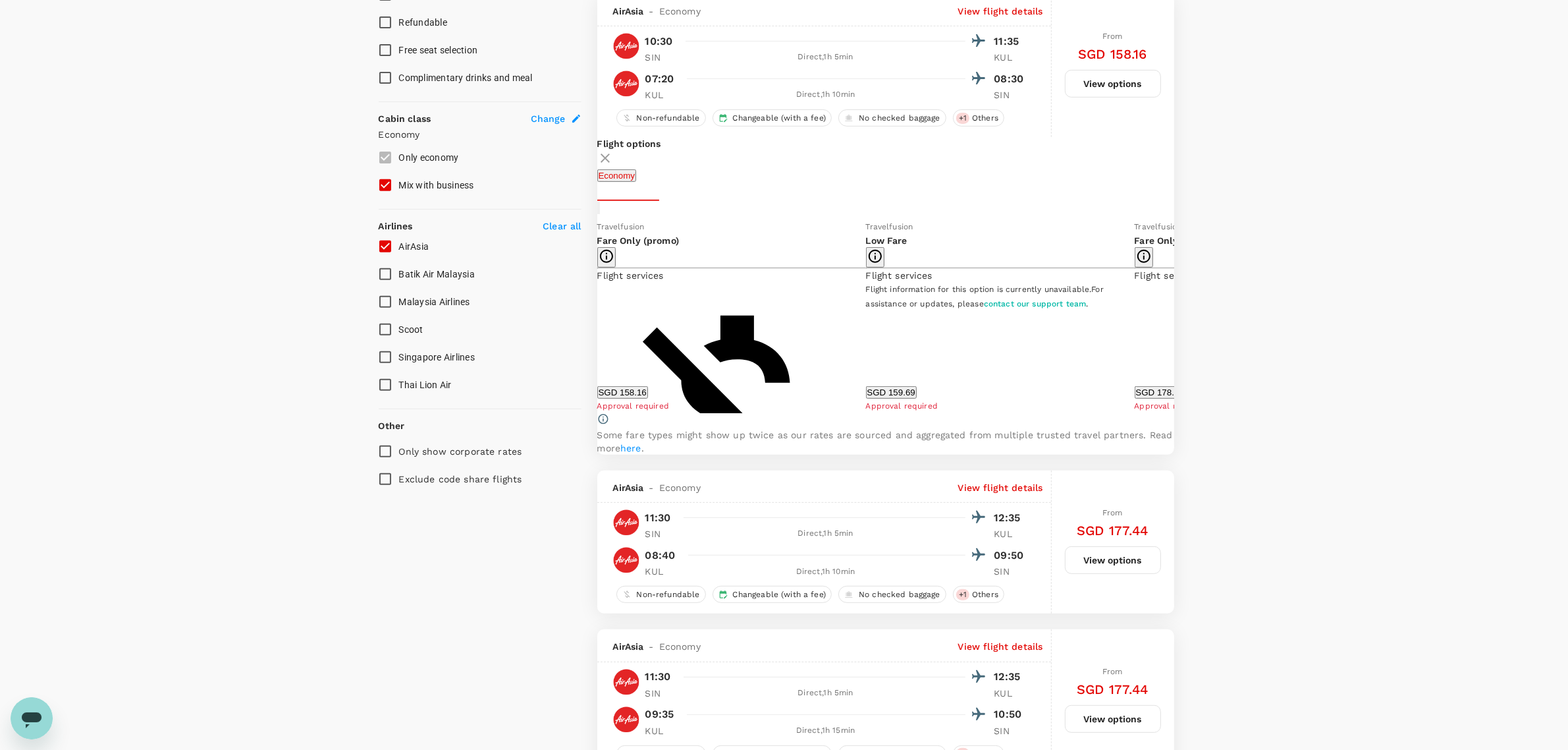
click at [550, 244] on icon at bounding box center [587, 316] width 13 height 13
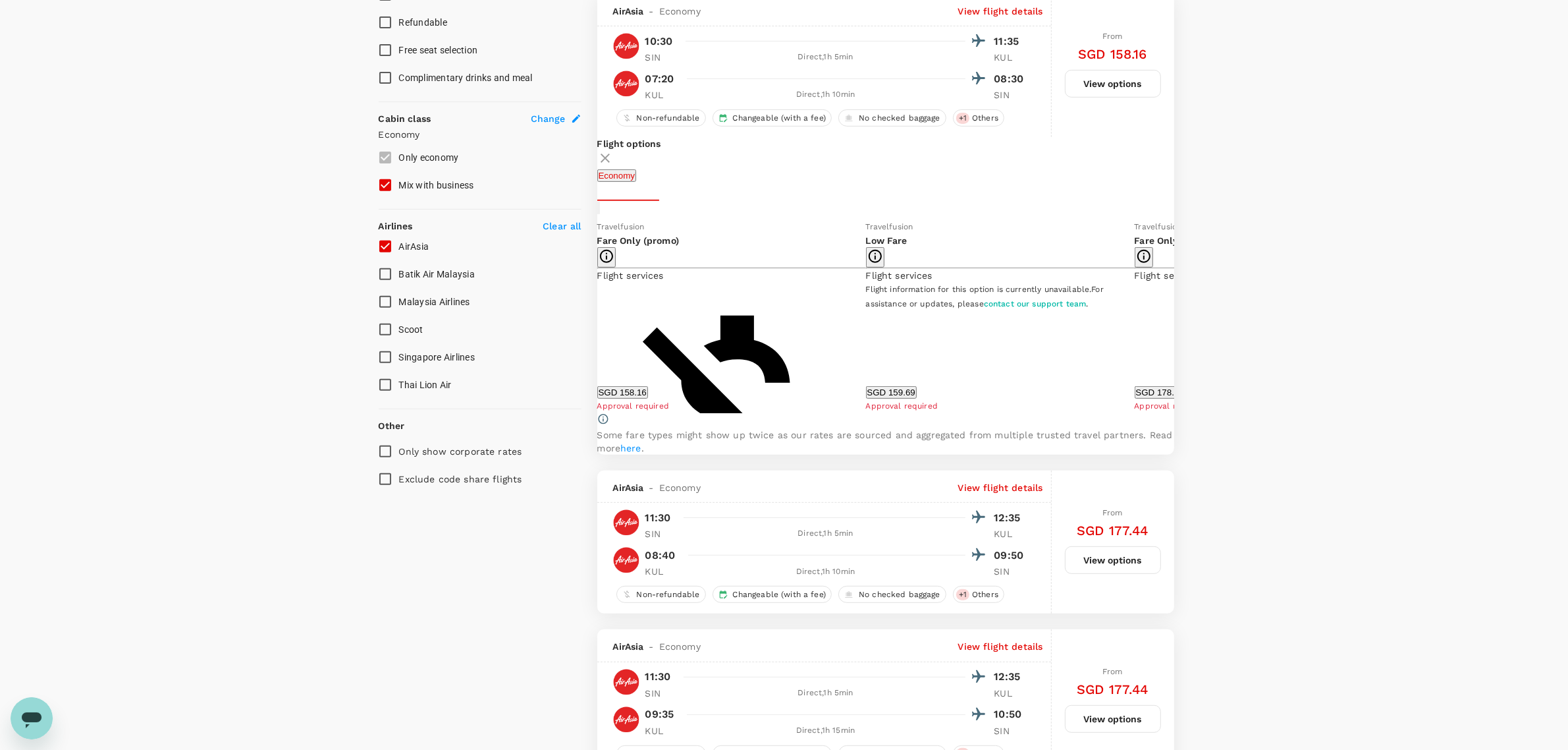
click at [550, 244] on icon at bounding box center [587, 316] width 13 height 13
click at [550, 244] on button "SGD 178.46" at bounding box center [1160, 392] width 51 height 12
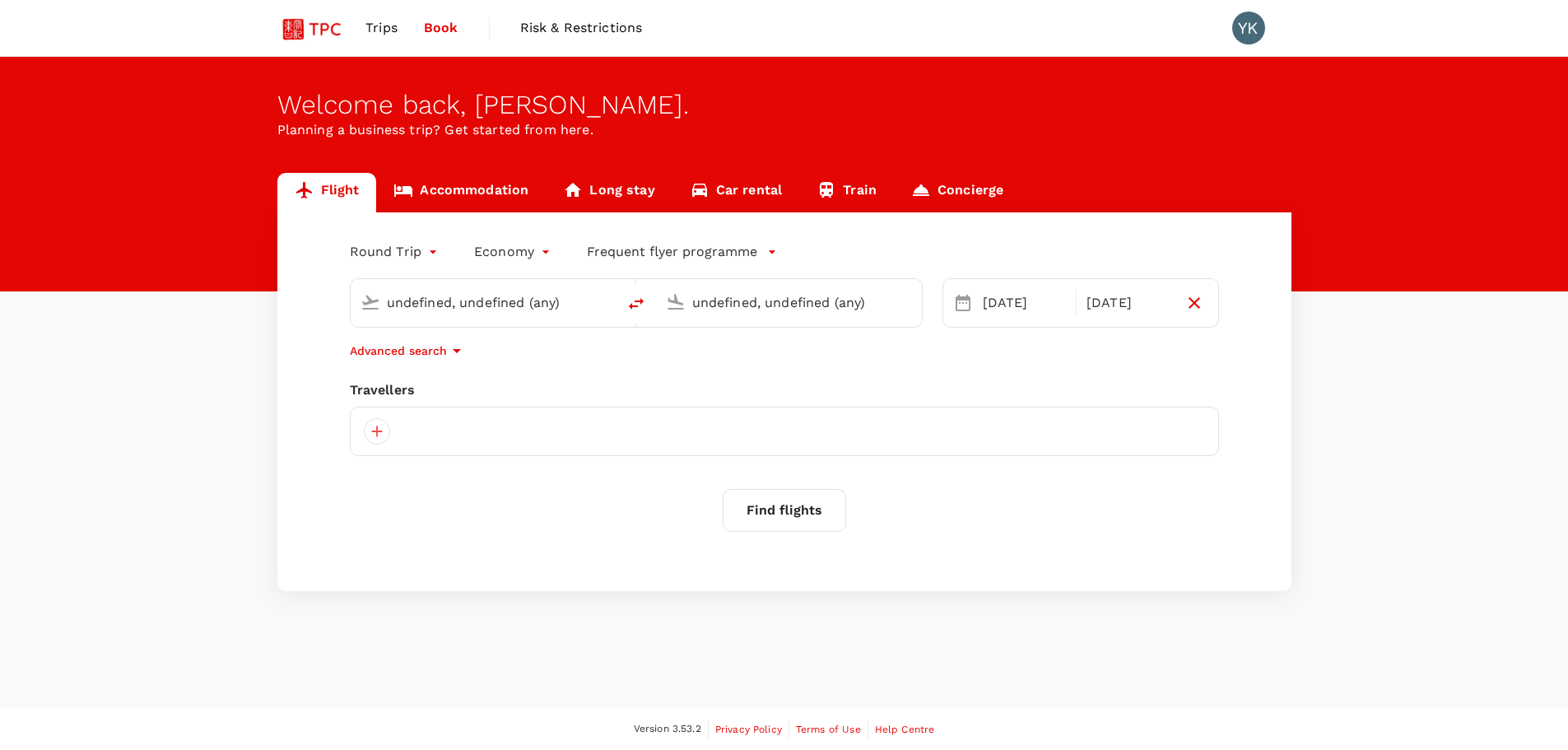
type input "Singapore Changi (SIN)"
type input "Kuala Lumpur Intl ([GEOGRAPHIC_DATA])"
type input "Singapore Changi (SIN)"
type input "Kuala Lumpur Intl ([GEOGRAPHIC_DATA])"
drag, startPoint x: 747, startPoint y: 516, endPoint x: 757, endPoint y: 531, distance: 18.0
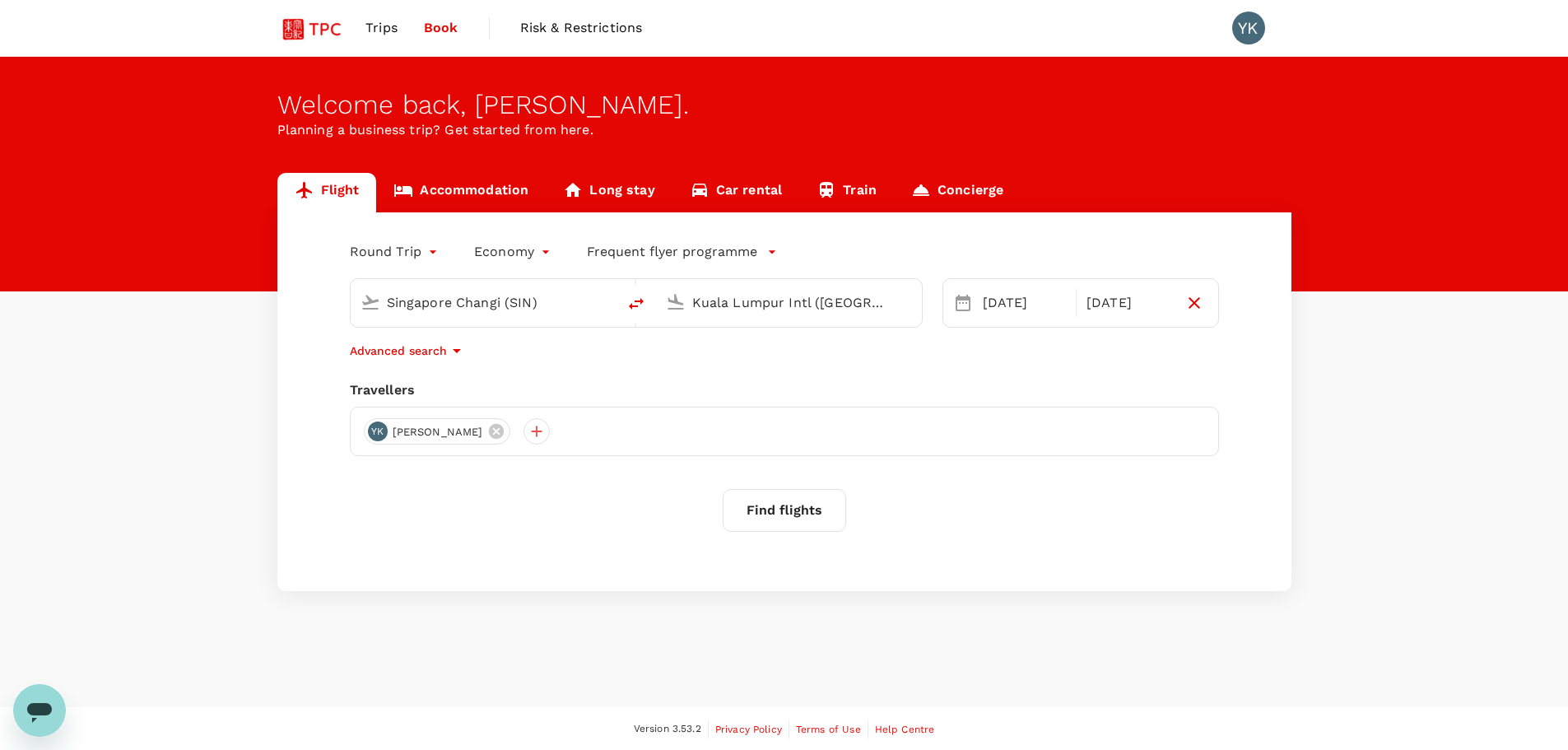
click at [747, 515] on button "Find flights" at bounding box center [785, 511] width 124 height 43
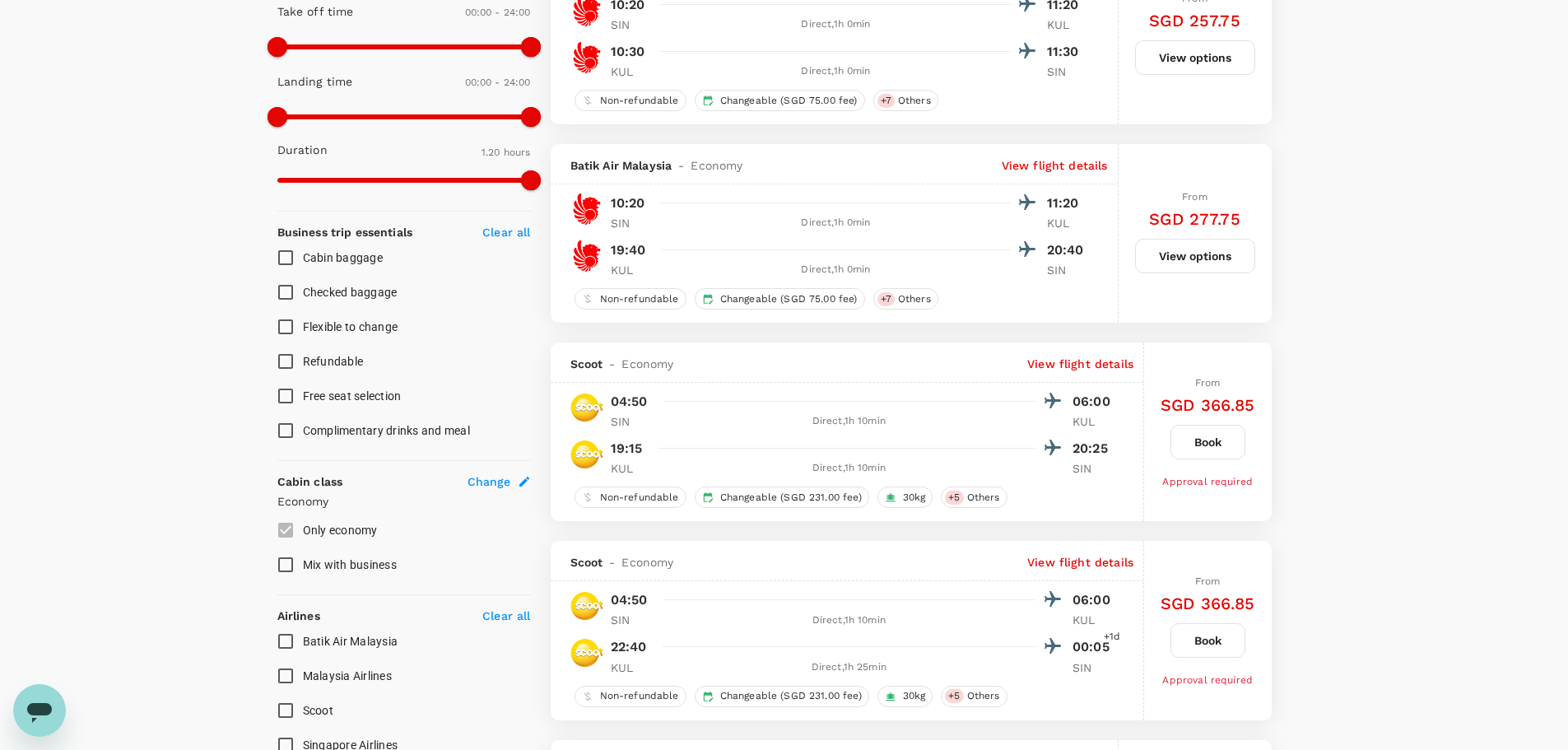
scroll to position [576, 0]
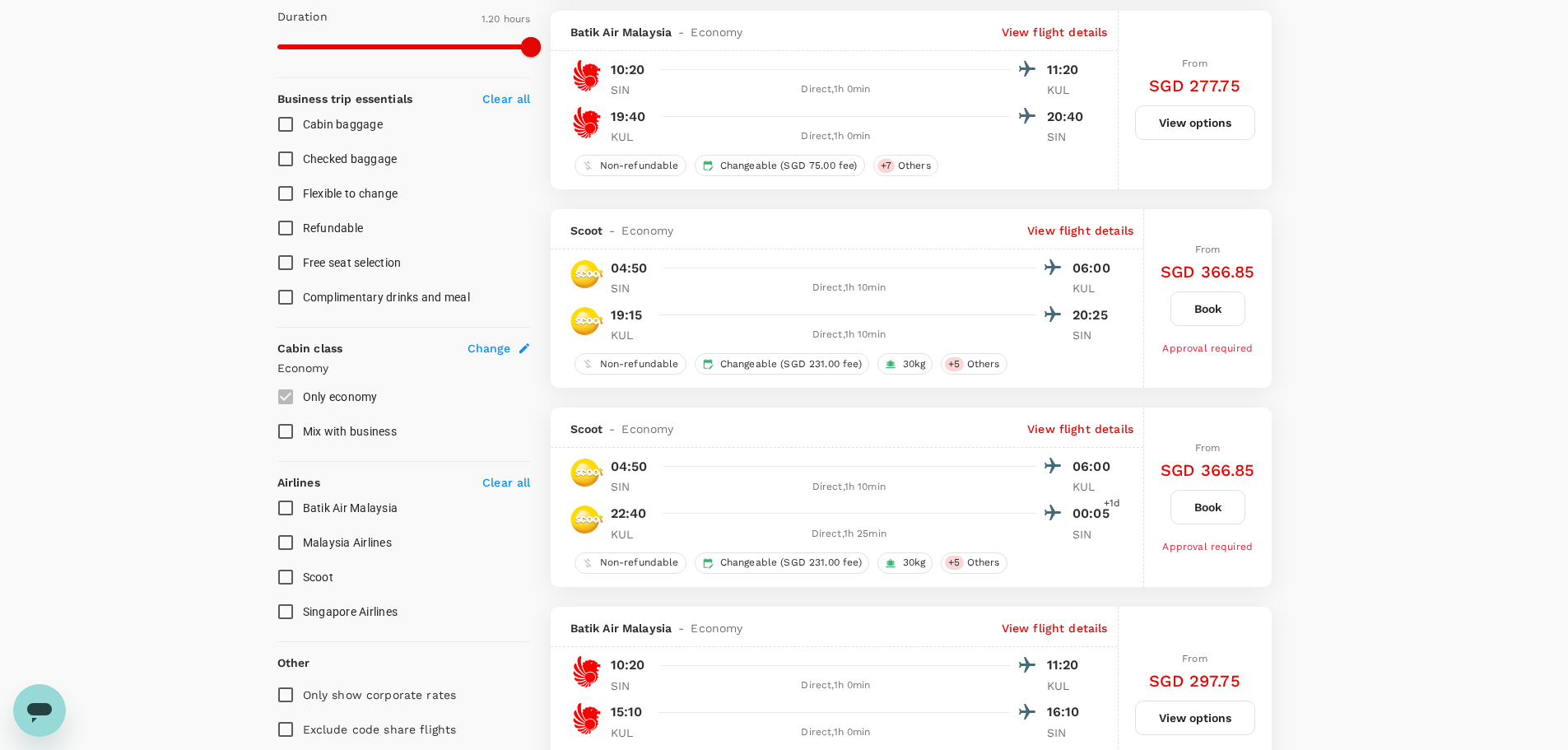
click at [285, 387] on label "Only economy" at bounding box center [393, 397] width 249 height 34
click at [393, 432] on span "Mix with business" at bounding box center [349, 431] width 94 height 13
click at [303, 432] on input "Mix with business" at bounding box center [285, 432] width 34 height 34
checkbox input "true"
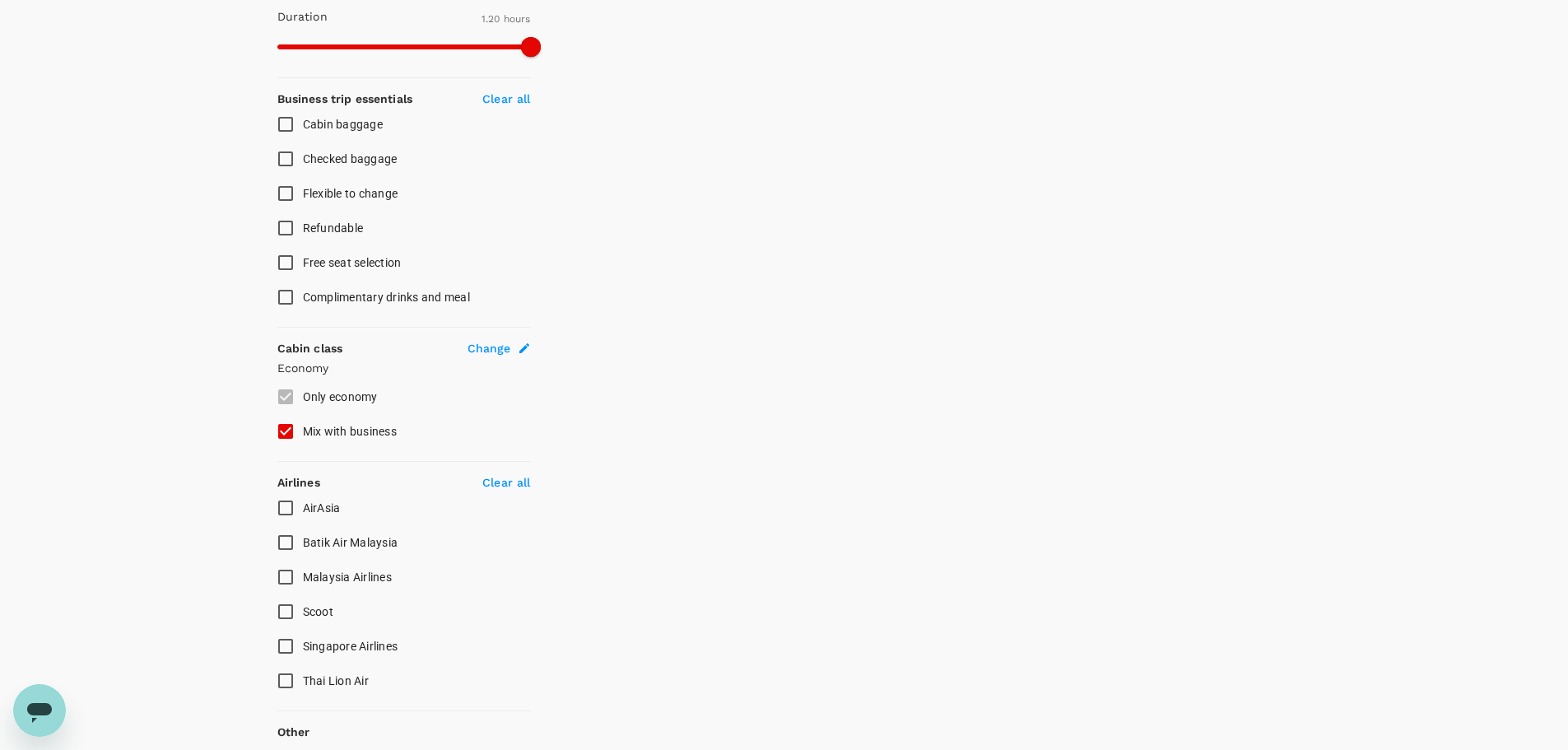
click at [311, 510] on span "AirAsia" at bounding box center [322, 507] width 38 height 13
click at [303, 510] on input "AirAsia" at bounding box center [285, 508] width 34 height 34
checkbox input "true"
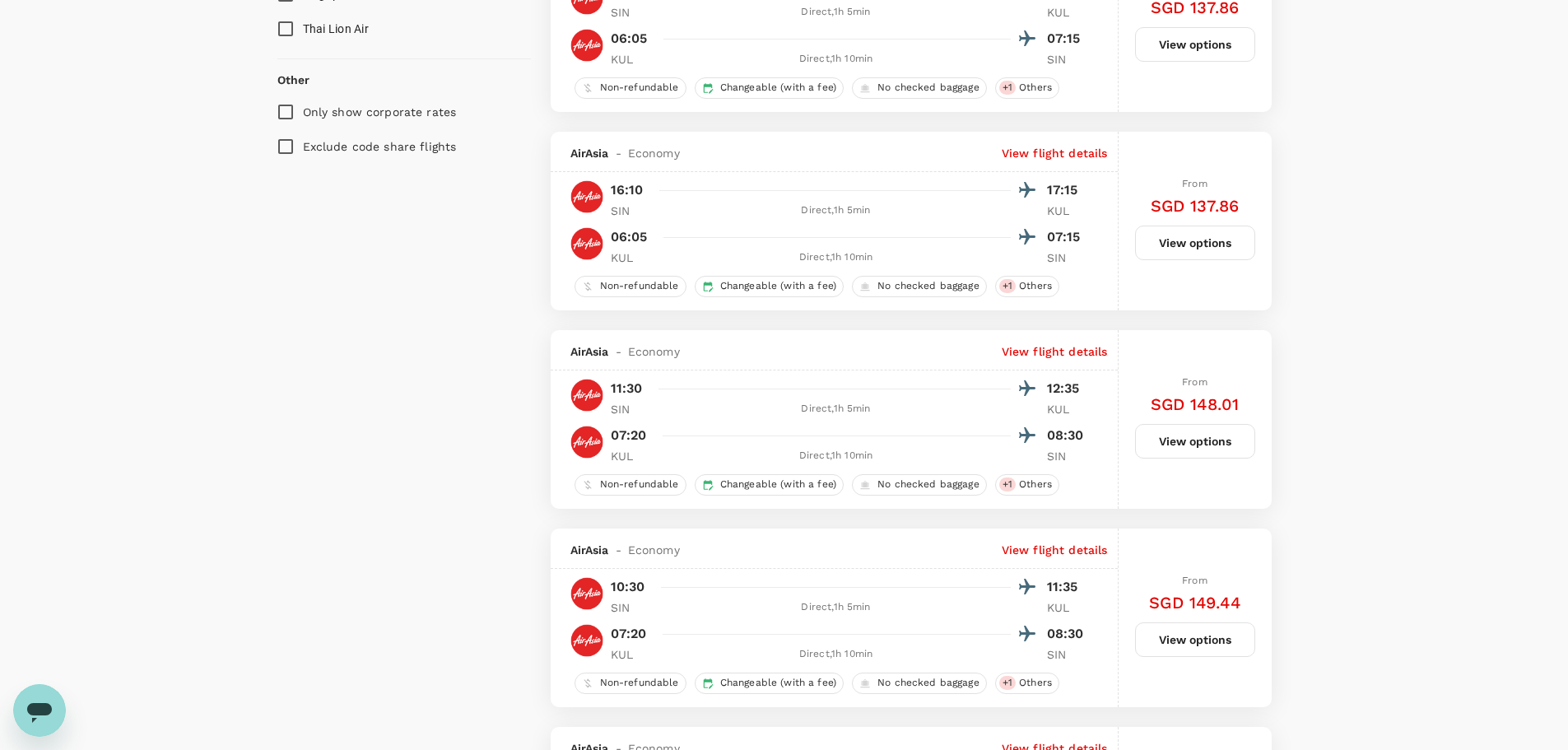
scroll to position [1235, 0]
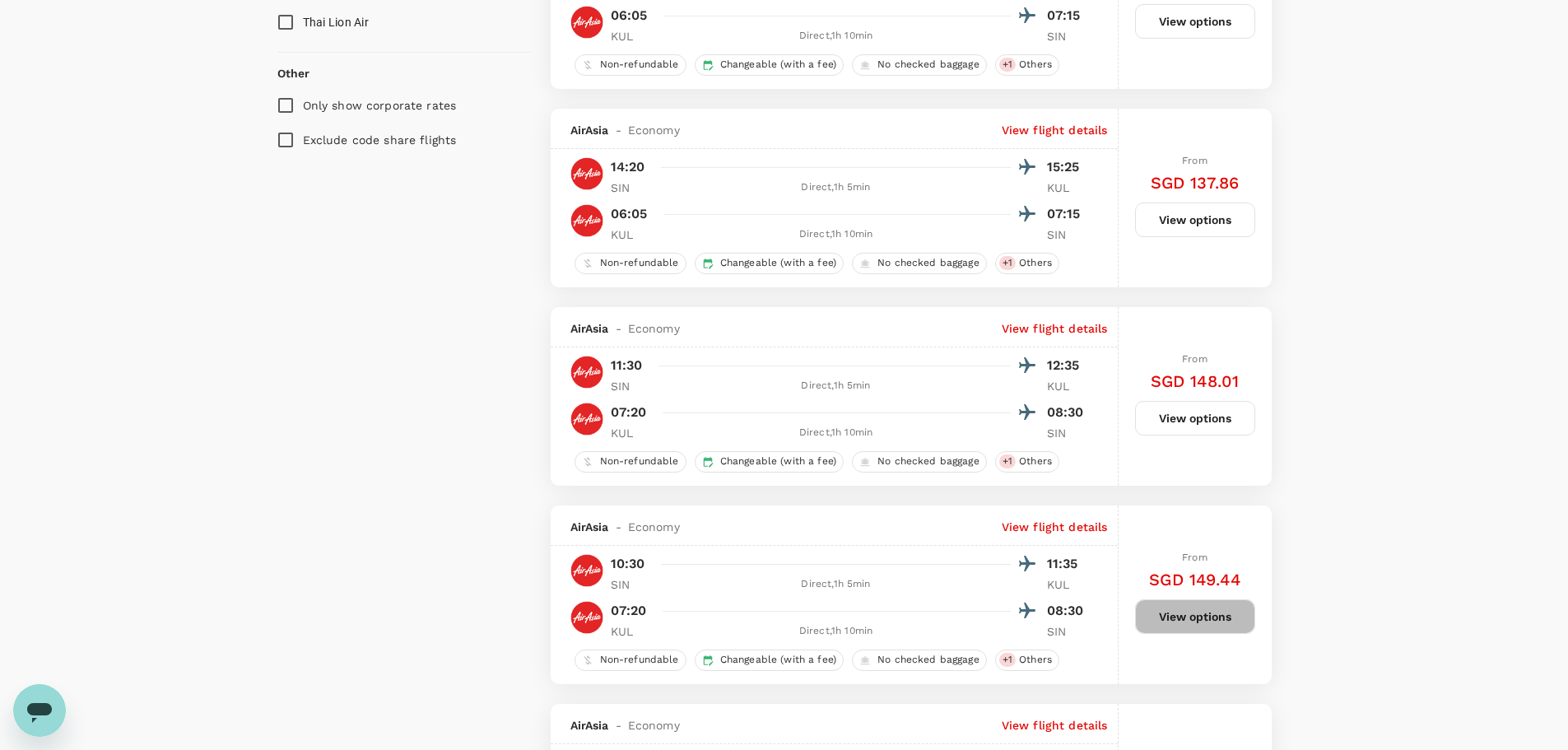
click at [1239, 620] on button "View options" at bounding box center [1195, 617] width 120 height 34
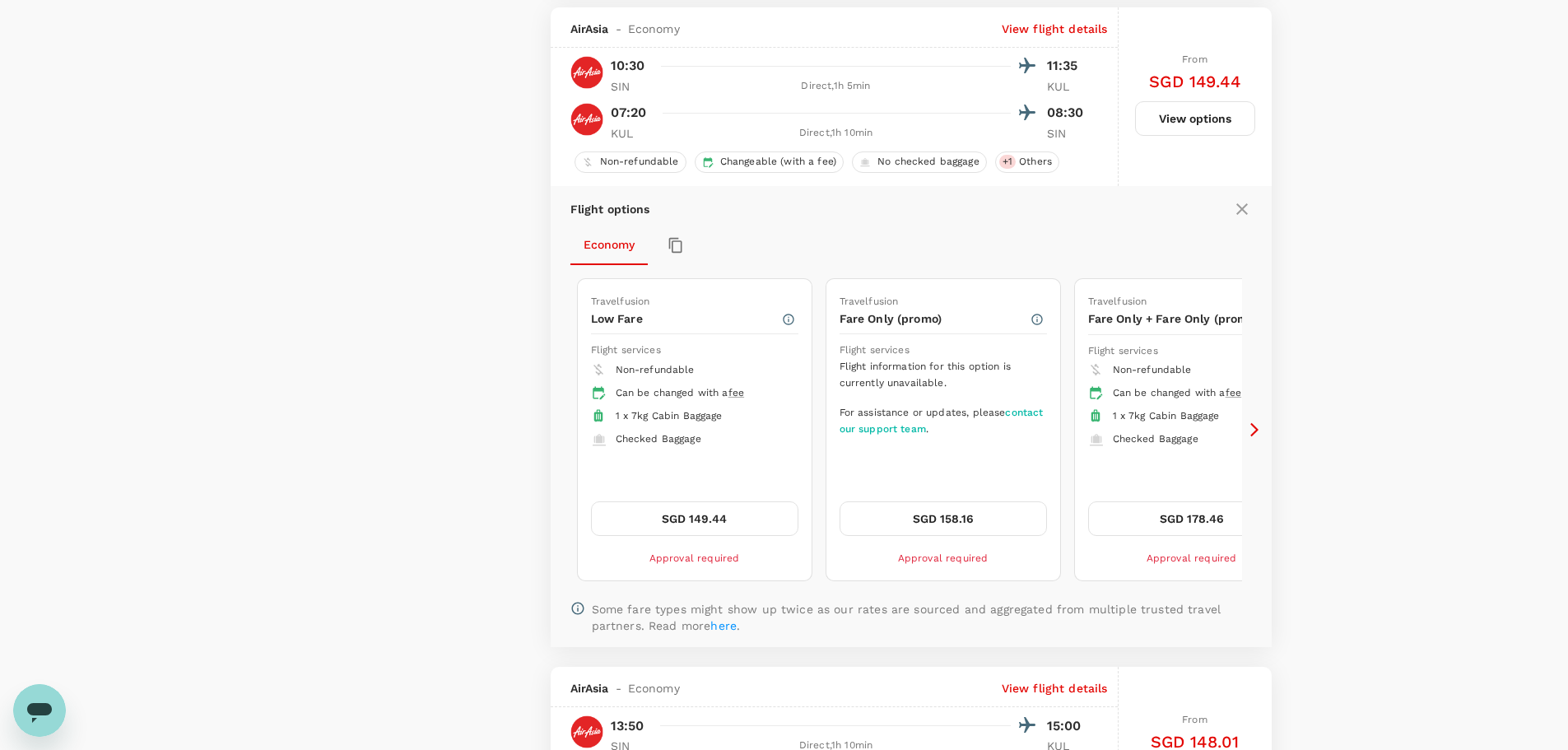
scroll to position [1741, 0]
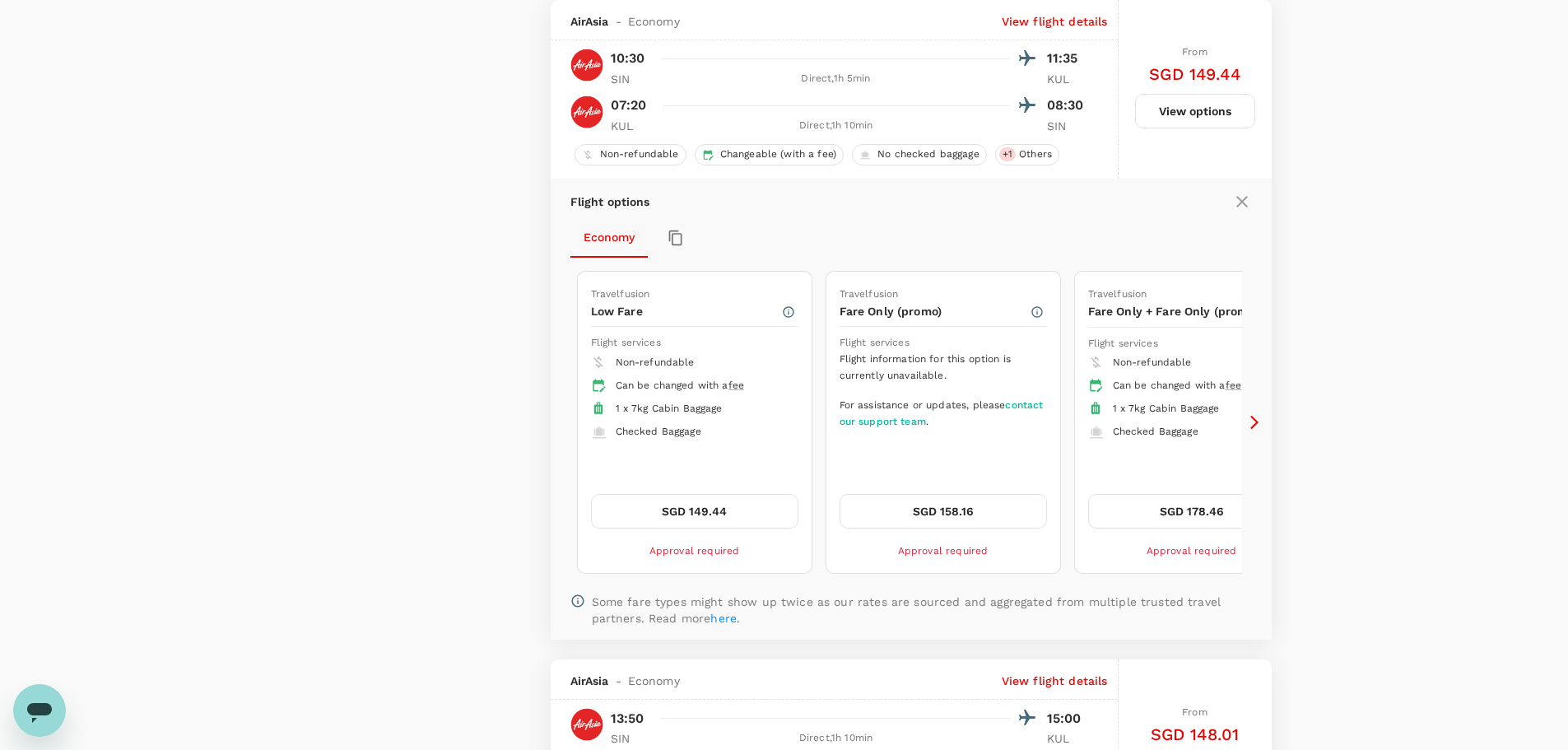
click at [1253, 421] on icon at bounding box center [1254, 422] width 16 height 16
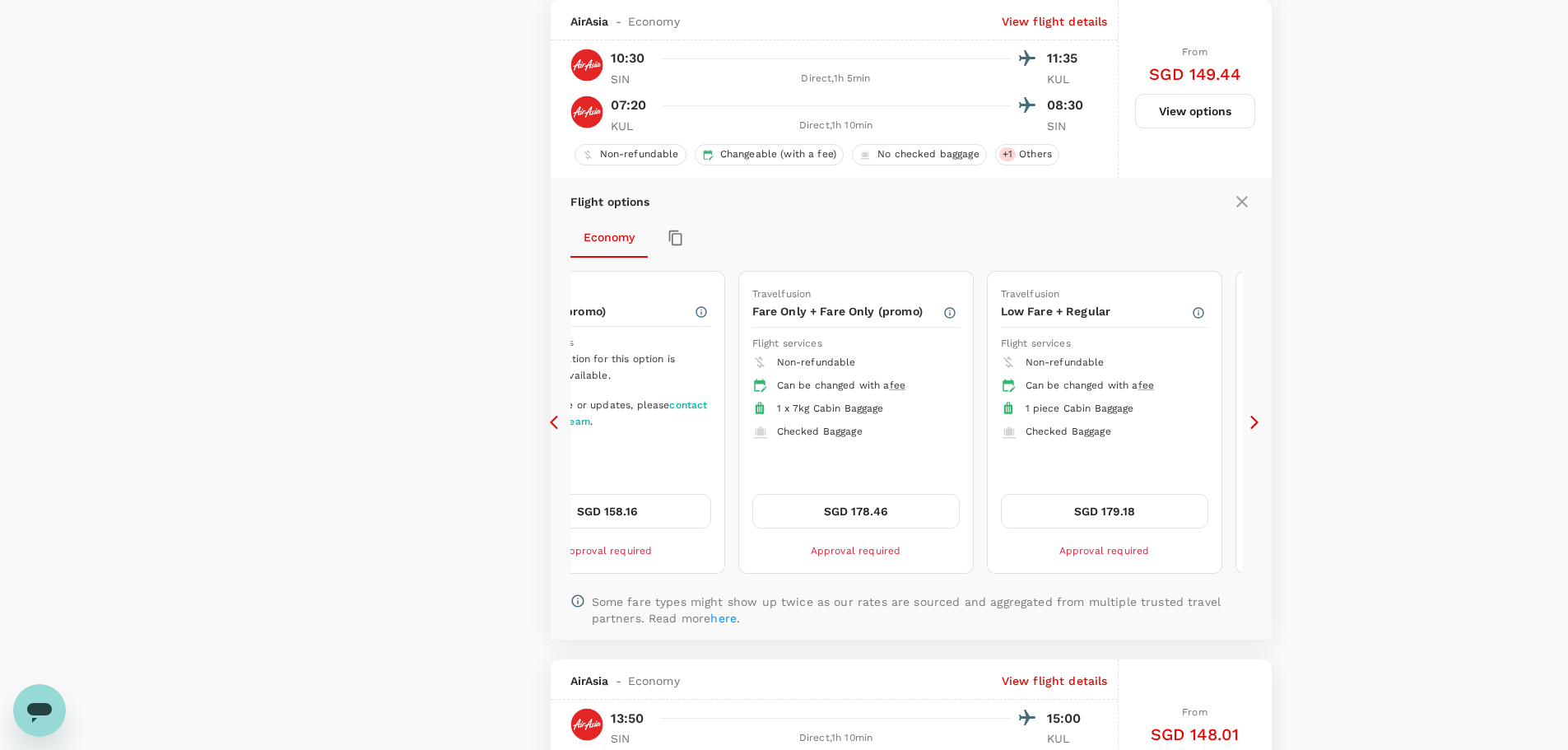
click at [1253, 421] on icon at bounding box center [1254, 422] width 16 height 16
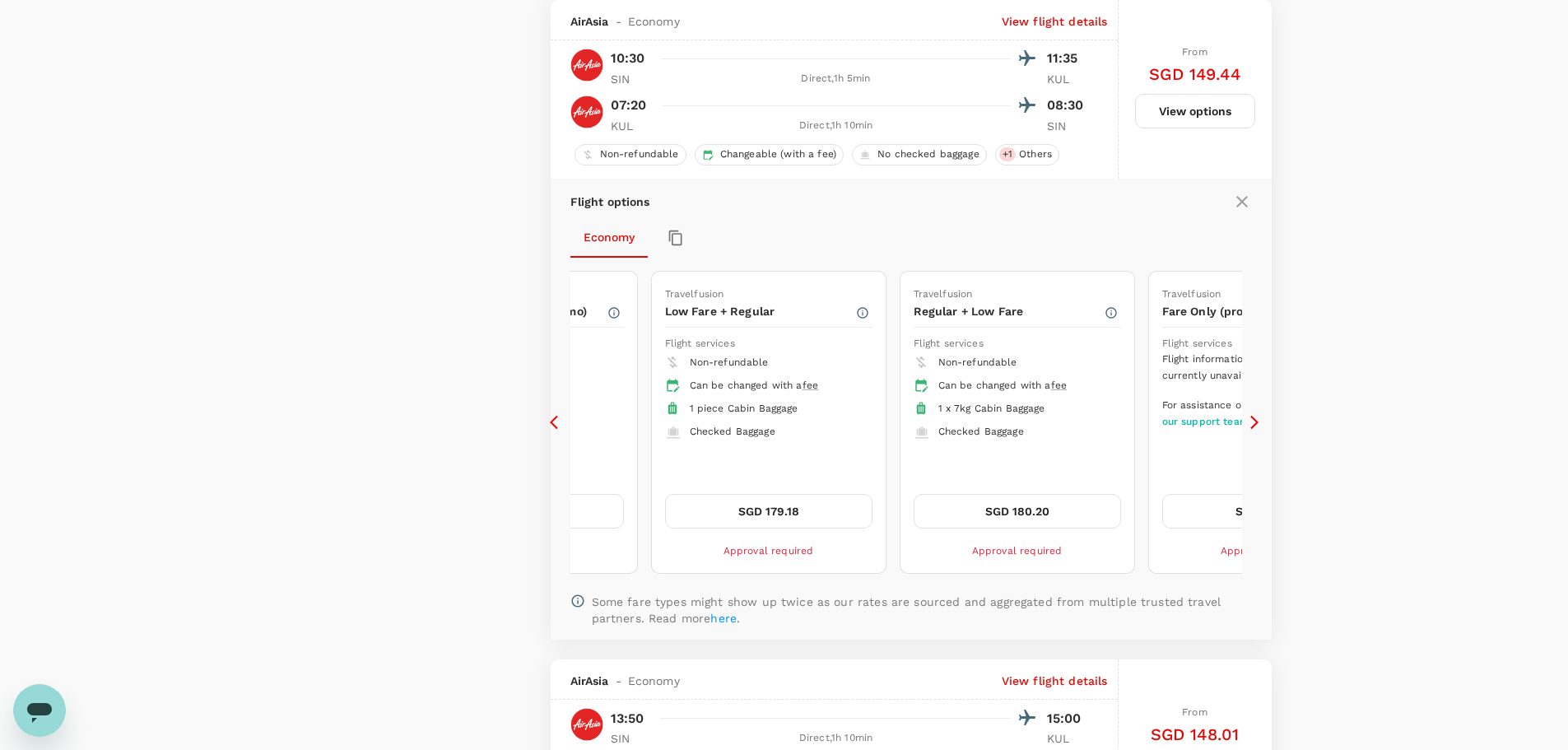
click at [1253, 421] on icon at bounding box center [1254, 422] width 16 height 16
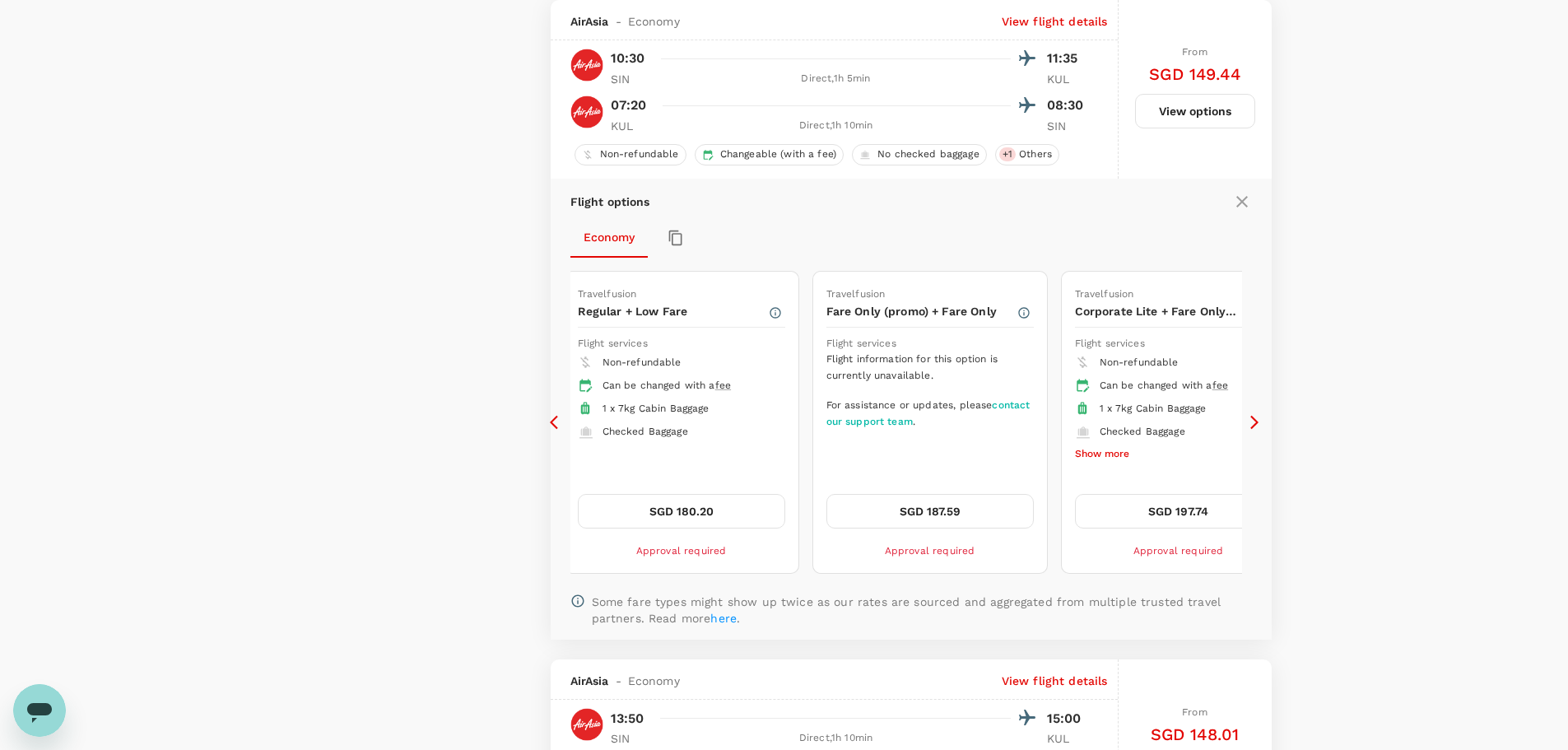
click at [1253, 421] on icon at bounding box center [1254, 422] width 16 height 16
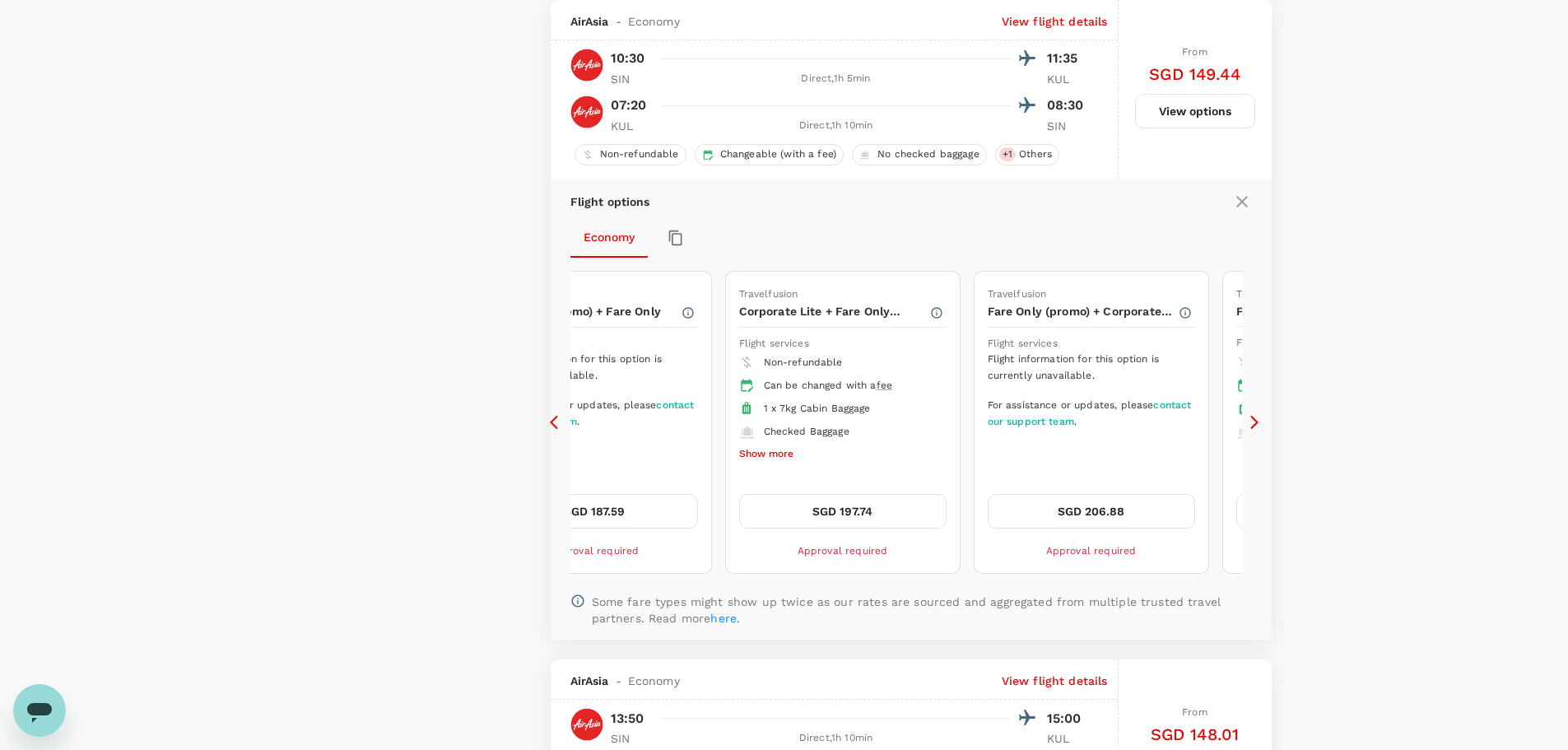
click at [1253, 421] on icon at bounding box center [1254, 422] width 16 height 16
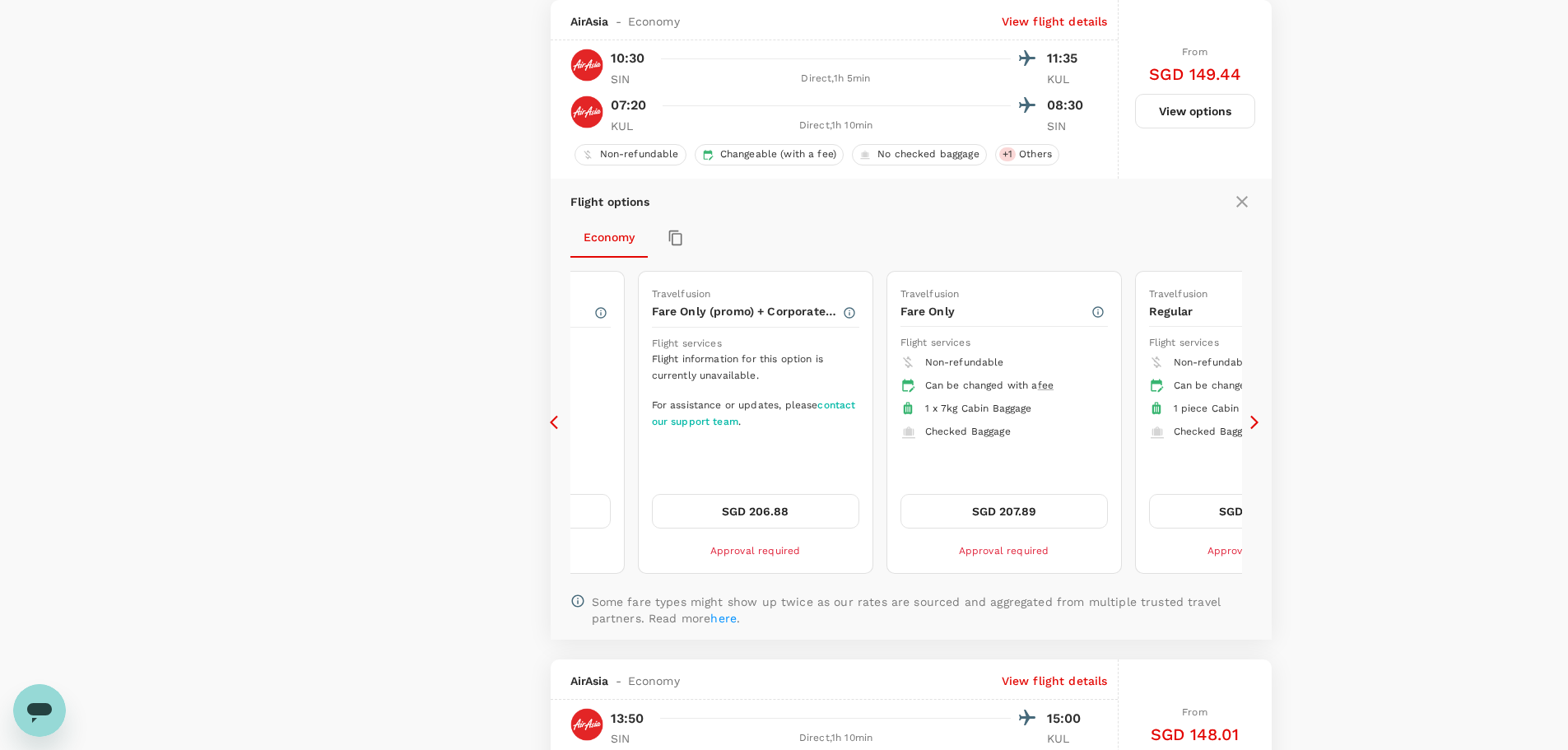
click at [1253, 421] on icon at bounding box center [1254, 422] width 16 height 16
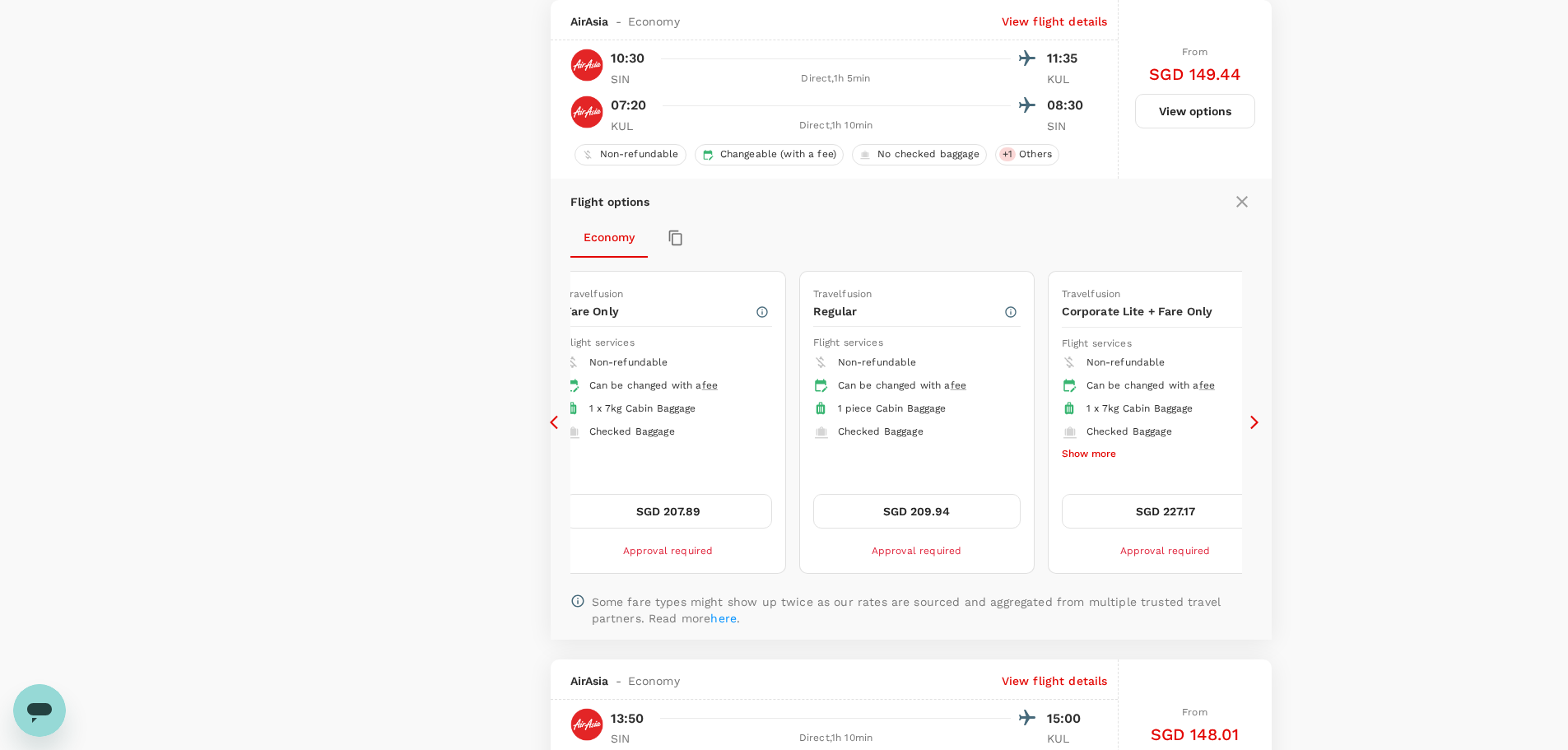
click at [1253, 421] on icon at bounding box center [1254, 422] width 16 height 16
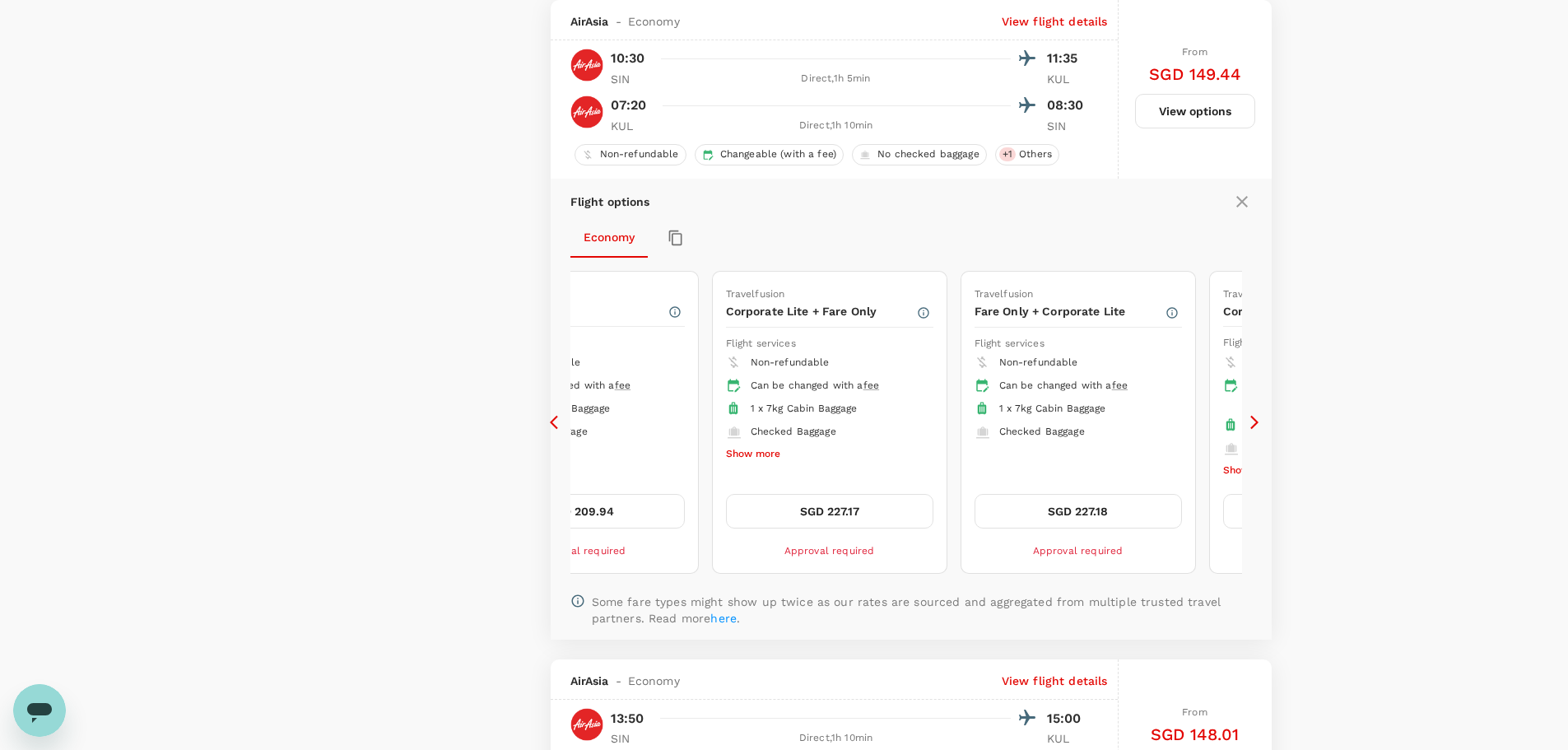
click at [1253, 421] on icon at bounding box center [1254, 422] width 16 height 16
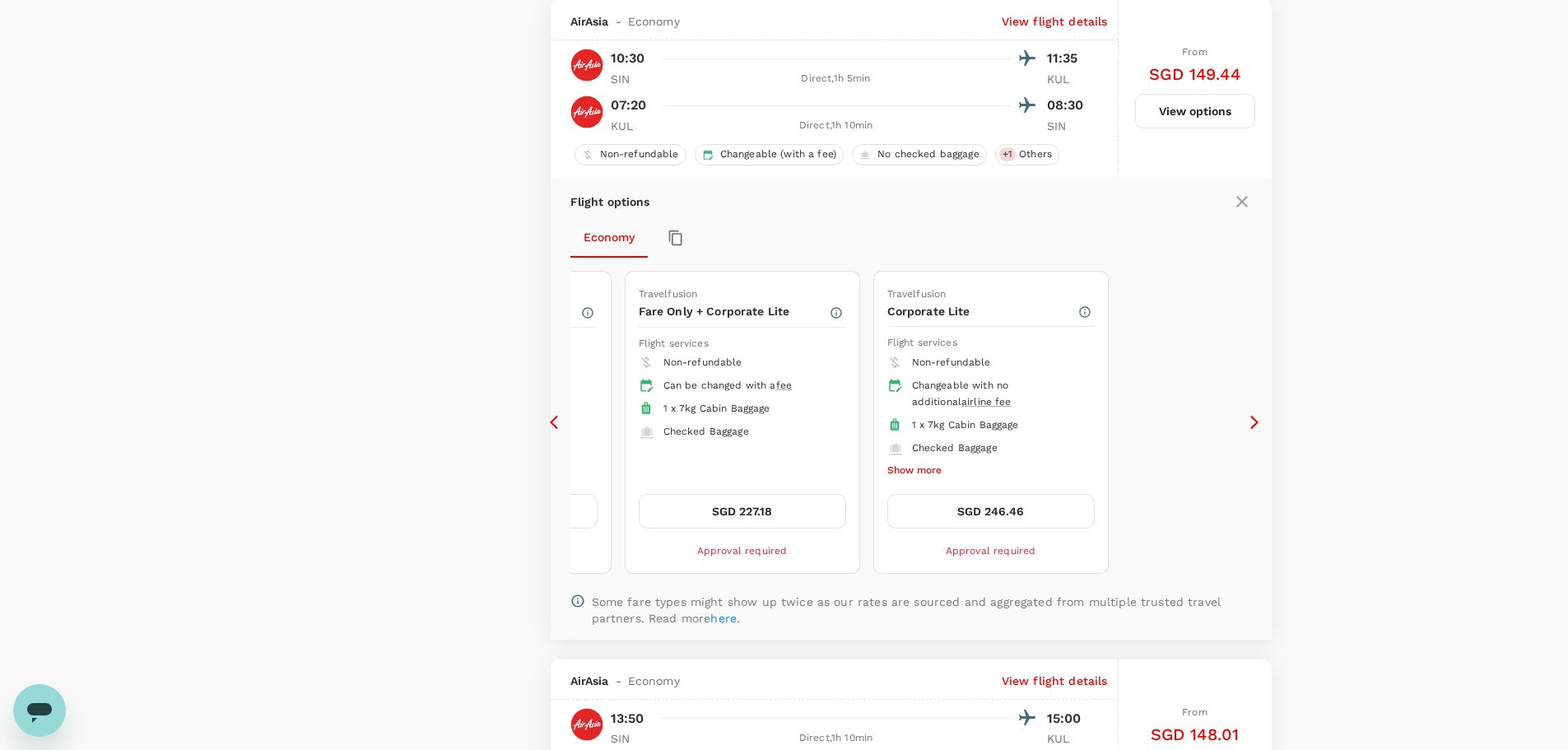
click at [554, 425] on icon at bounding box center [554, 422] width 9 height 14
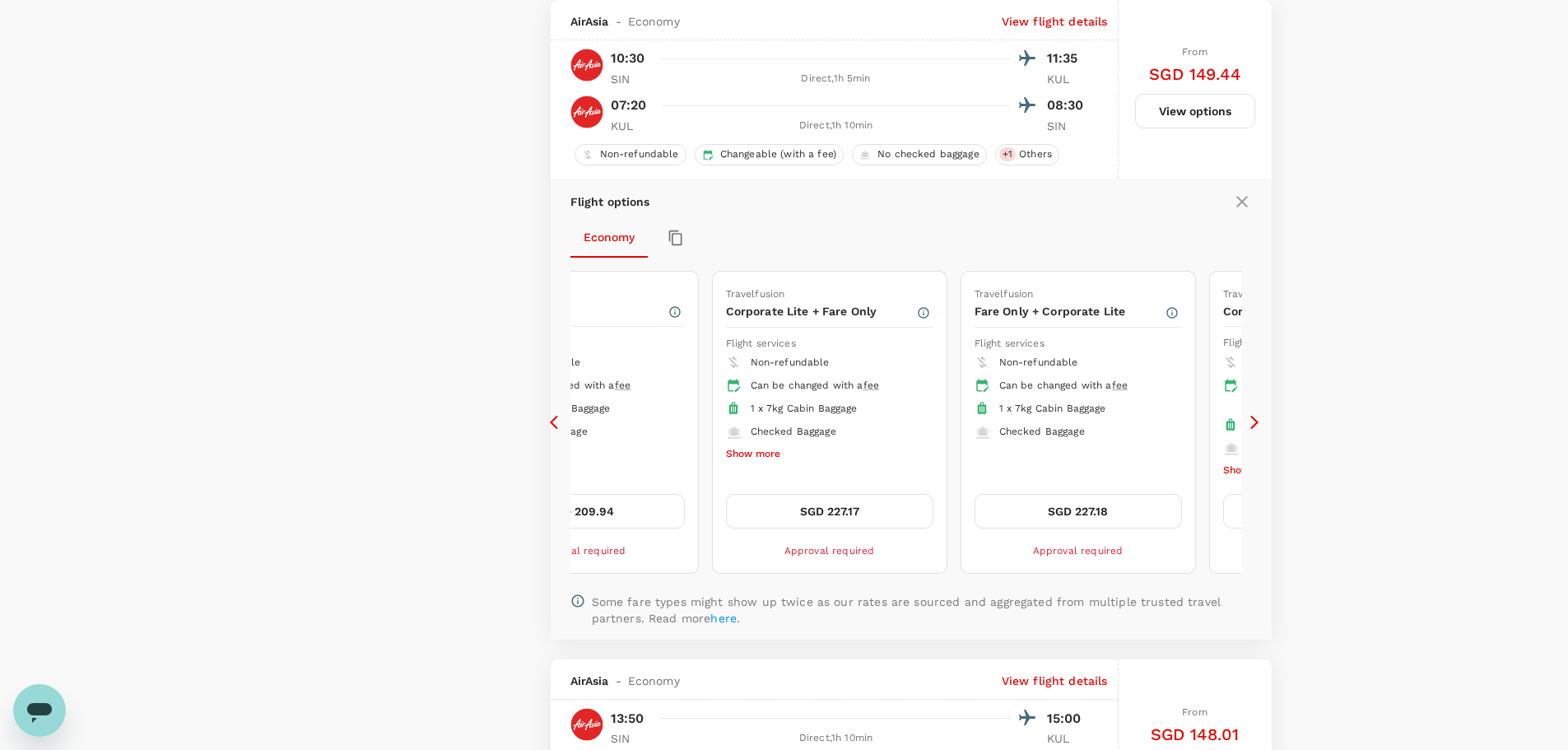
click at [561, 427] on icon at bounding box center [558, 422] width 16 height 16
click at [561, 426] on icon at bounding box center [558, 422] width 16 height 16
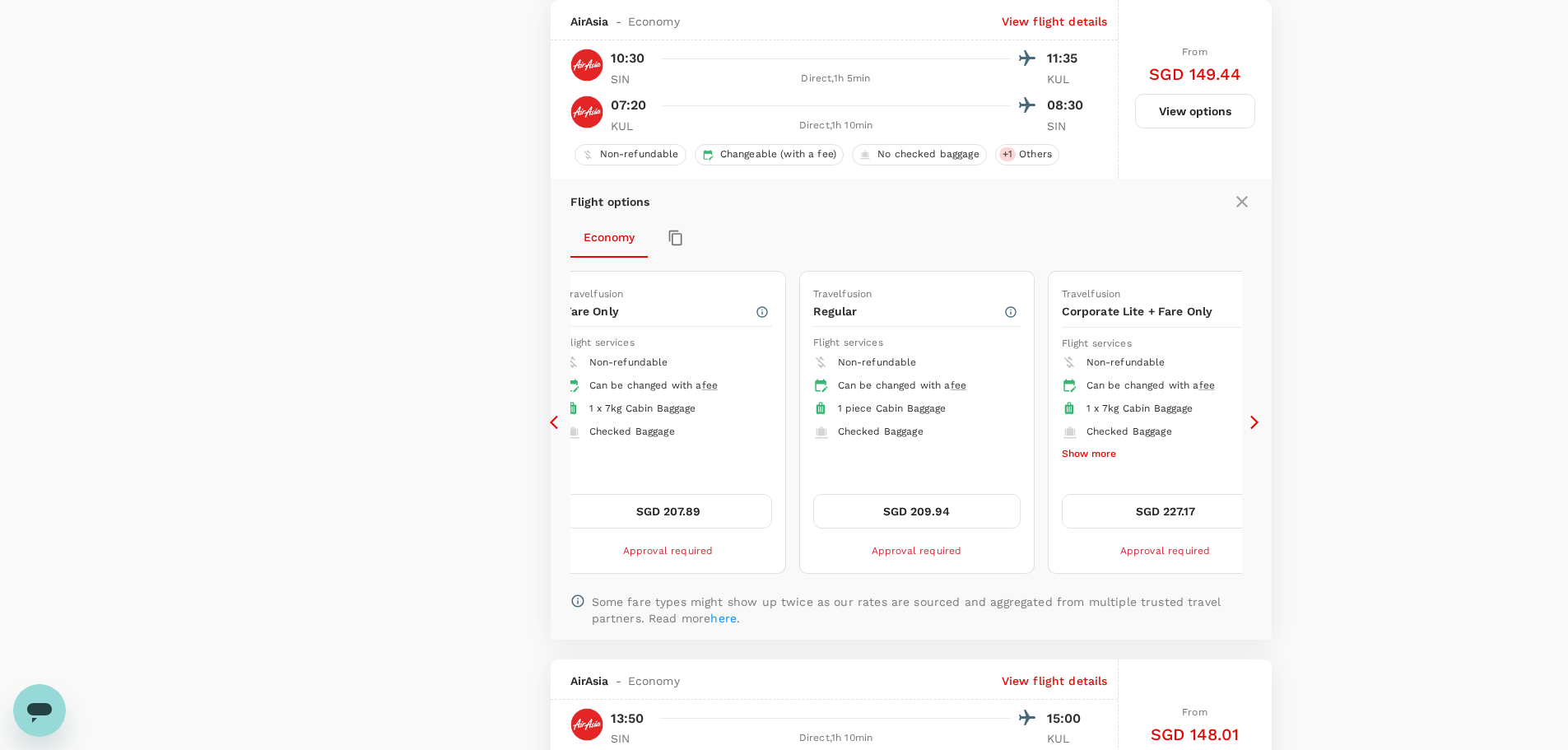
click at [560, 426] on icon at bounding box center [558, 422] width 16 height 16
click at [559, 426] on icon at bounding box center [558, 422] width 16 height 16
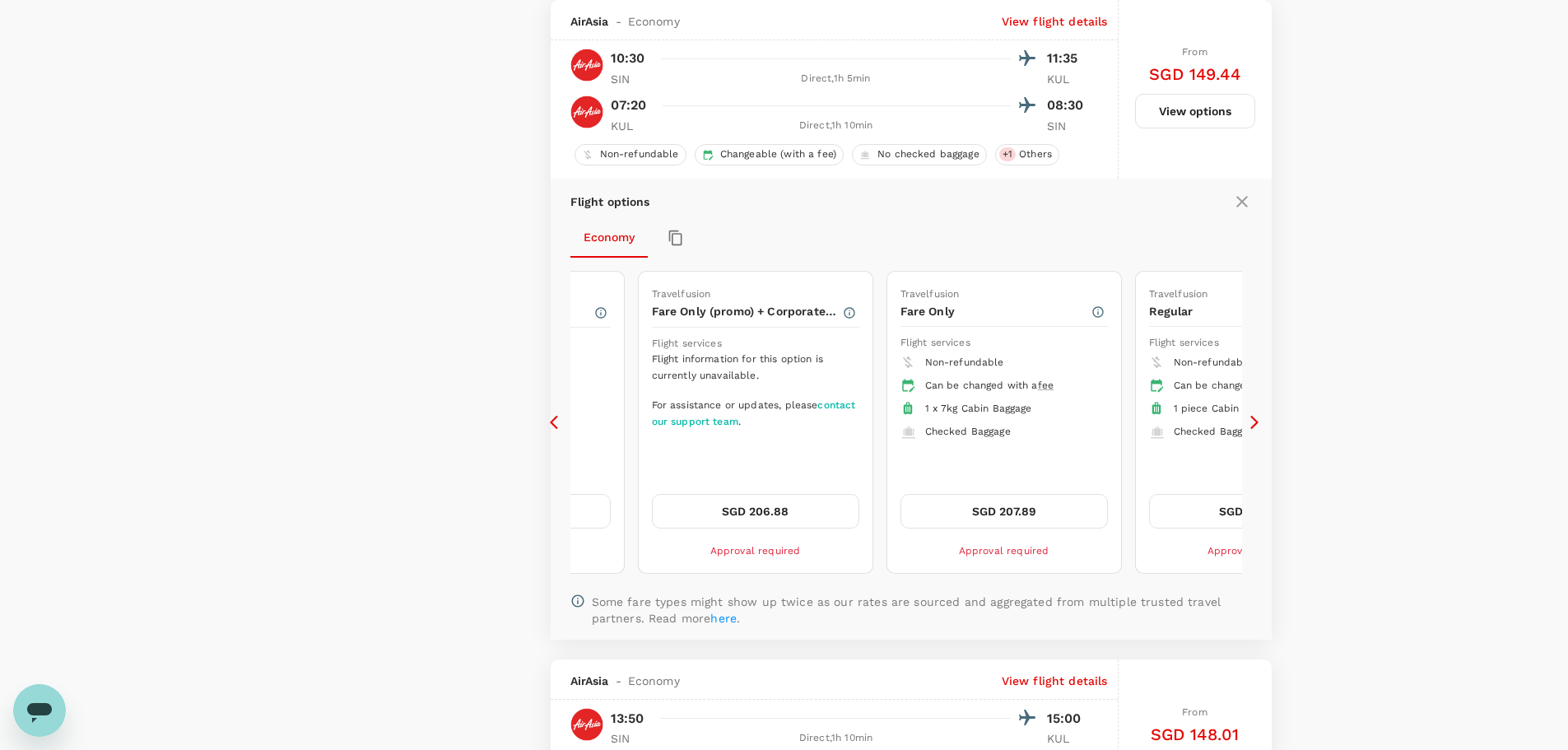
click at [559, 426] on icon at bounding box center [558, 422] width 16 height 16
click at [558, 426] on icon at bounding box center [558, 422] width 16 height 16
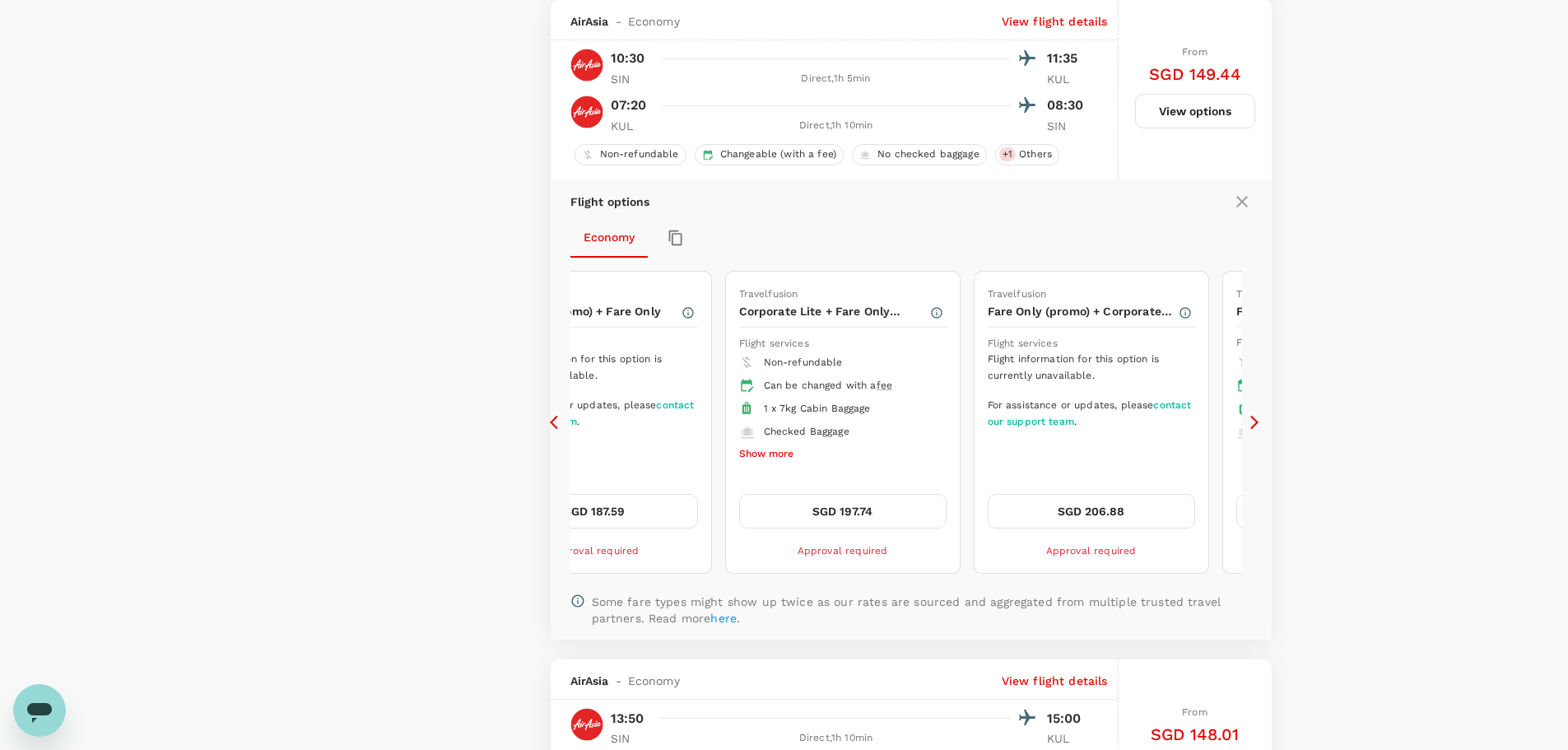
click at [558, 426] on icon at bounding box center [558, 422] width 16 height 16
click at [557, 424] on icon at bounding box center [558, 422] width 16 height 16
click at [556, 424] on icon at bounding box center [558, 422] width 16 height 16
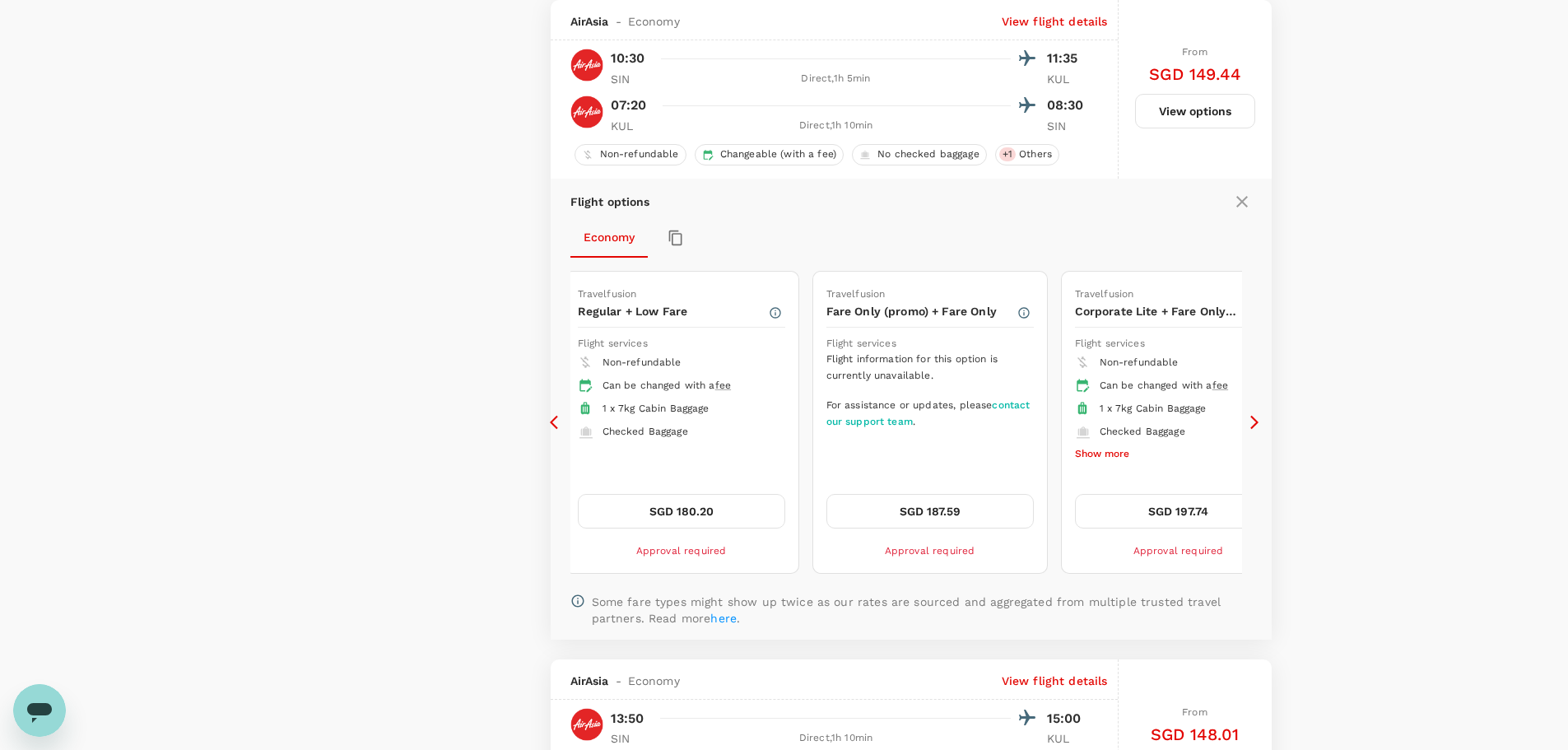
click at [556, 424] on icon at bounding box center [558, 422] width 16 height 16
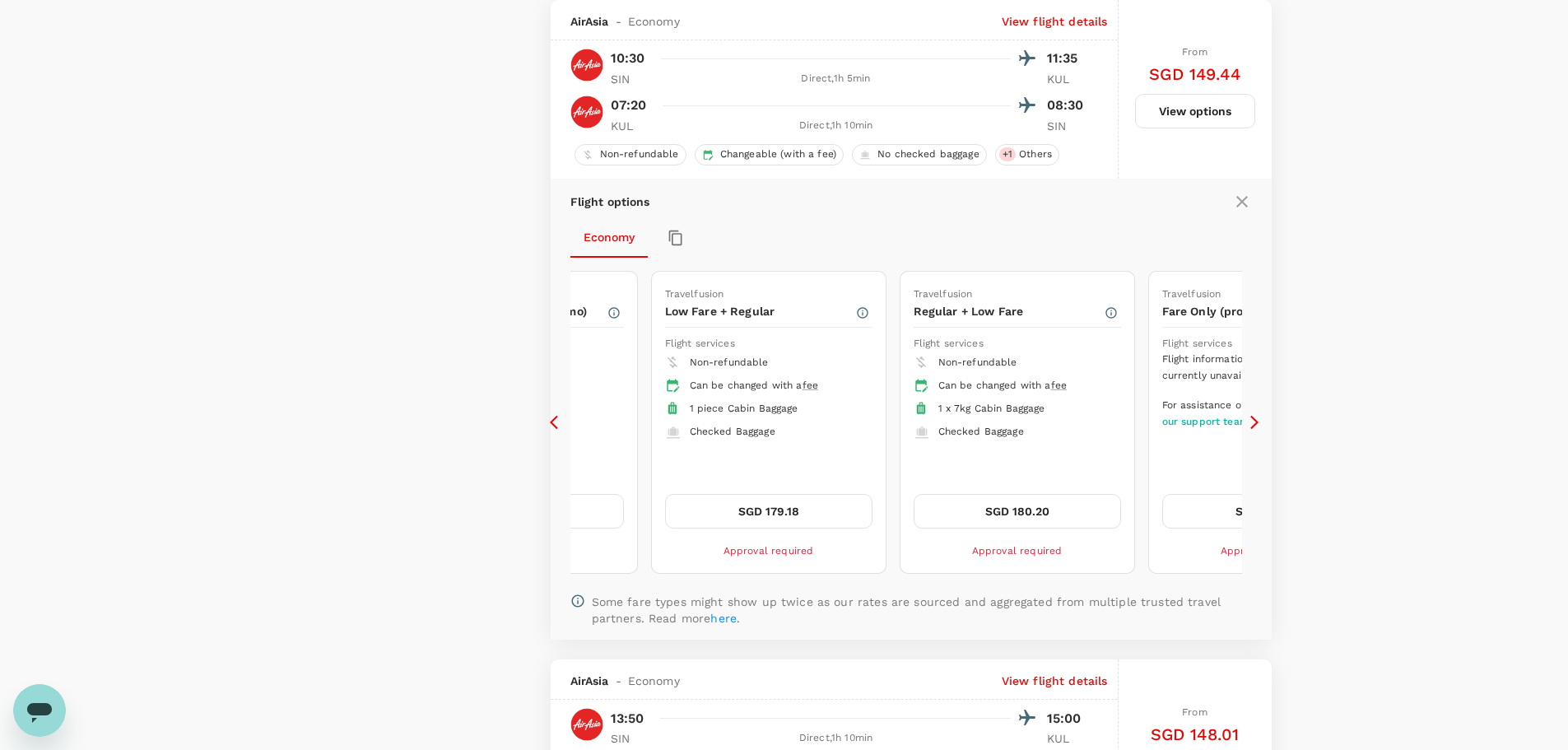
click at [556, 424] on icon at bounding box center [558, 422] width 16 height 16
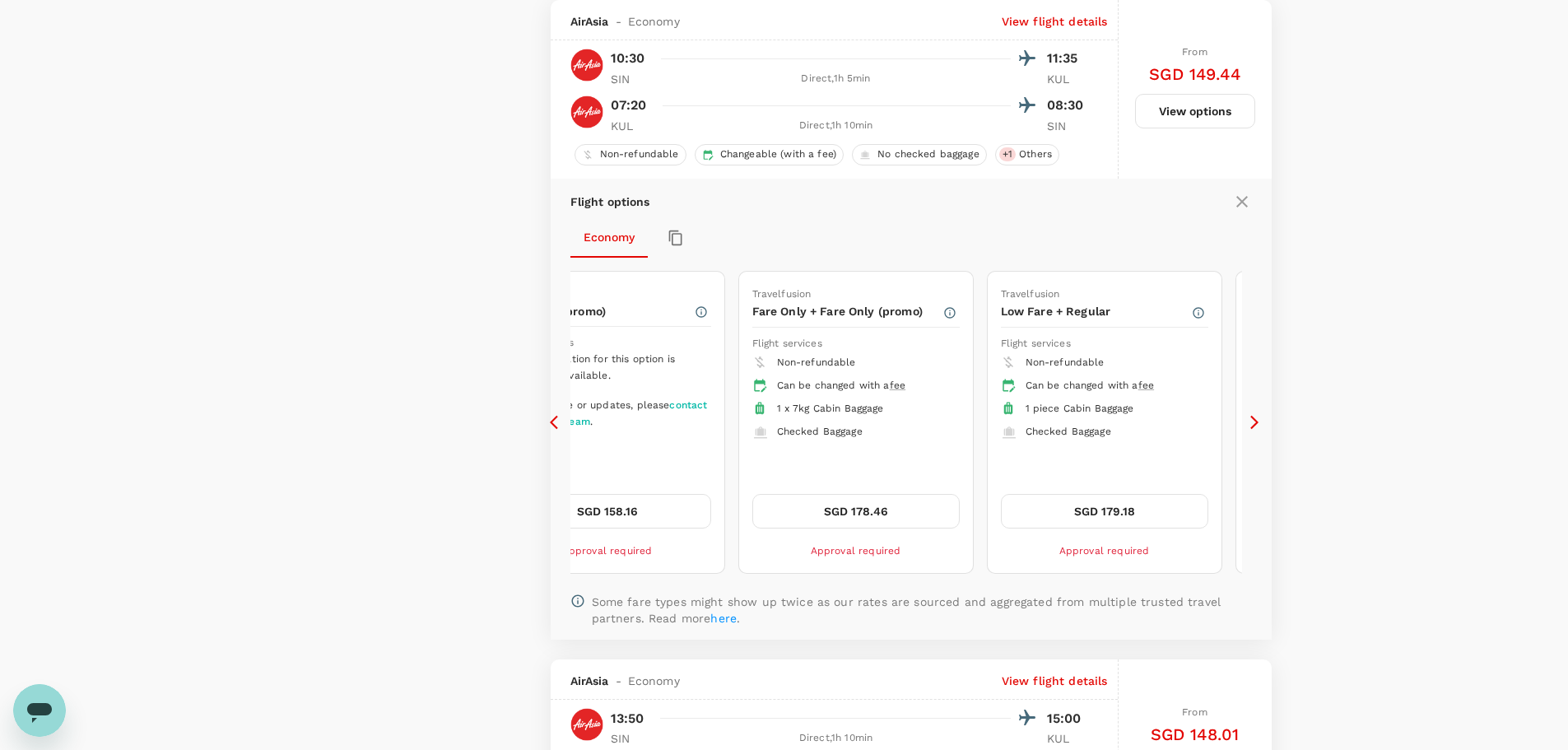
click at [556, 424] on icon at bounding box center [558, 422] width 16 height 16
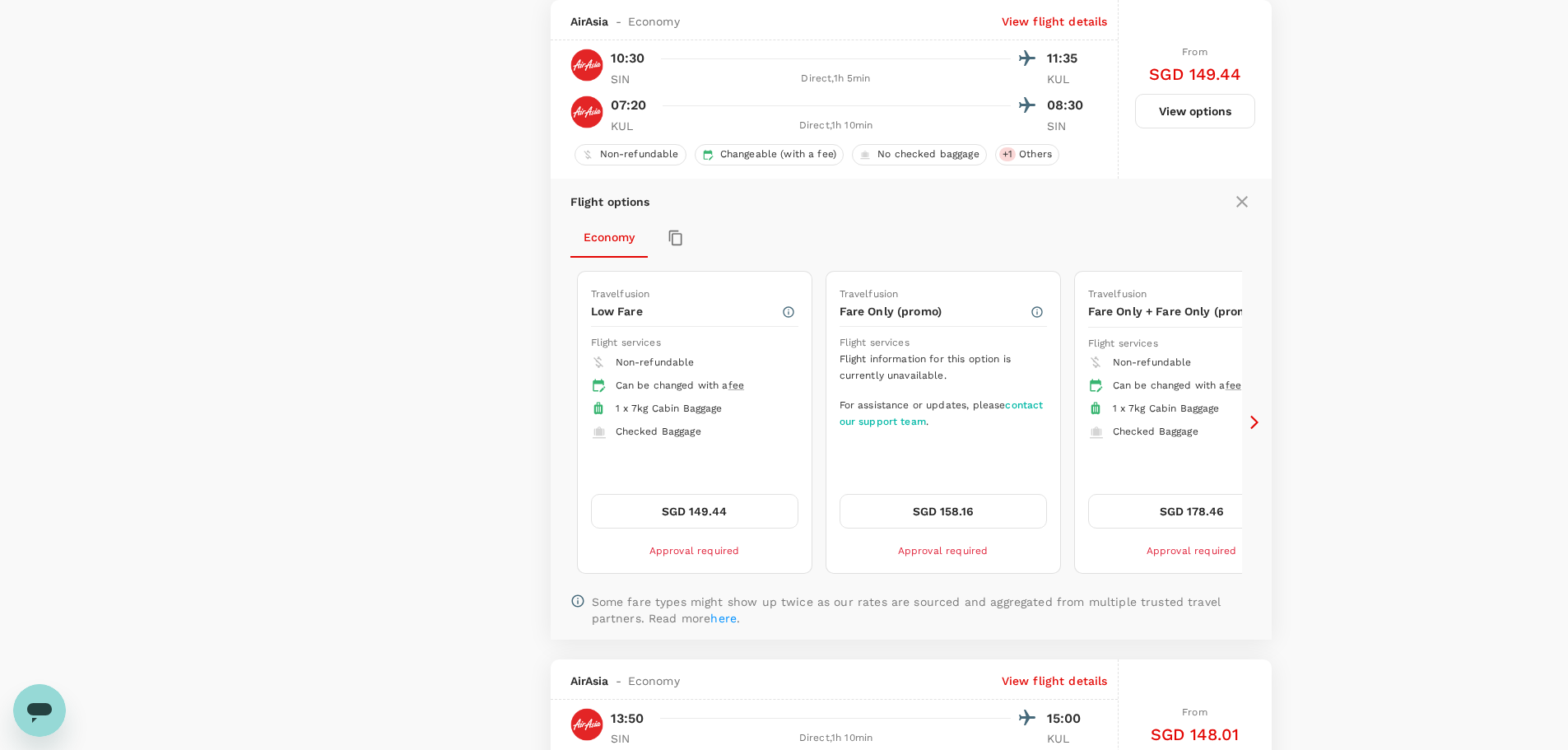
click at [556, 424] on icon at bounding box center [558, 422] width 16 height 16
click at [1252, 421] on icon at bounding box center [1254, 422] width 16 height 16
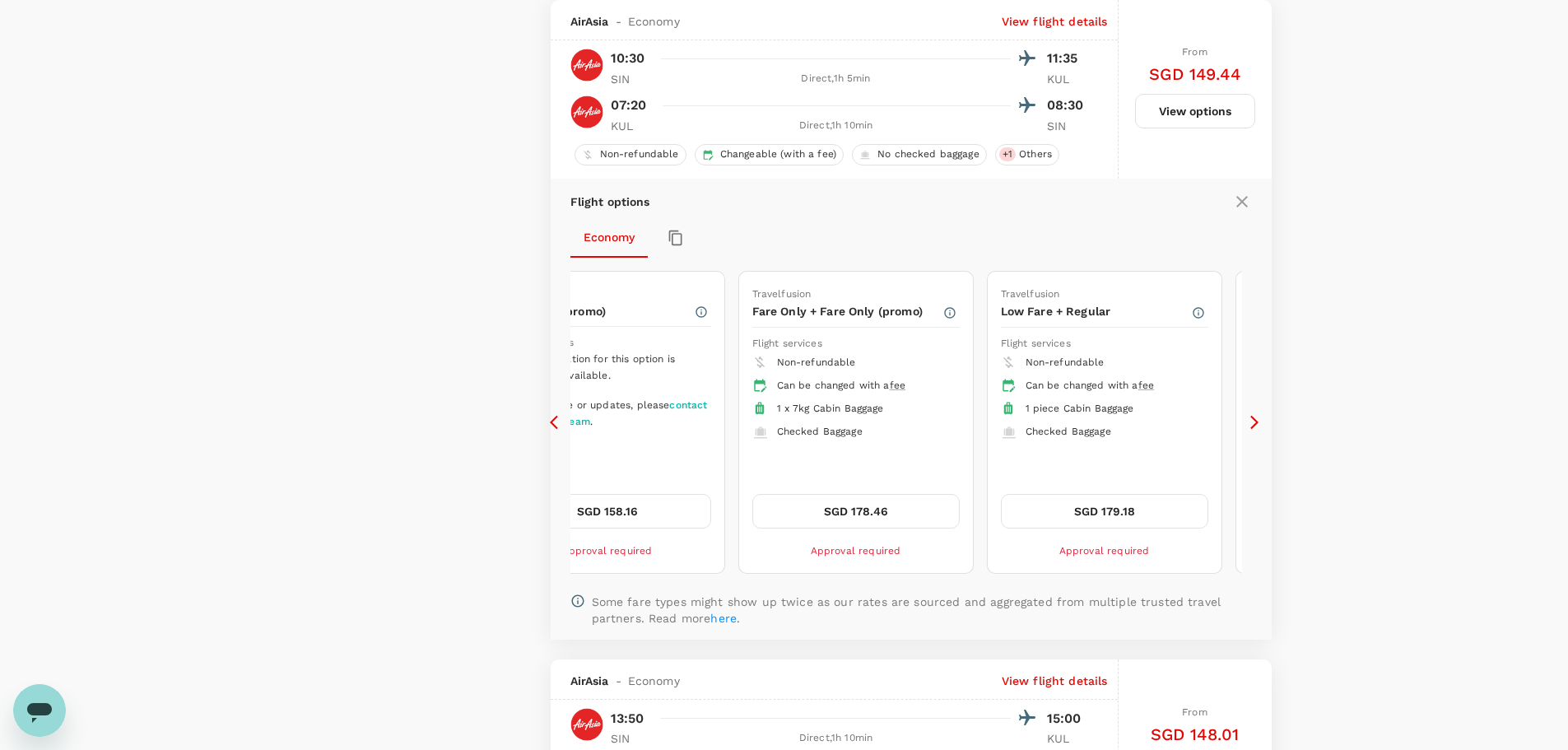
click at [551, 427] on icon at bounding box center [558, 422] width 16 height 16
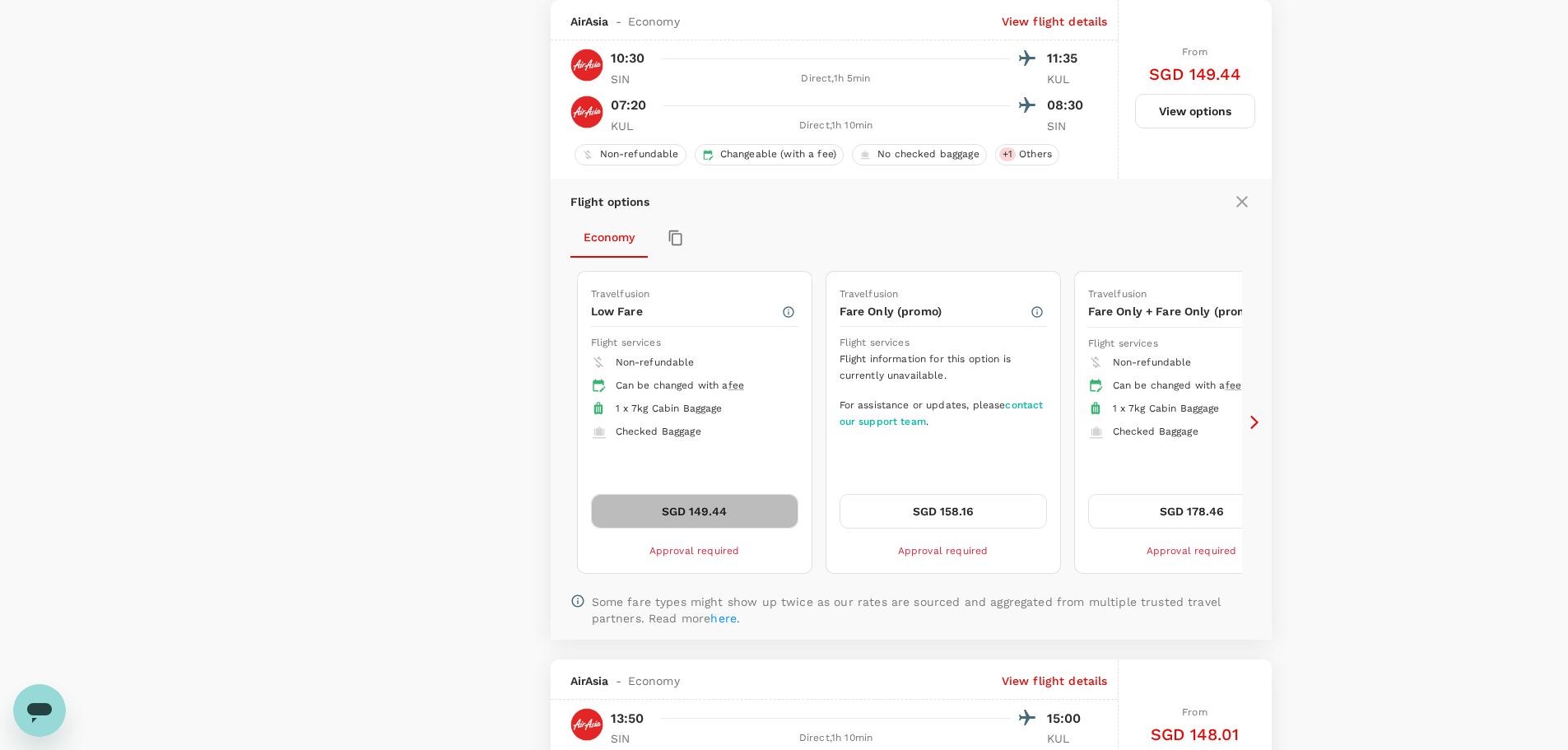
click at [755, 512] on button "SGD 149.44" at bounding box center [694, 511] width 207 height 34
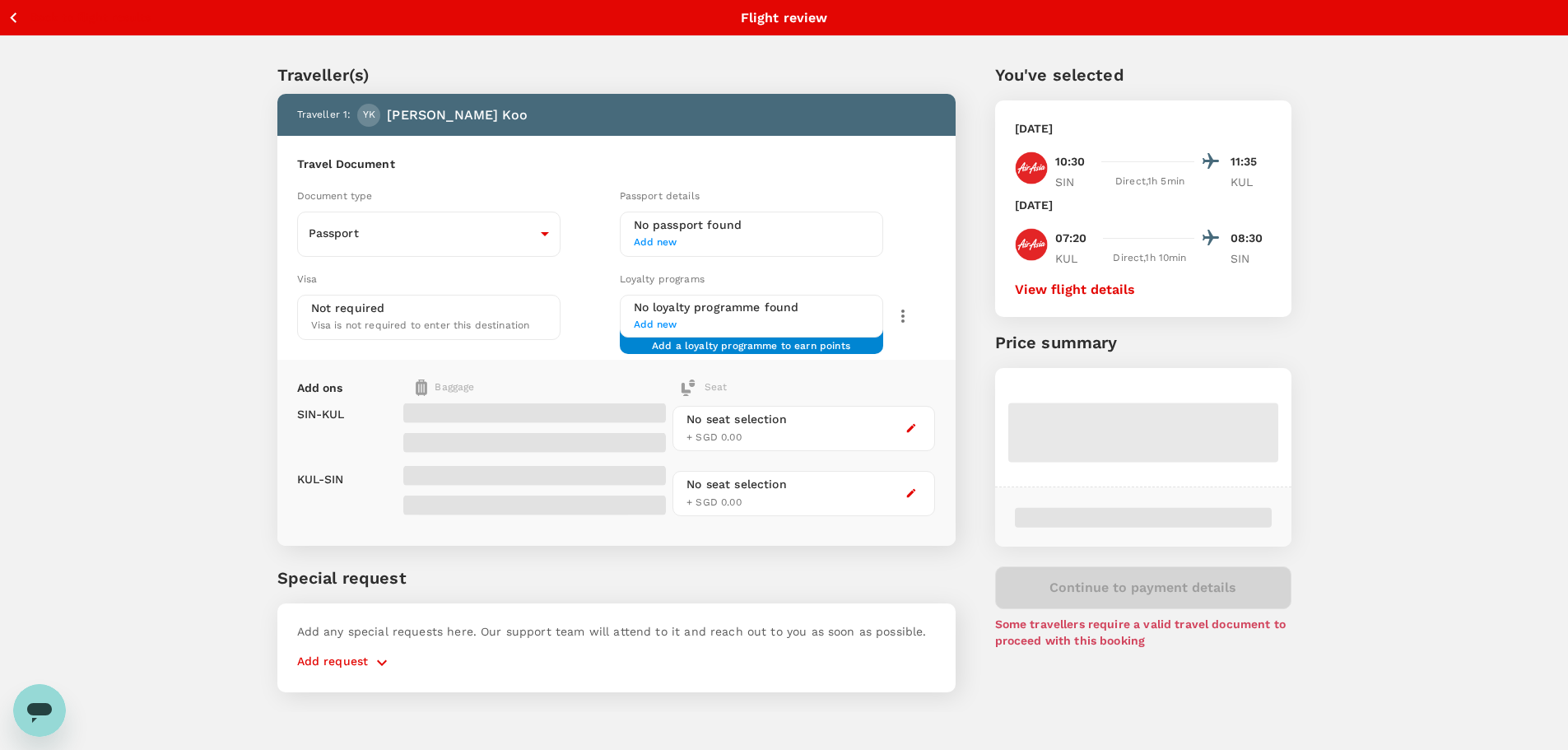
click at [512, 403] on span at bounding box center [534, 413] width 262 height 20
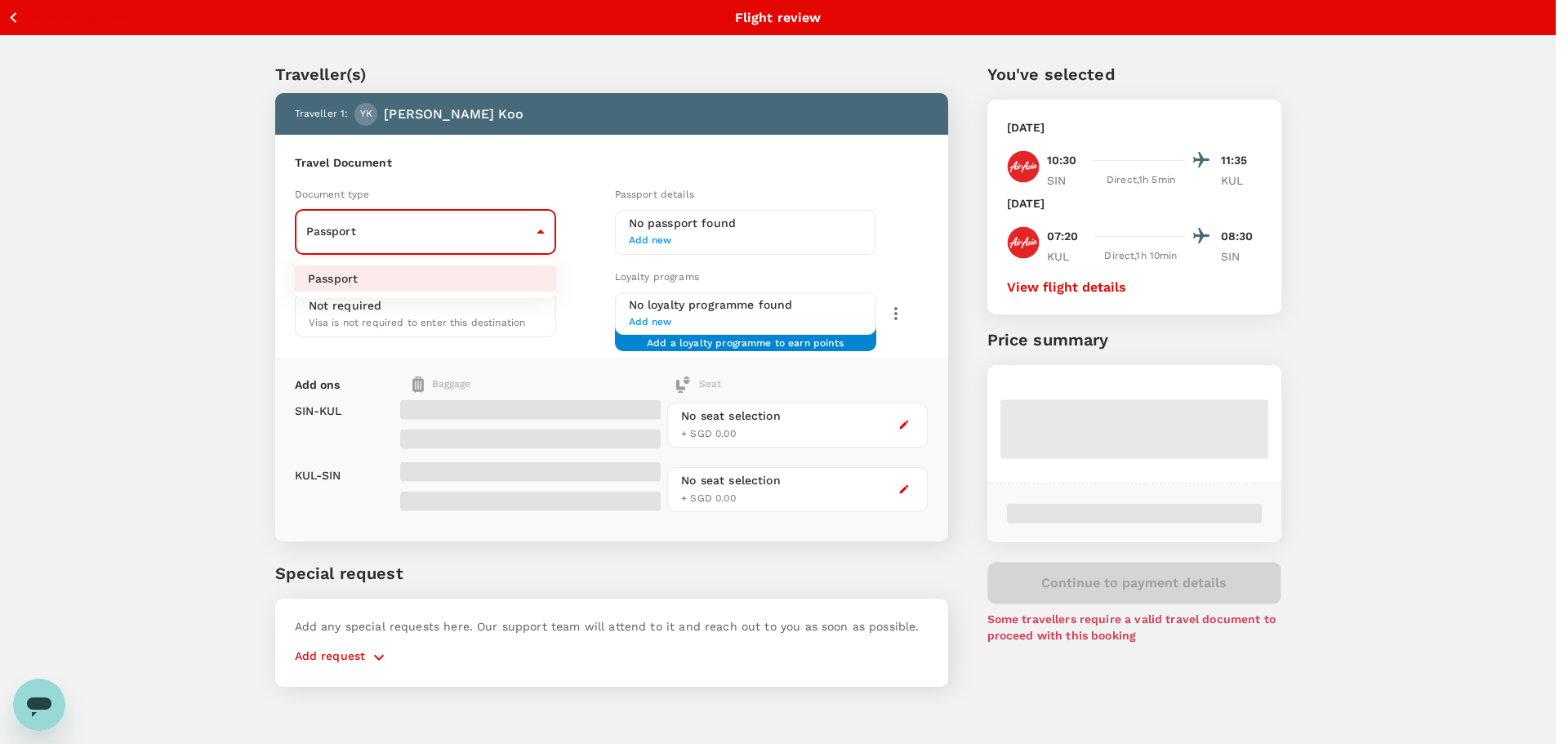
click at [415, 235] on body "Back to flight results Flight review Traveller(s) Traveller 1 : YK Yan Jing Koo…" at bounding box center [784, 394] width 1568 height 788
click at [415, 235] on div at bounding box center [784, 372] width 1568 height 744
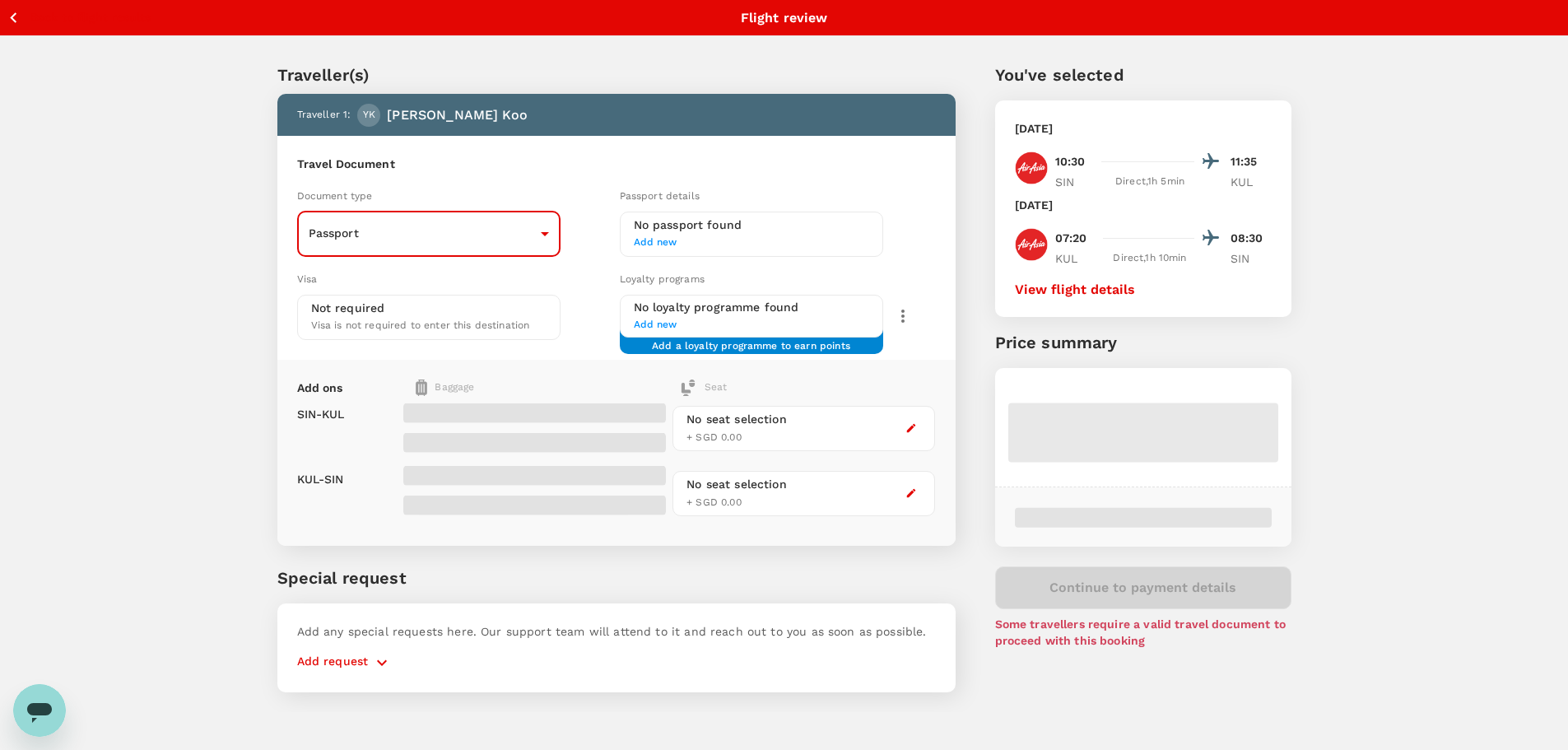
click at [393, 314] on div "Not required Visa is not required to enter this destination" at bounding box center [429, 317] width 236 height 34
click at [825, 303] on h6 "No loyalty programme found" at bounding box center [751, 308] width 236 height 18
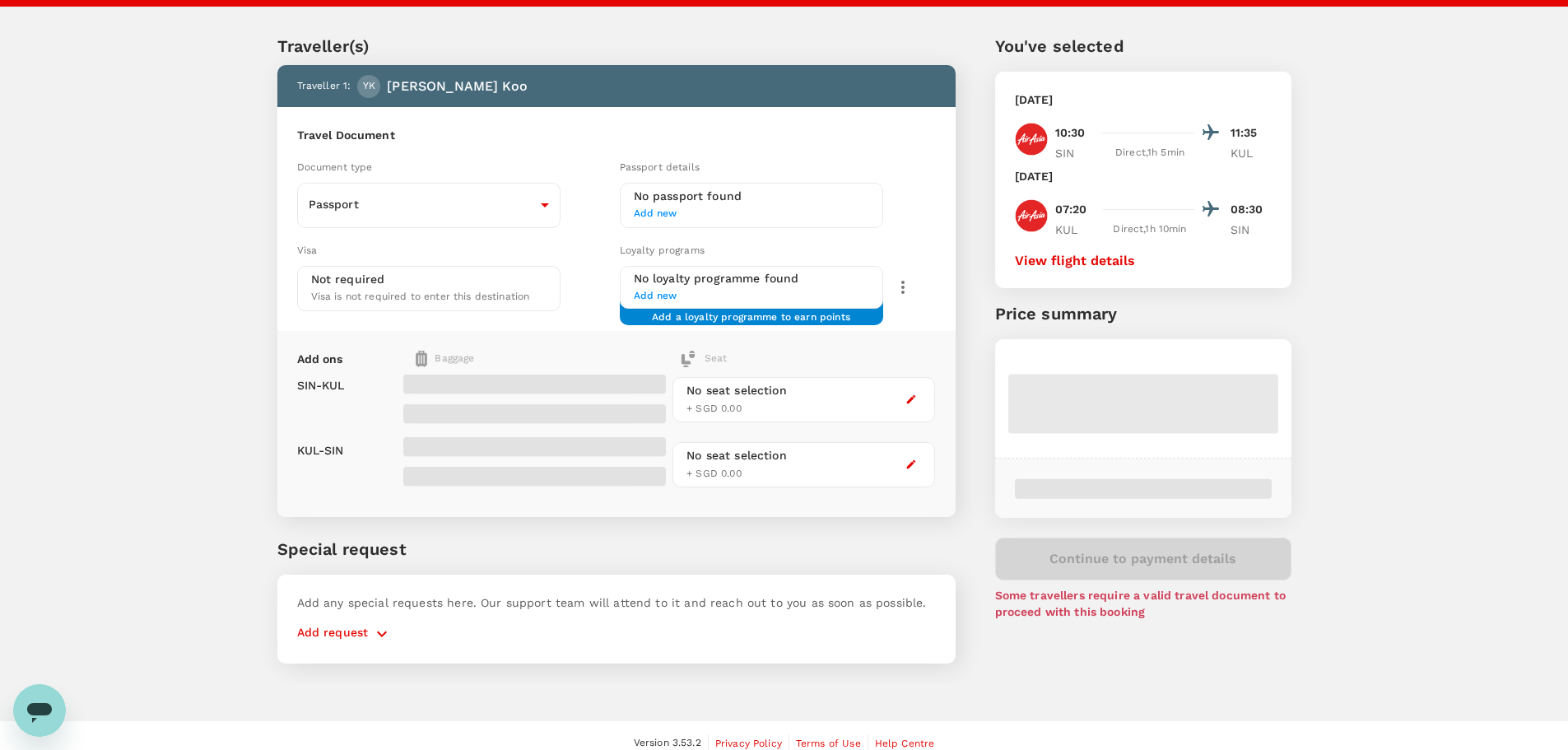
scroll to position [45, 0]
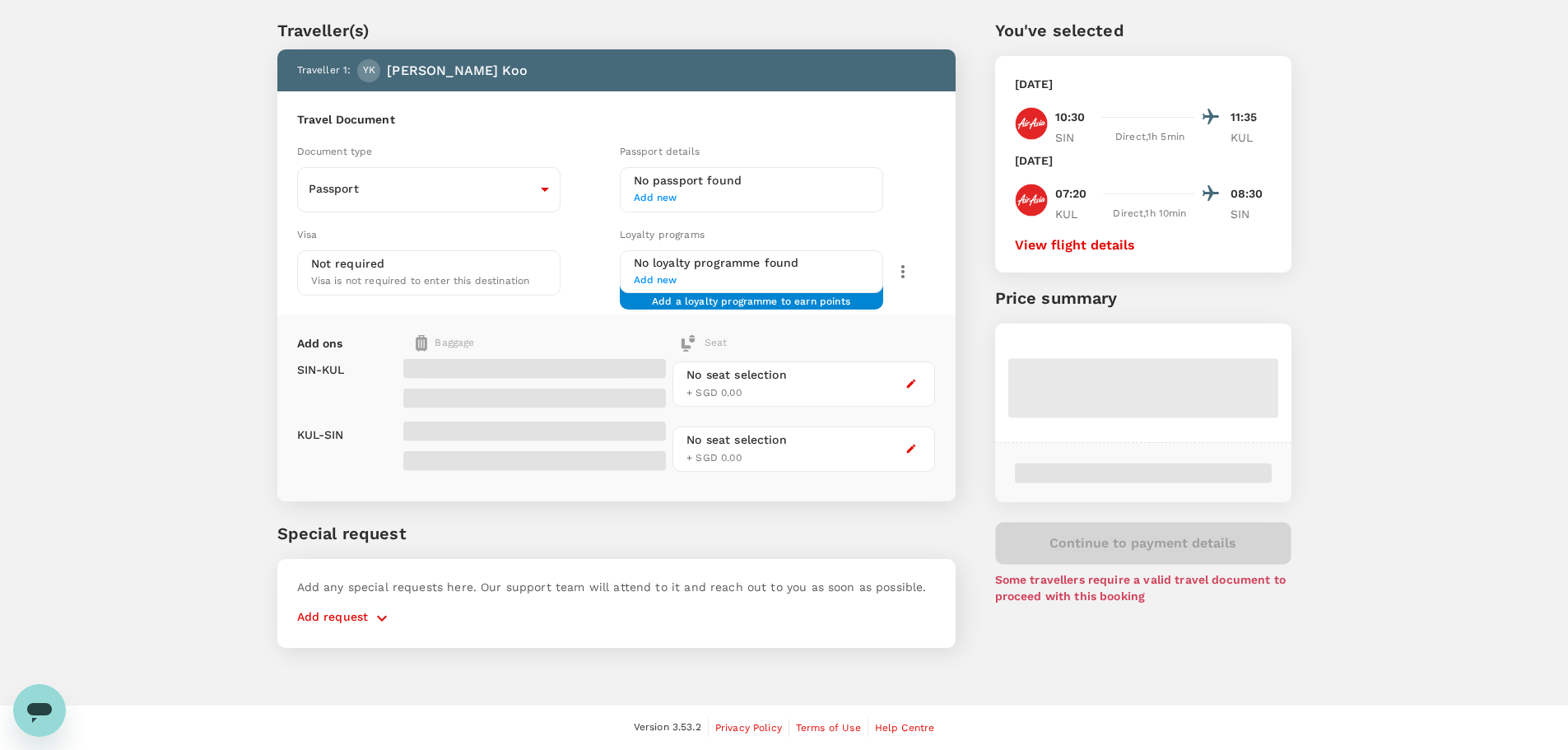
click at [446, 284] on span "Visa is not required to enter this destination" at bounding box center [420, 280] width 219 height 11
click at [526, 200] on body "Back to flight results Flight review Traveller(s) Traveller 1 : YK Yan Jing Koo…" at bounding box center [784, 353] width 1568 height 795
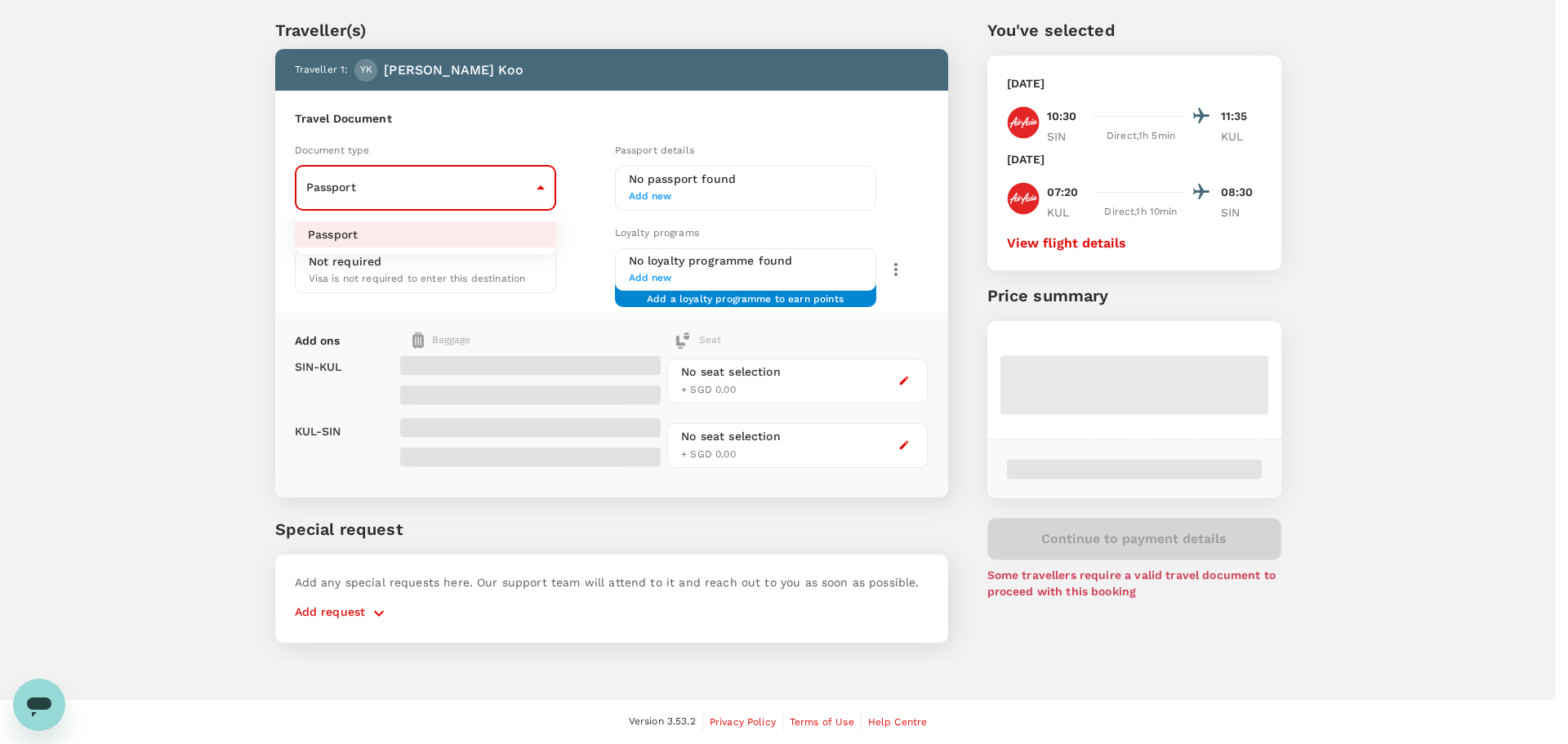
drag, startPoint x: 523, startPoint y: 202, endPoint x: 602, endPoint y: 206, distance: 79.1
click at [523, 201] on div at bounding box center [784, 372] width 1568 height 744
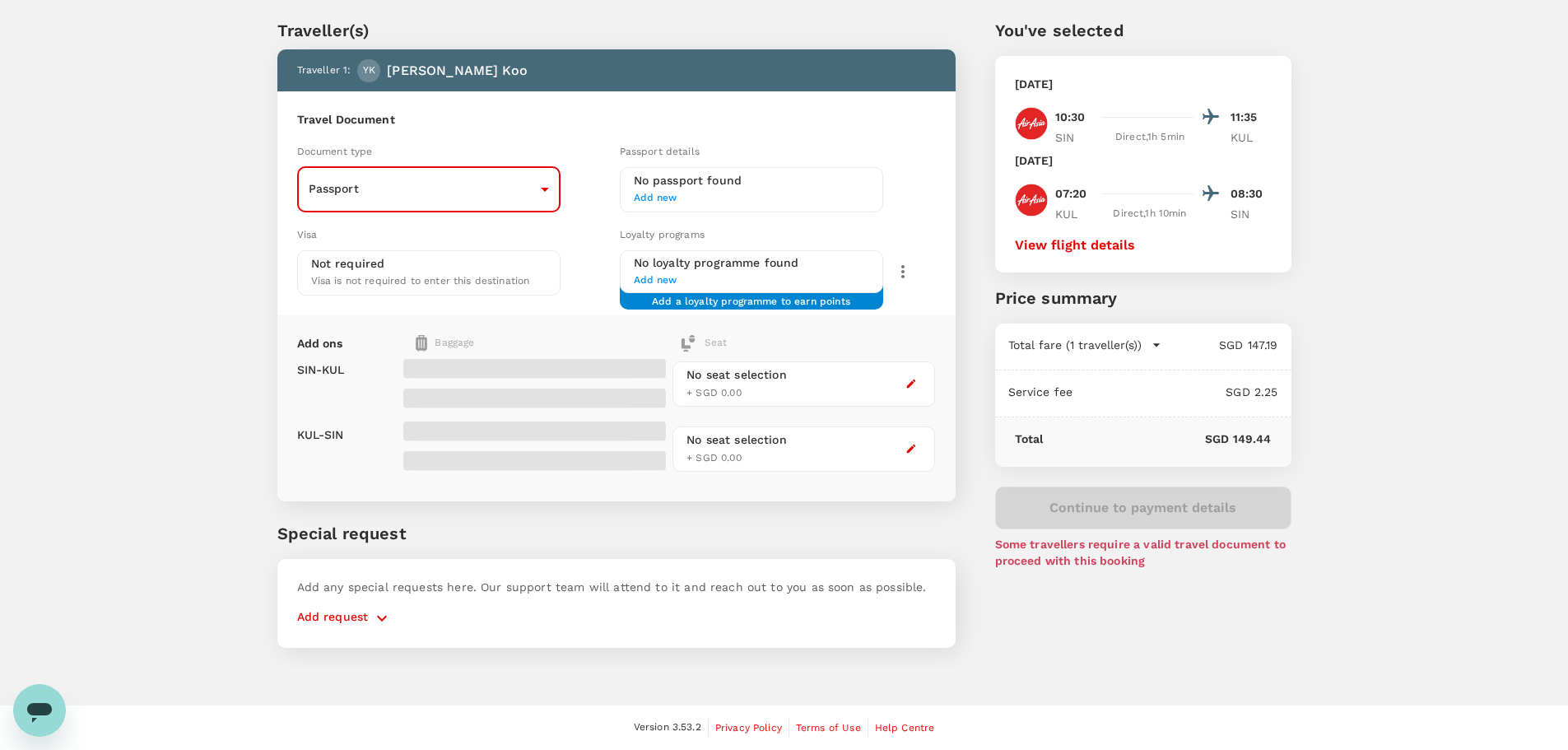
click at [352, 621] on p "Add request" at bounding box center [333, 618] width 71 height 20
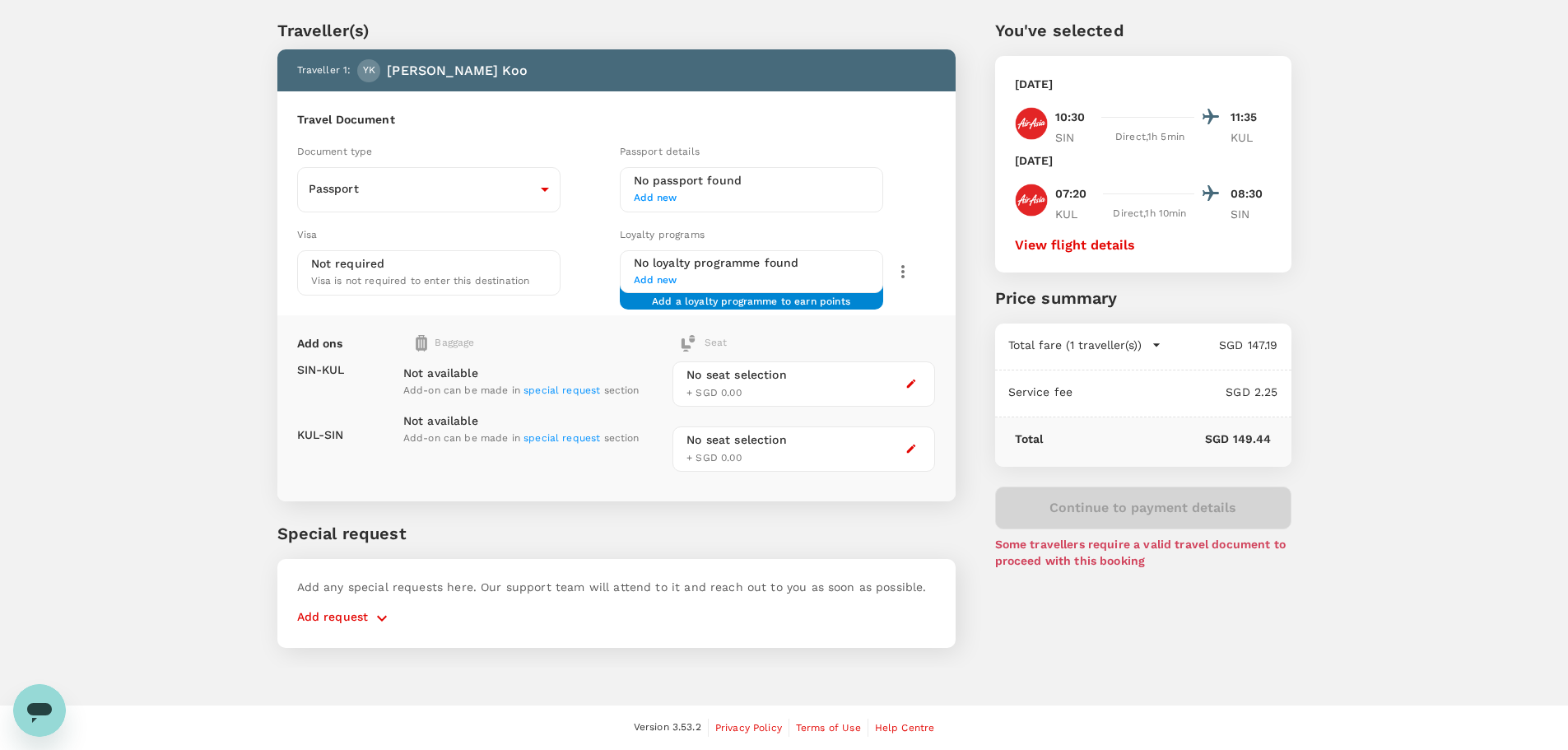
click at [574, 391] on span "special request" at bounding box center [561, 390] width 77 height 11
click at [575, 389] on span "special request" at bounding box center [561, 390] width 77 height 11
click at [574, 386] on span "special request" at bounding box center [561, 390] width 77 height 11
click at [573, 386] on span "special request" at bounding box center [561, 390] width 77 height 11
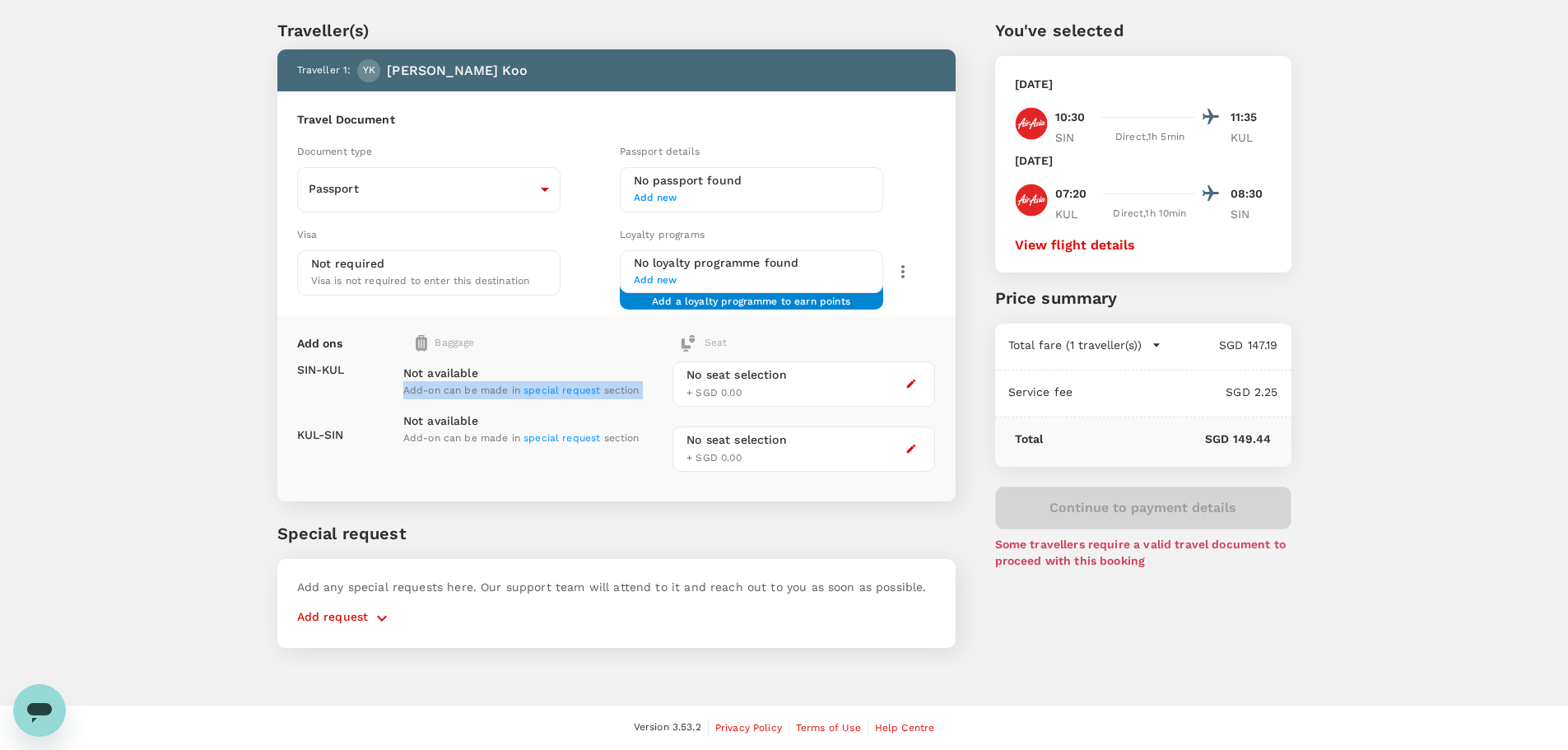
click at [573, 386] on span "special request" at bounding box center [561, 390] width 77 height 11
click at [573, 386] on span "special request" at bounding box center [561, 390] width 77 height 11
click at [574, 391] on span "special request" at bounding box center [561, 390] width 77 height 11
click at [573, 391] on span "special request" at bounding box center [561, 390] width 77 height 11
click at [572, 385] on span "special request" at bounding box center [561, 390] width 77 height 11
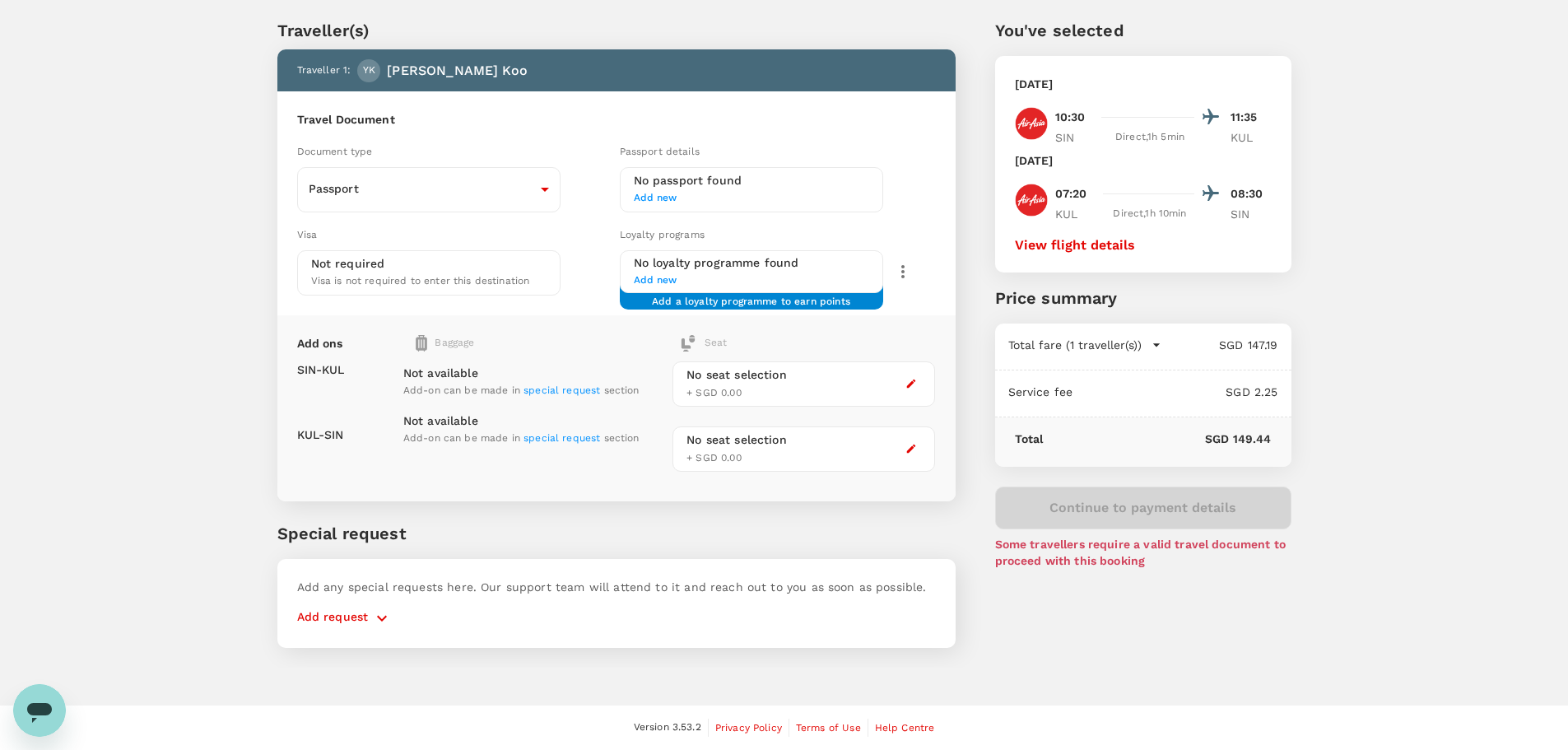
click at [363, 618] on p "Add request" at bounding box center [333, 618] width 71 height 20
click at [380, 616] on icon "button" at bounding box center [382, 618] width 20 height 20
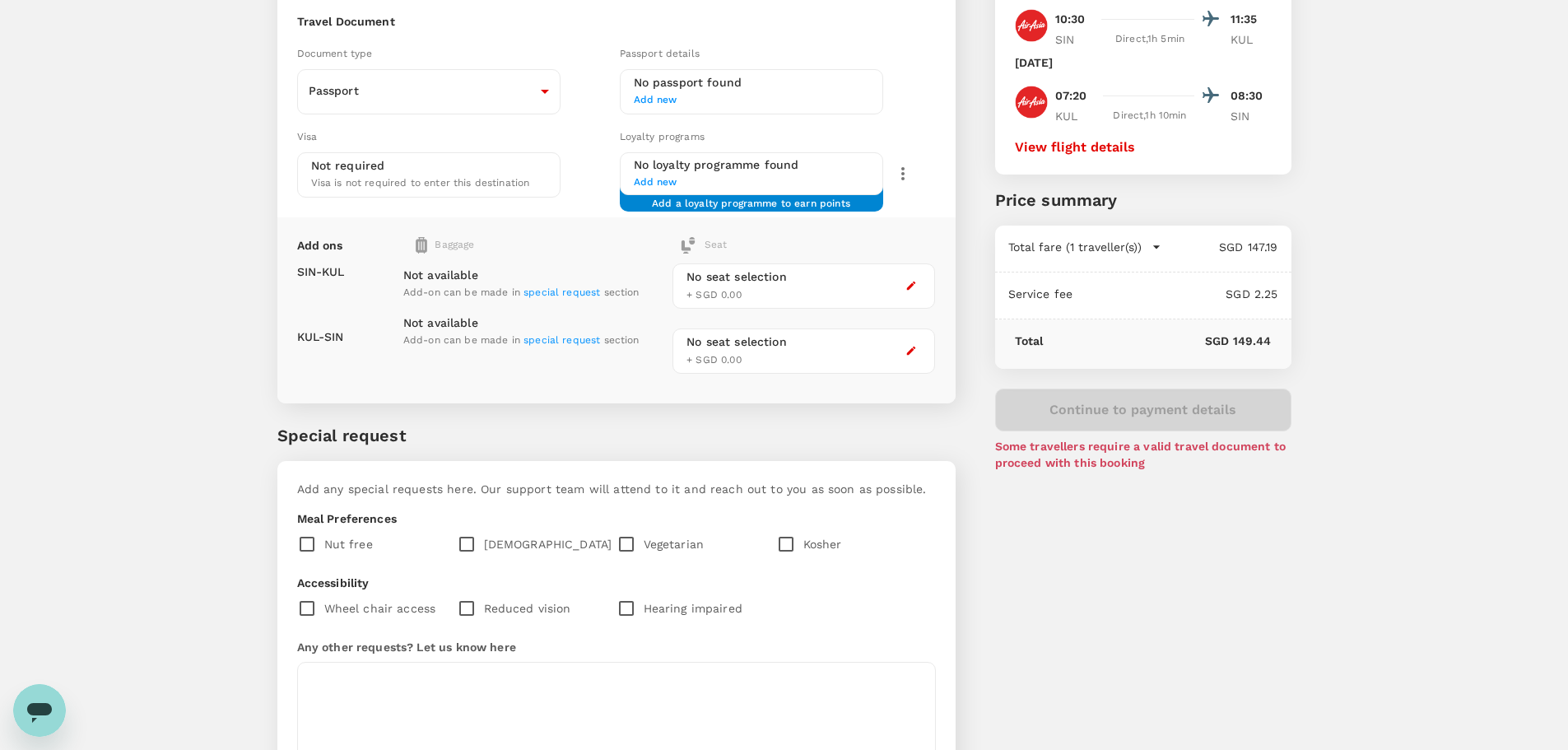
scroll to position [22, 0]
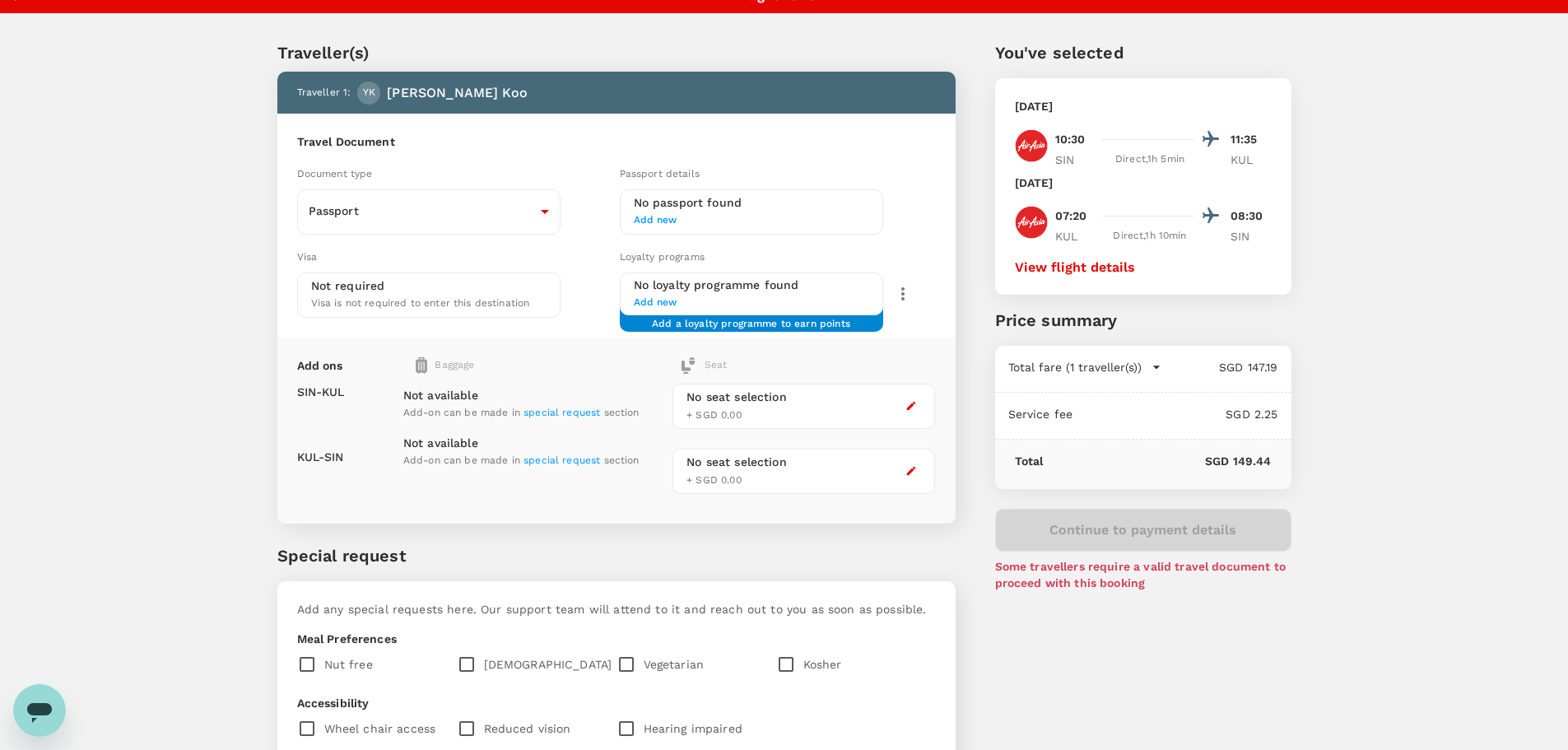
click at [432, 366] on div "Baggage" at bounding box center [511, 366] width 192 height 16
click at [448, 367] on div "Not available Add-on can be made in special request section Not available Add-o…" at bounding box center [530, 435] width 269 height 137
click at [454, 367] on div "Not available Add-on can be made in special request section Not available Add-o…" at bounding box center [530, 435] width 269 height 137
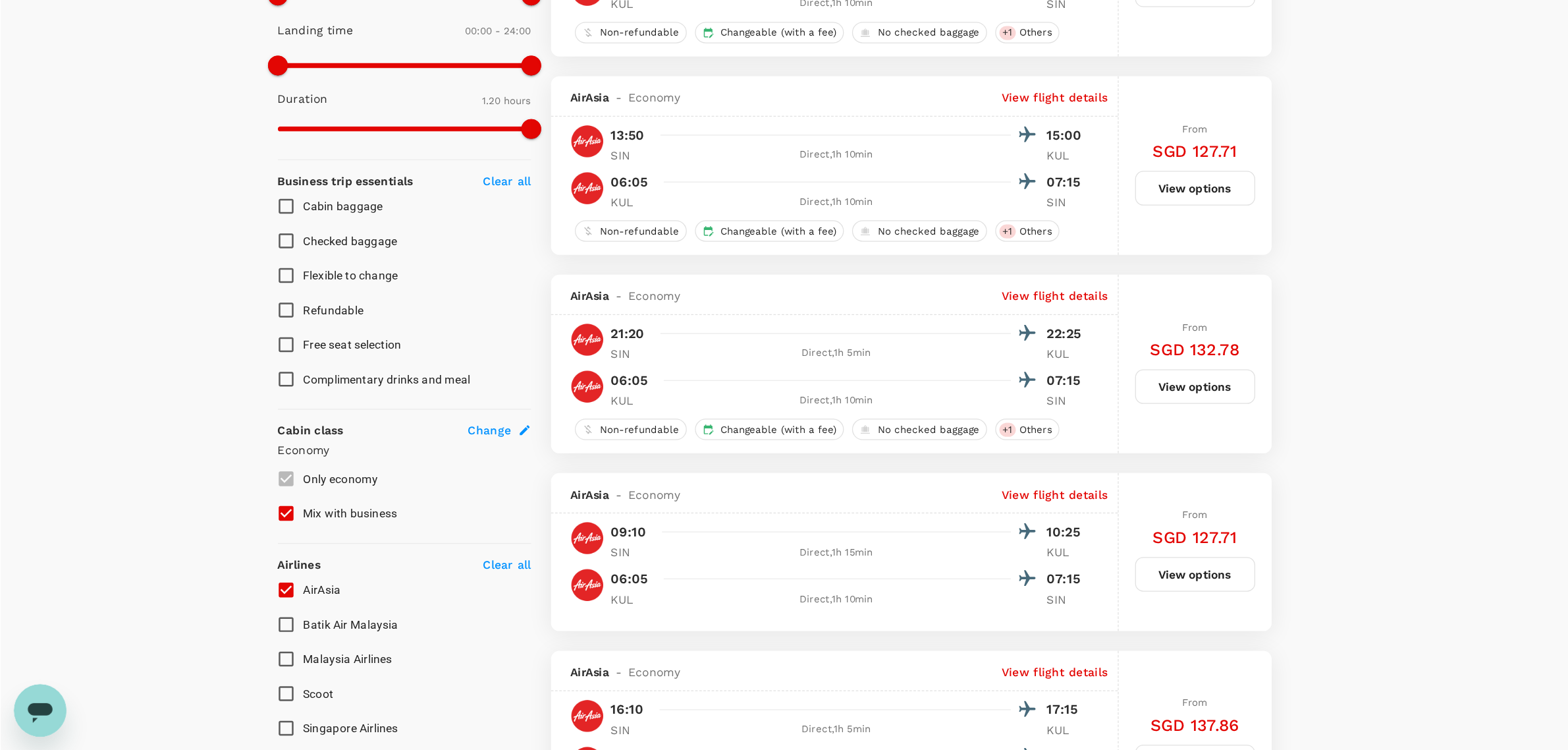
scroll to position [131, 0]
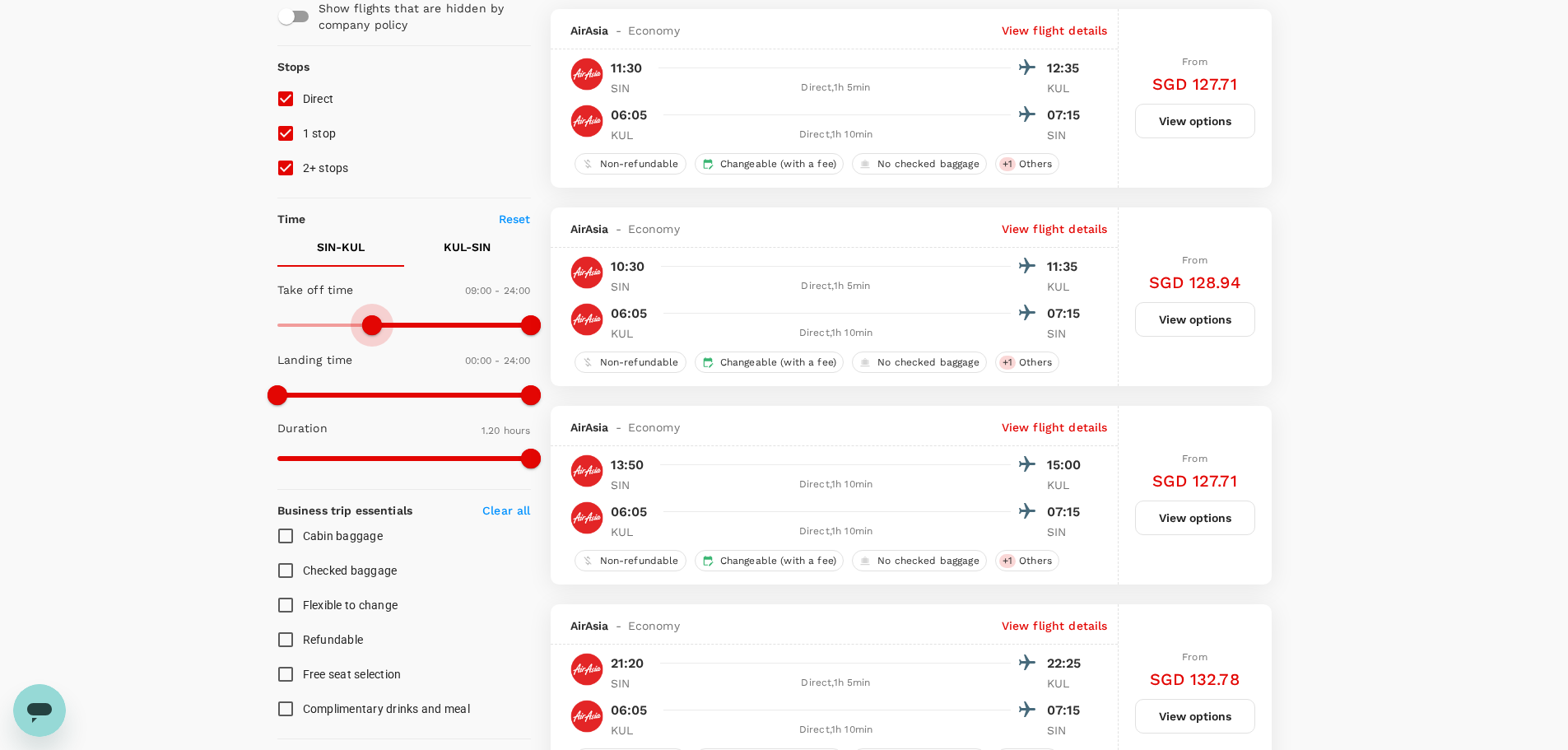
type input "570"
drag, startPoint x: 281, startPoint y: 317, endPoint x: 377, endPoint y: 339, distance: 98.5
click at [378, 335] on span at bounding box center [377, 325] width 20 height 20
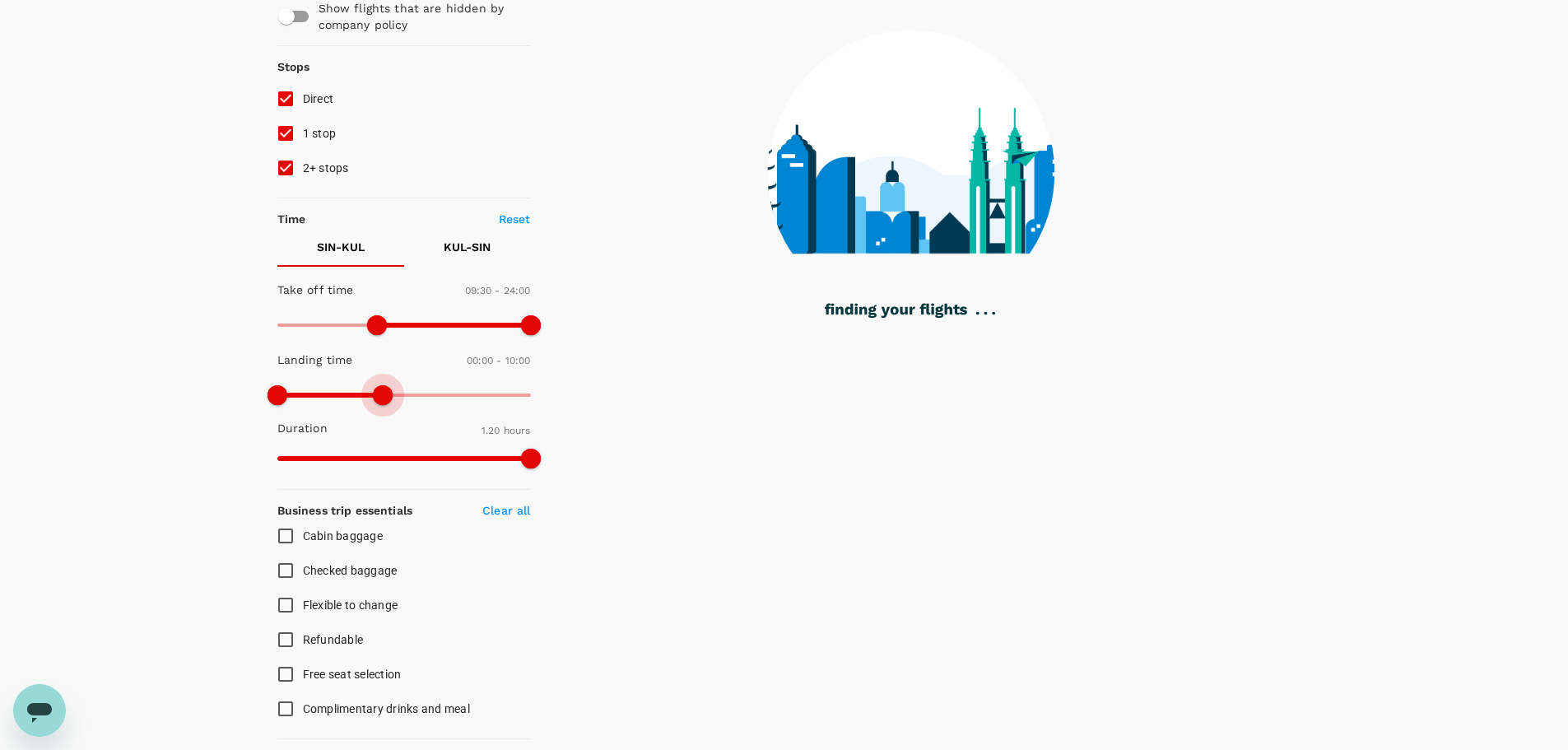
type input "570"
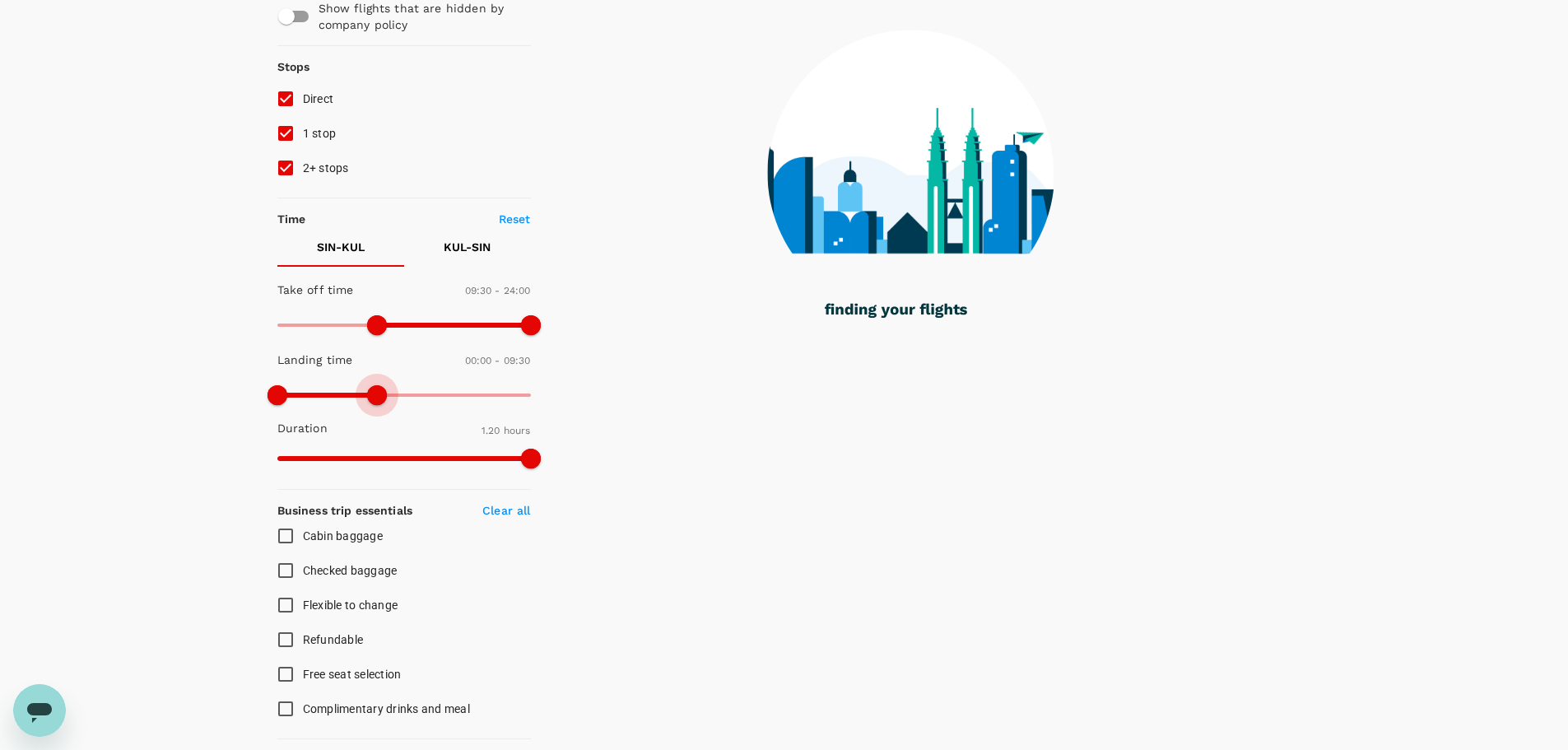
drag, startPoint x: 532, startPoint y: 397, endPoint x: 379, endPoint y: 386, distance: 153.4
click at [379, 386] on span at bounding box center [377, 395] width 20 height 20
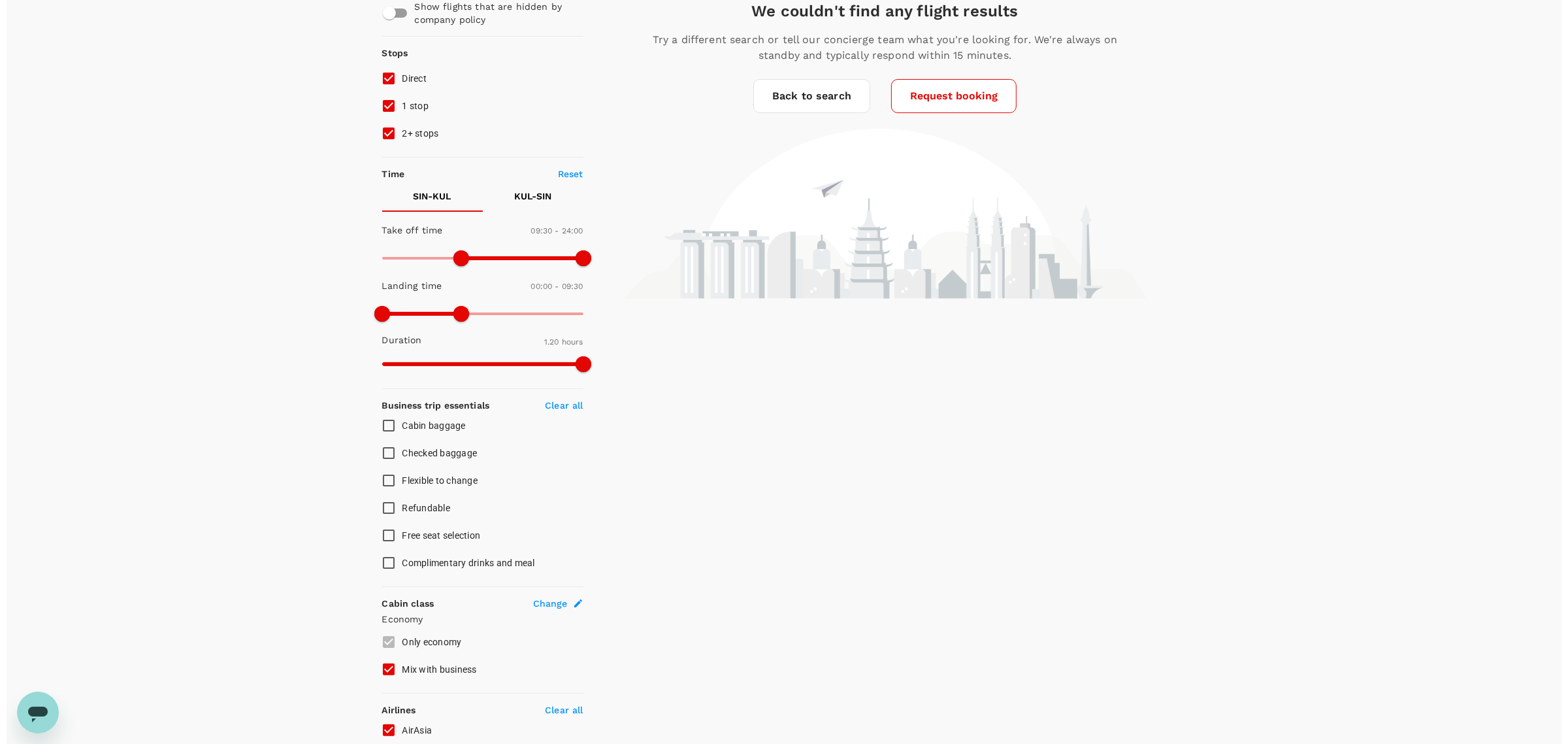
scroll to position [0, 0]
